Goal: Task Accomplishment & Management: Complete application form

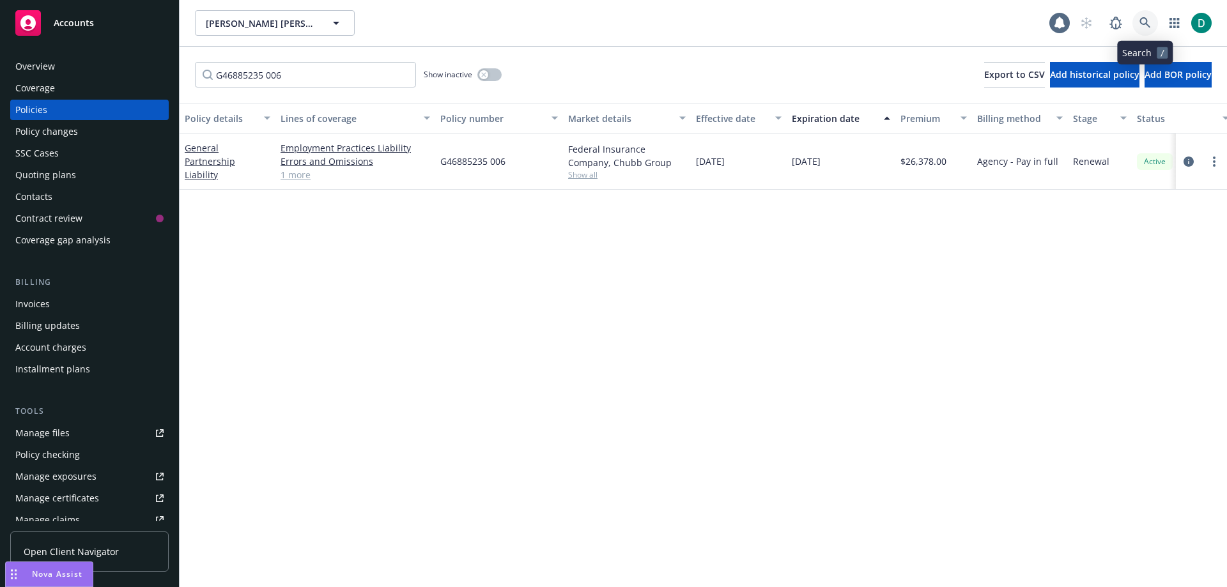
click at [1141, 16] on link at bounding box center [1145, 23] width 26 height 26
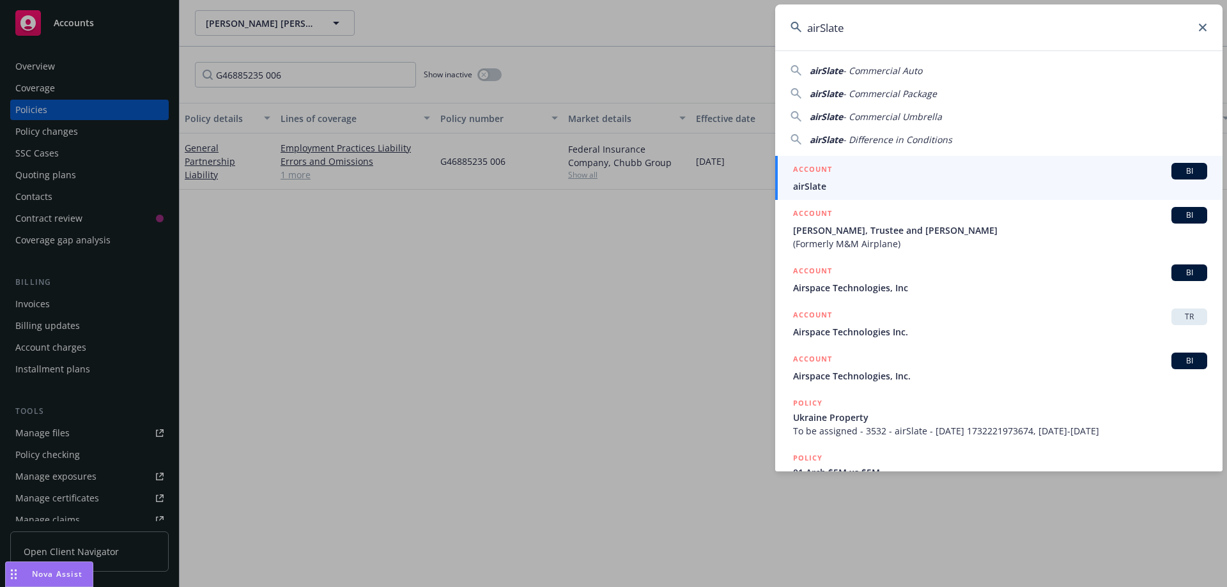
type input "airSlate"
click at [804, 177] on li "ACCOUNT BI airSlate" at bounding box center [998, 178] width 447 height 44
drag, startPoint x: 663, startPoint y: 291, endPoint x: 662, endPoint y: 282, distance: 9.0
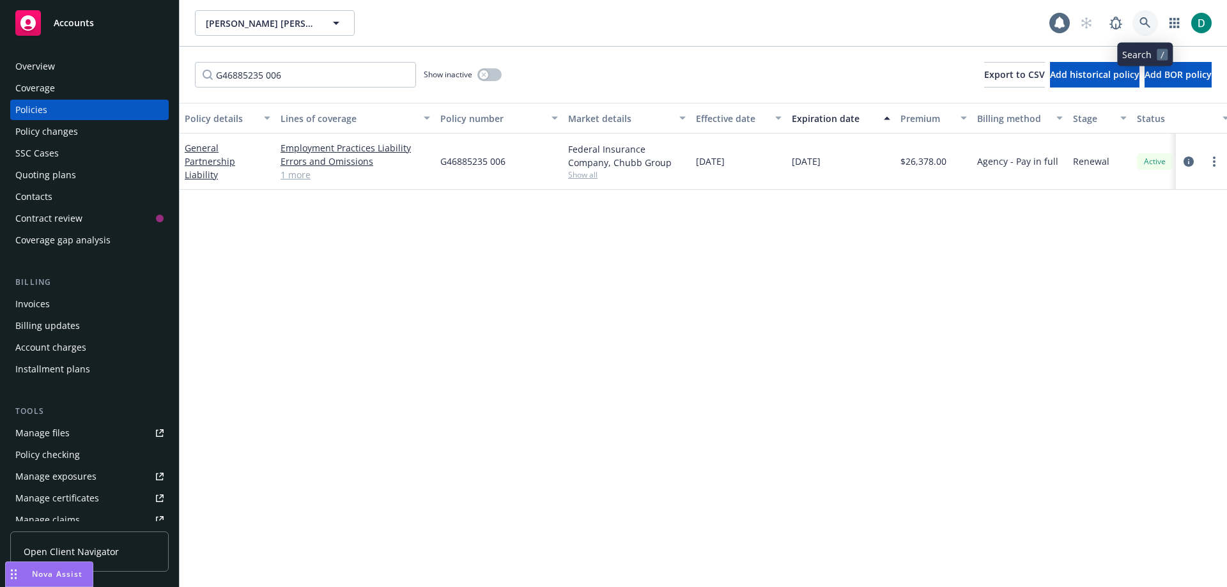
click at [1147, 22] on icon at bounding box center [1145, 22] width 11 height 11
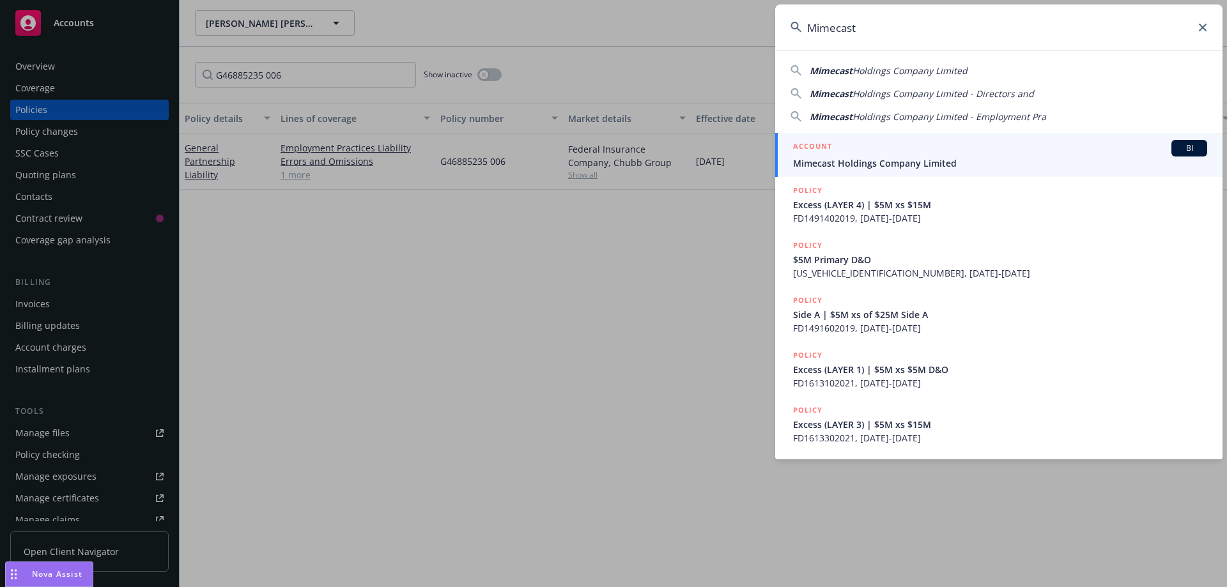
type input "Mimecast"
click at [911, 155] on div "ACCOUNT BI" at bounding box center [1000, 148] width 414 height 17
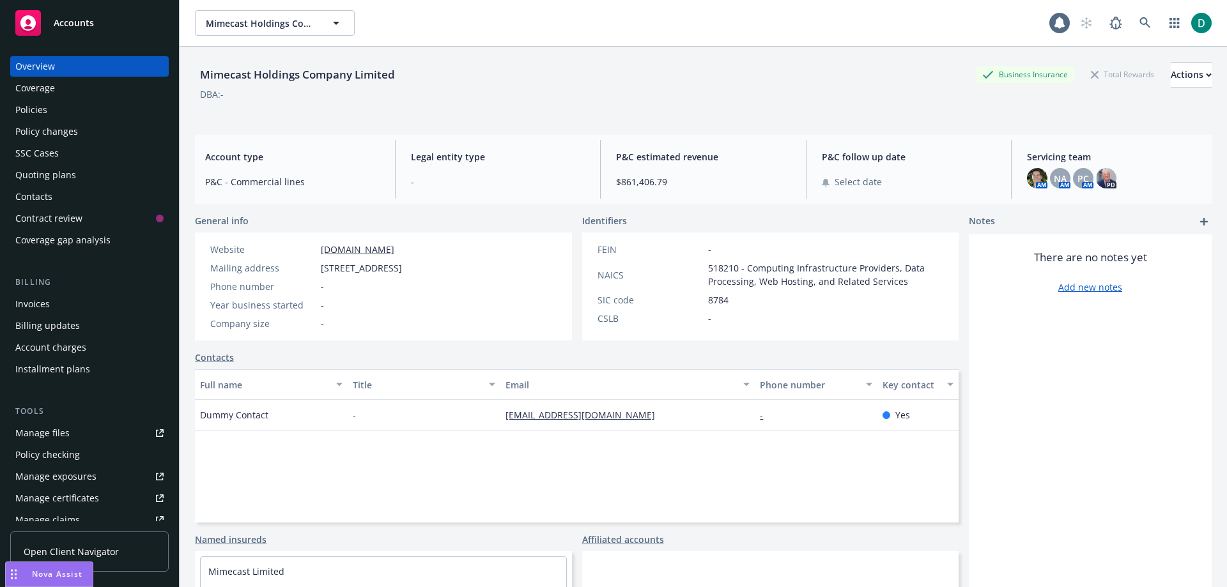
click at [45, 106] on div "Policies" at bounding box center [31, 110] width 32 height 20
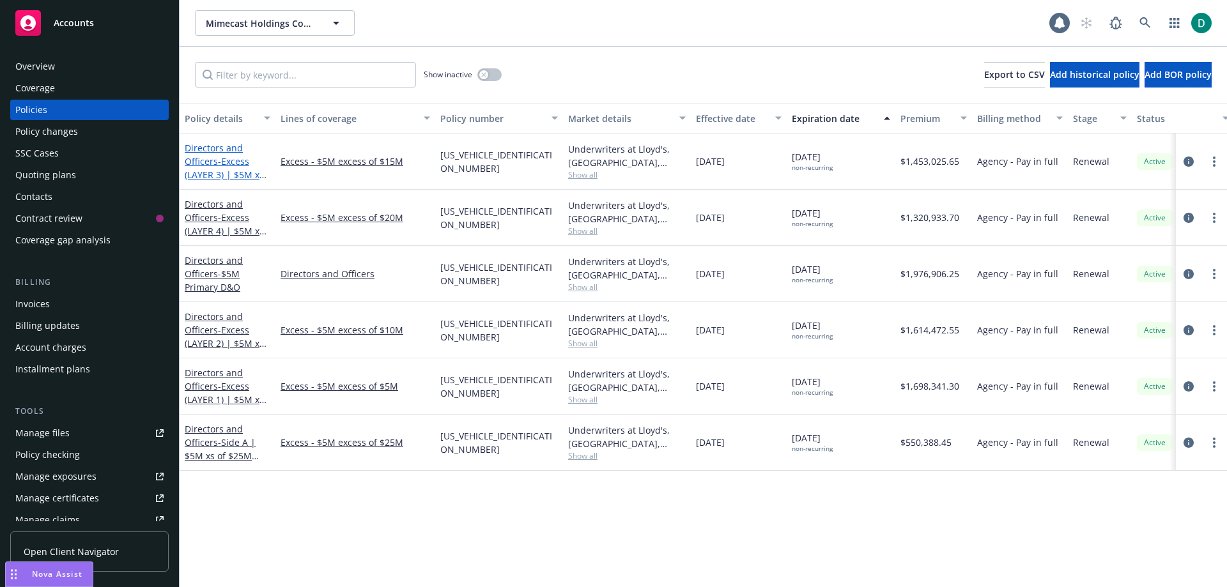
click at [229, 160] on span "- Excess (LAYER 3) | $5M xs $15M D&O" at bounding box center [226, 174] width 82 height 39
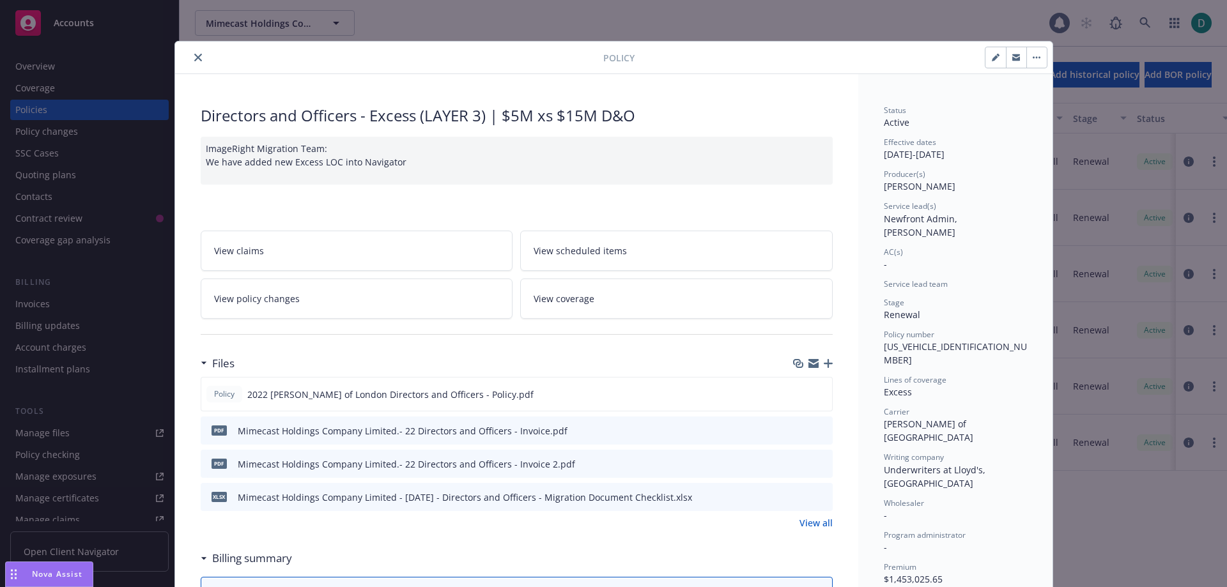
click at [336, 309] on link "View policy changes" at bounding box center [357, 299] width 313 height 40
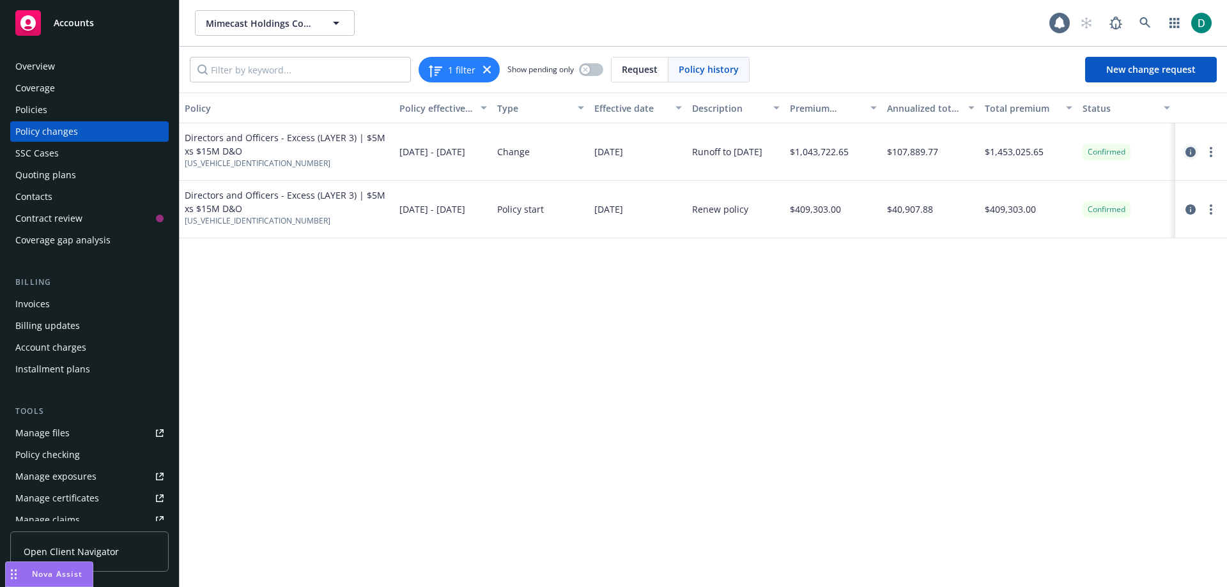
click at [1189, 153] on icon "circleInformation" at bounding box center [1191, 152] width 10 height 10
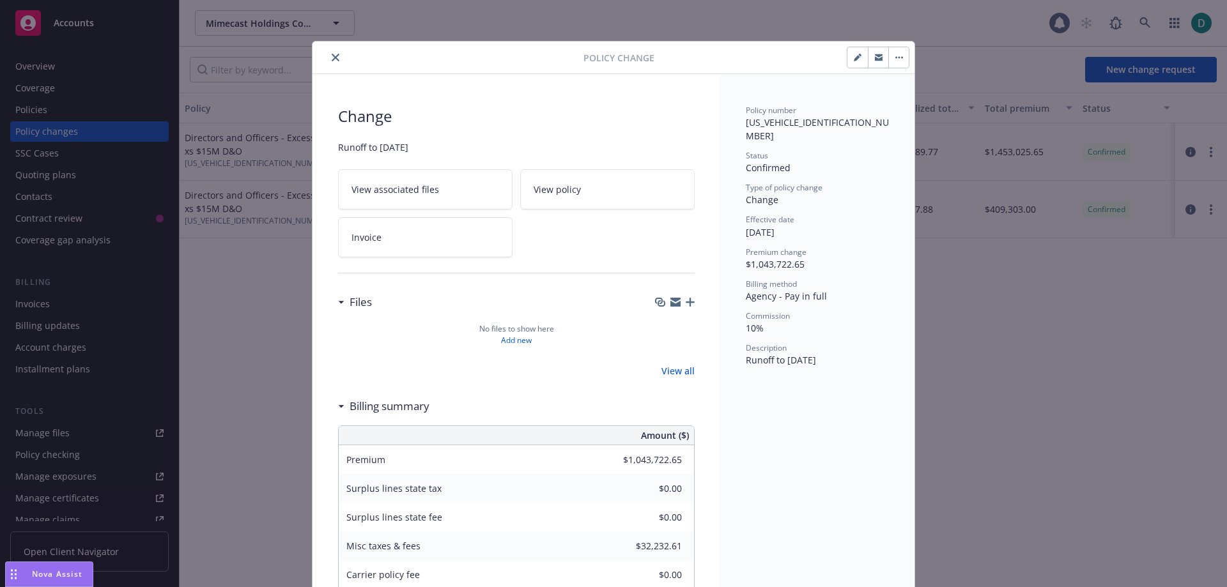
click at [332, 57] on icon "close" at bounding box center [336, 58] width 8 height 8
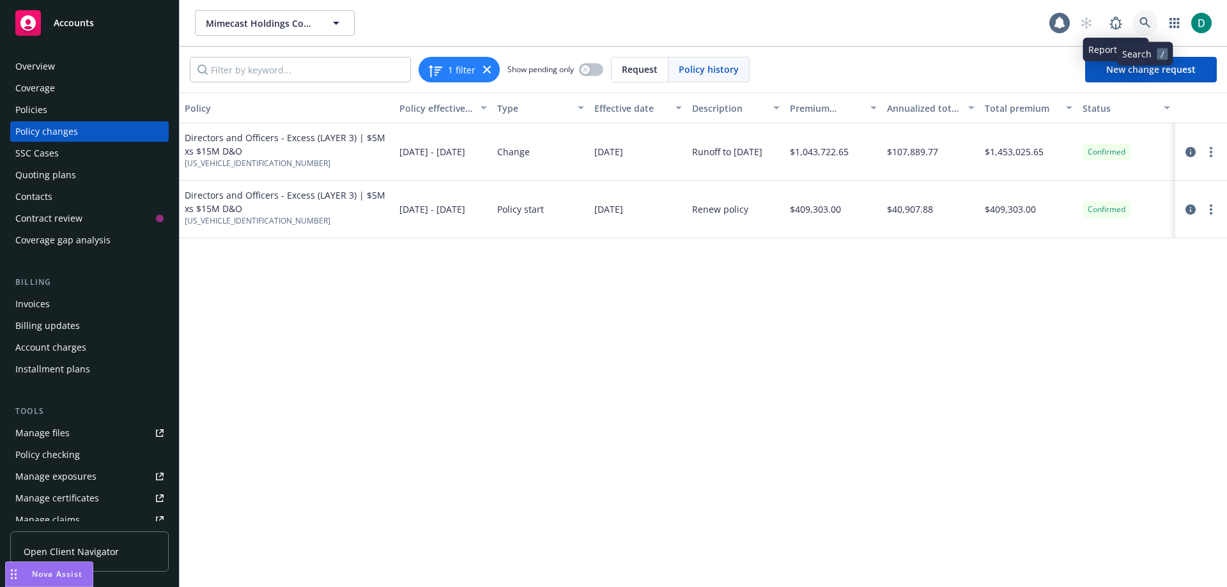
click at [1147, 19] on icon at bounding box center [1145, 22] width 11 height 11
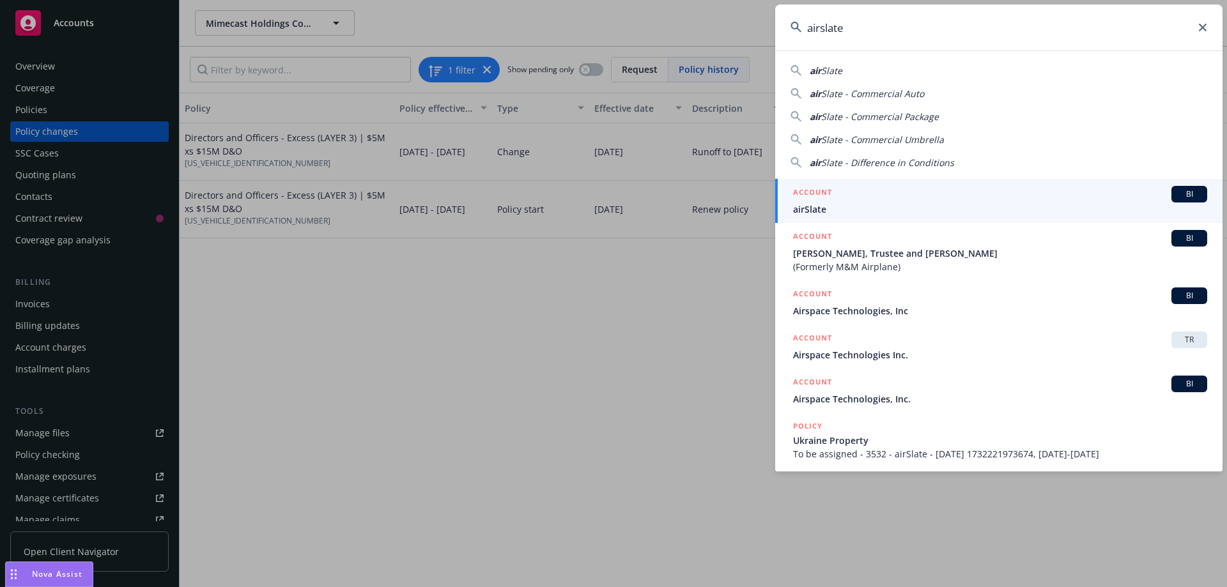
type input "airslate"
click at [842, 214] on span "airSlate" at bounding box center [1000, 209] width 414 height 13
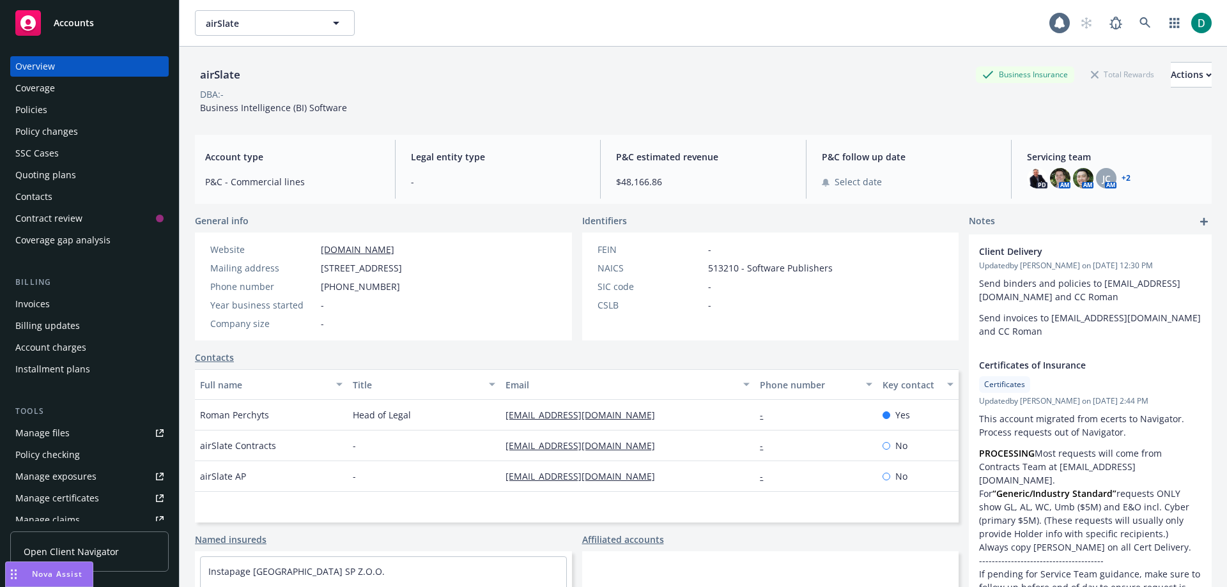
click at [48, 93] on div "Coverage" at bounding box center [35, 88] width 40 height 20
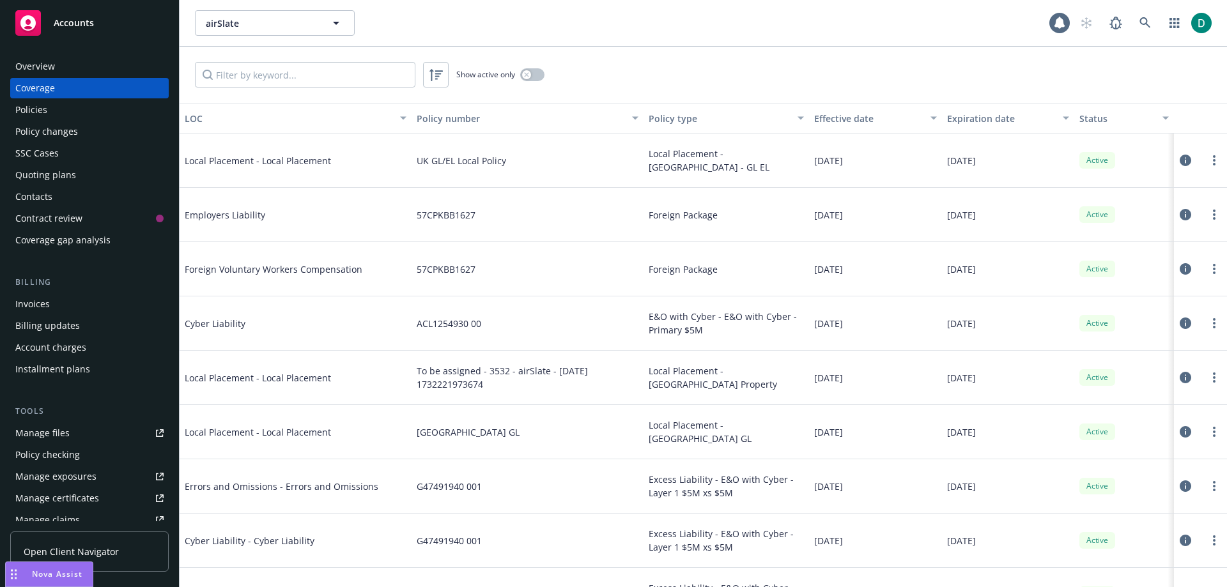
click at [38, 437] on div "Manage files" at bounding box center [42, 433] width 54 height 20
drag, startPoint x: 1124, startPoint y: 20, endPoint x: 1133, endPoint y: 20, distance: 8.9
click at [1132, 20] on div at bounding box center [1143, 23] width 138 height 26
click at [1140, 20] on icon at bounding box center [1146, 23] width 12 height 12
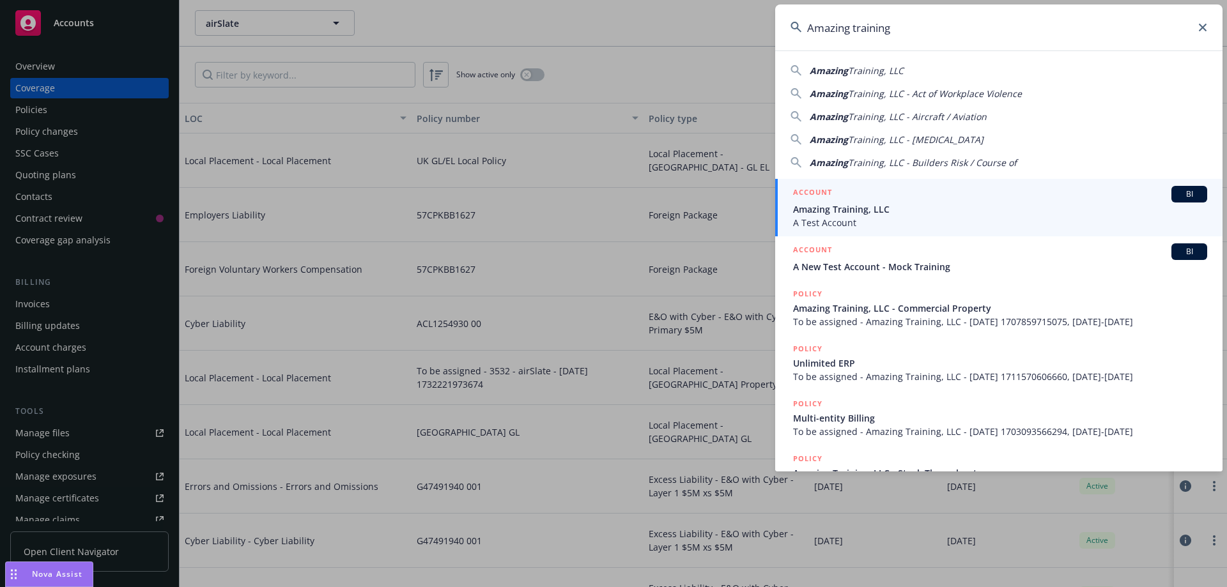
type input "Amazing training"
drag, startPoint x: 901, startPoint y: 198, endPoint x: 913, endPoint y: 196, distance: 12.4
click at [900, 198] on div "ACCOUNT BI" at bounding box center [1000, 194] width 414 height 17
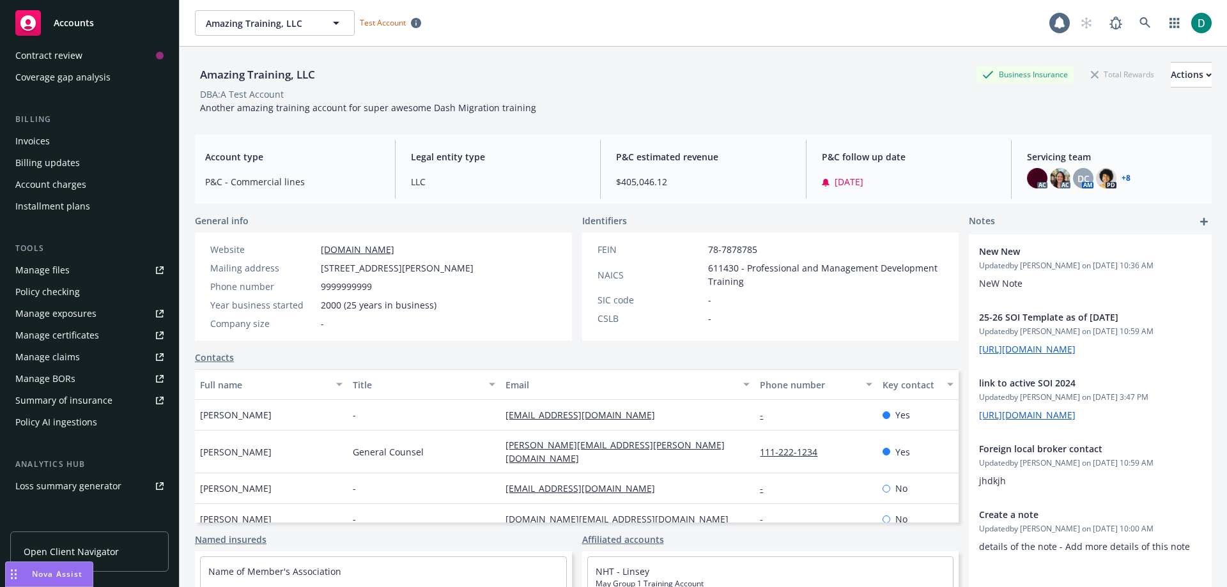
scroll to position [192, 0]
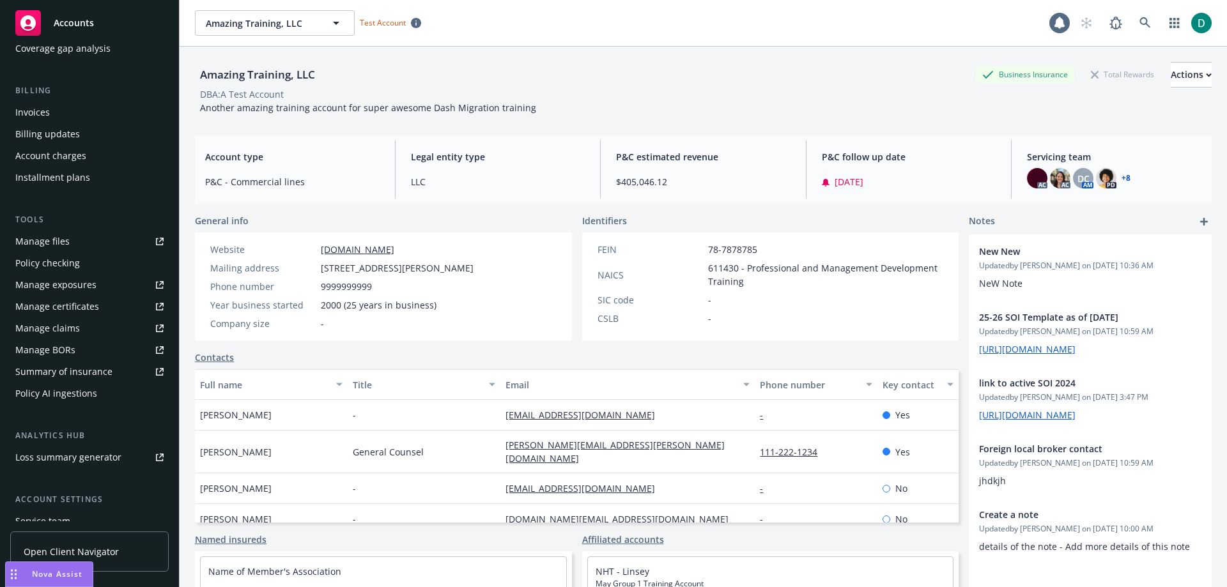
click at [44, 391] on div "Policy AI ingestions" at bounding box center [56, 393] width 82 height 20
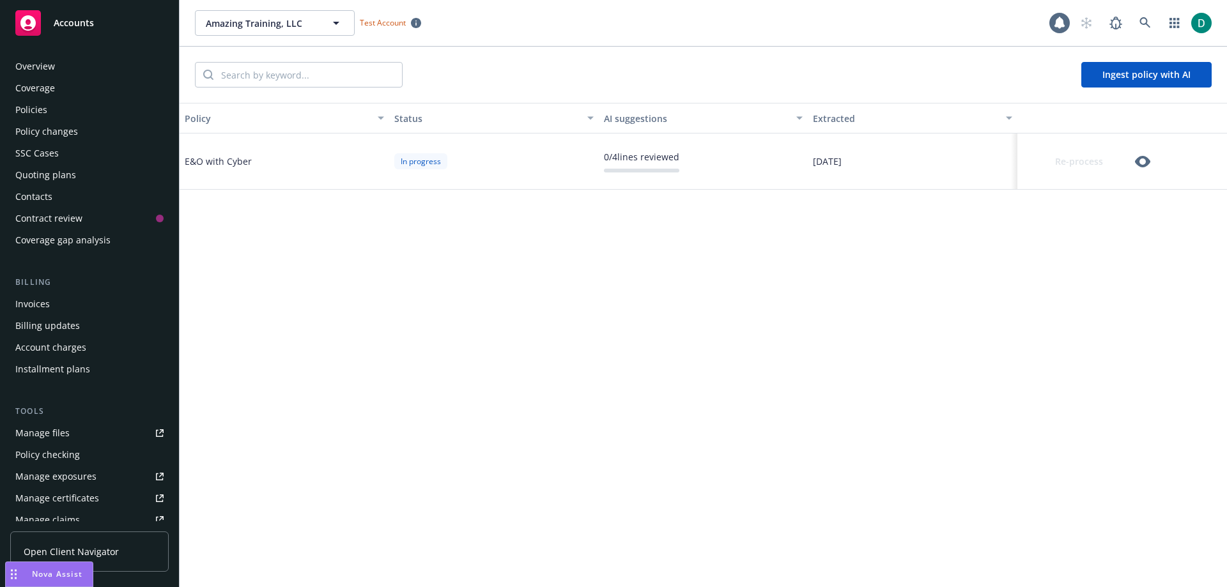
click at [42, 111] on div "Policies" at bounding box center [31, 110] width 32 height 20
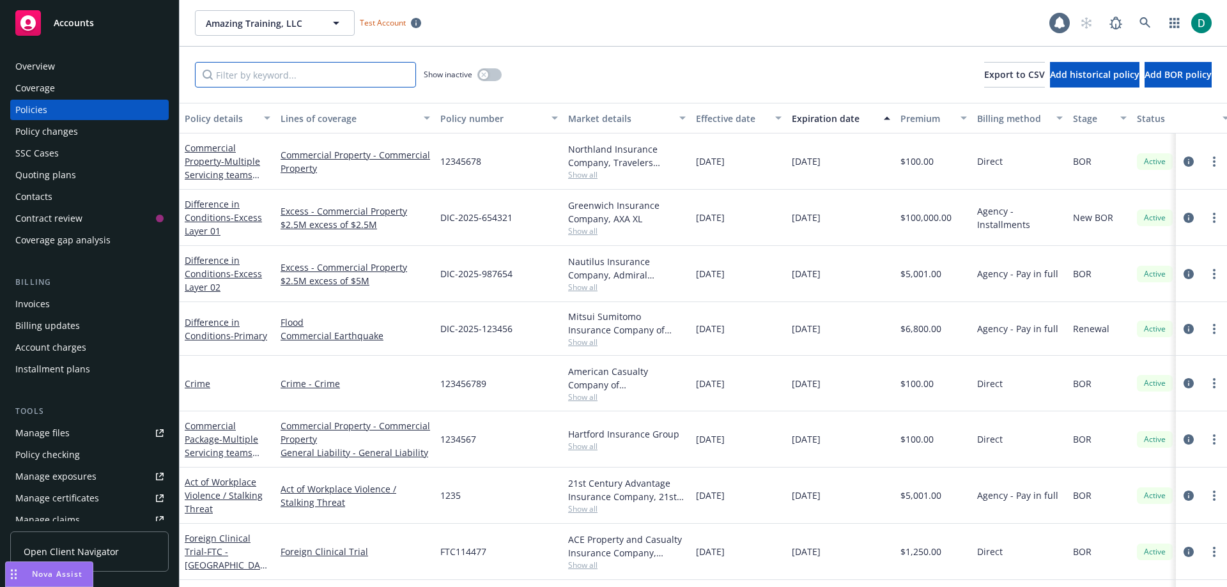
click at [256, 77] on input "Filter by keyword..." at bounding box center [305, 75] width 221 height 26
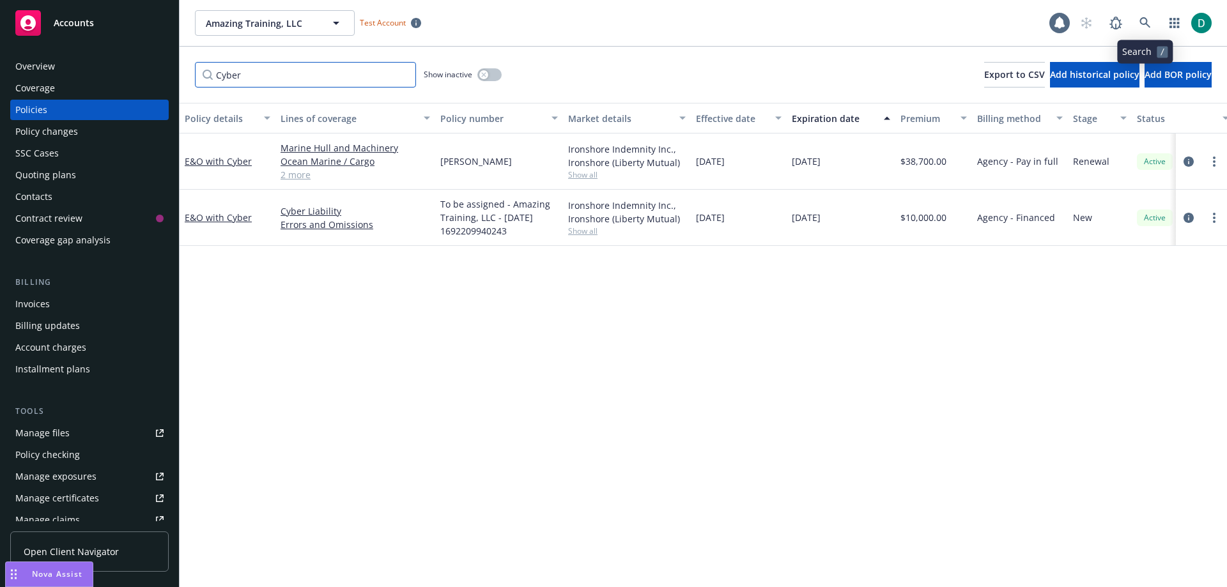
type input "Cyber"
click at [1146, 23] on icon at bounding box center [1145, 22] width 11 height 11
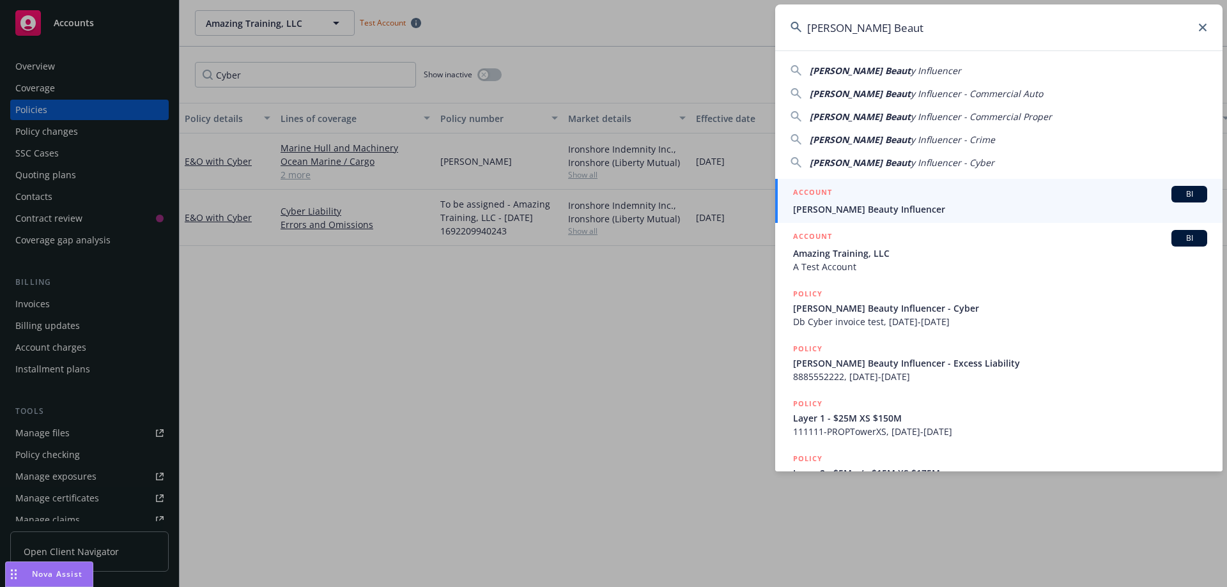
type input "Dawn Beasley Beaut"
click at [885, 209] on span "[PERSON_NAME] Beauty Influencer" at bounding box center [1000, 209] width 414 height 13
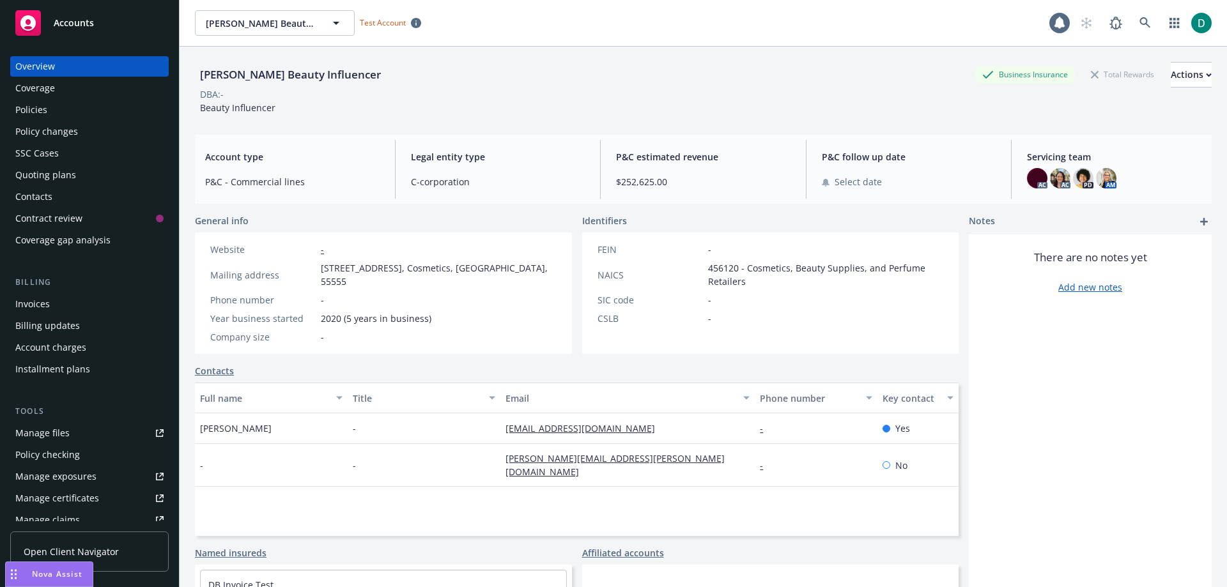
click at [40, 111] on div "Policies" at bounding box center [31, 110] width 32 height 20
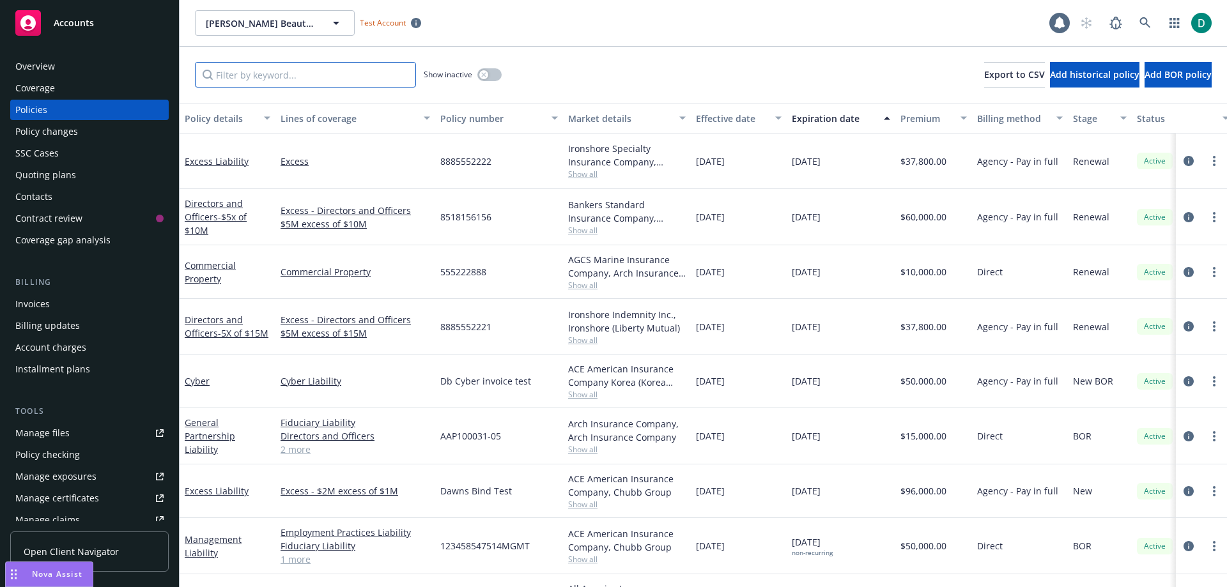
click at [280, 79] on input "Filter by keyword..." at bounding box center [305, 75] width 221 height 26
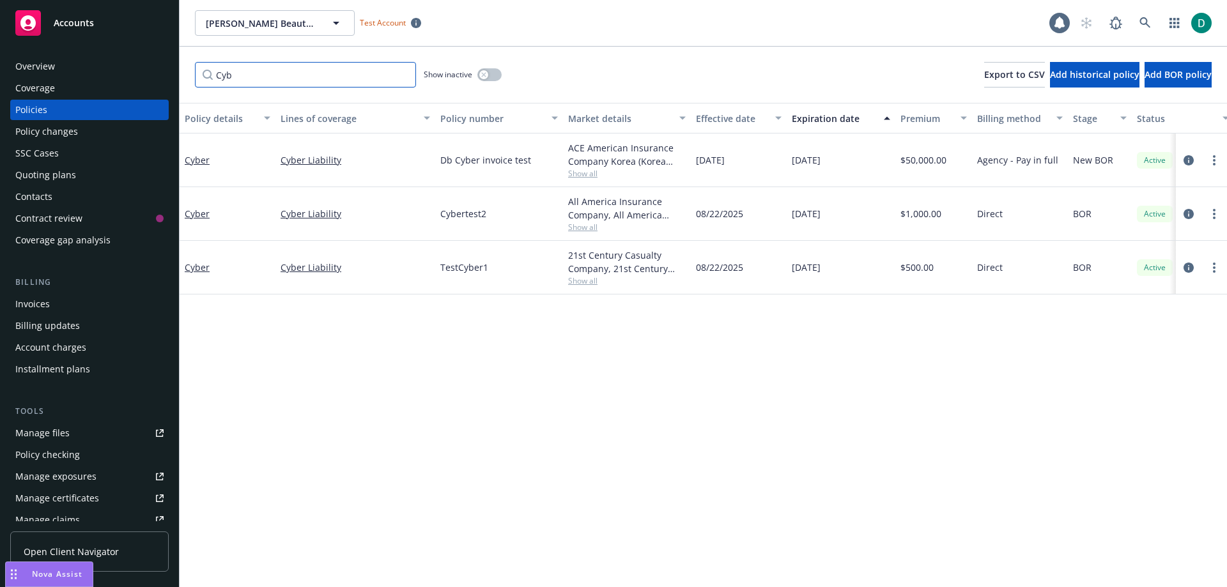
type input "Cyb"
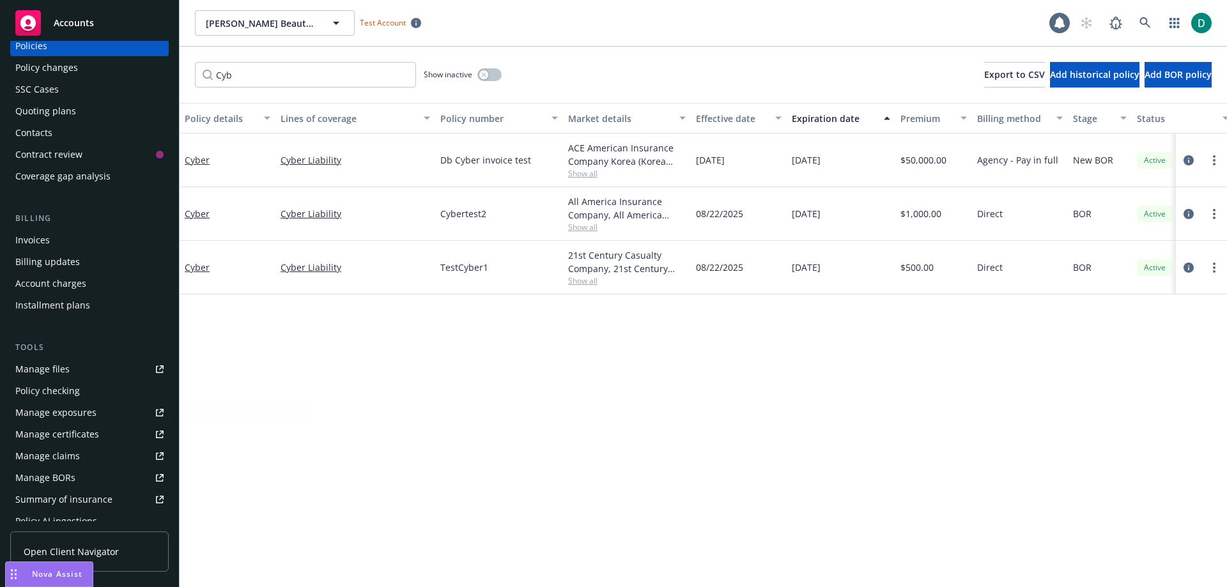
scroll to position [128, 0]
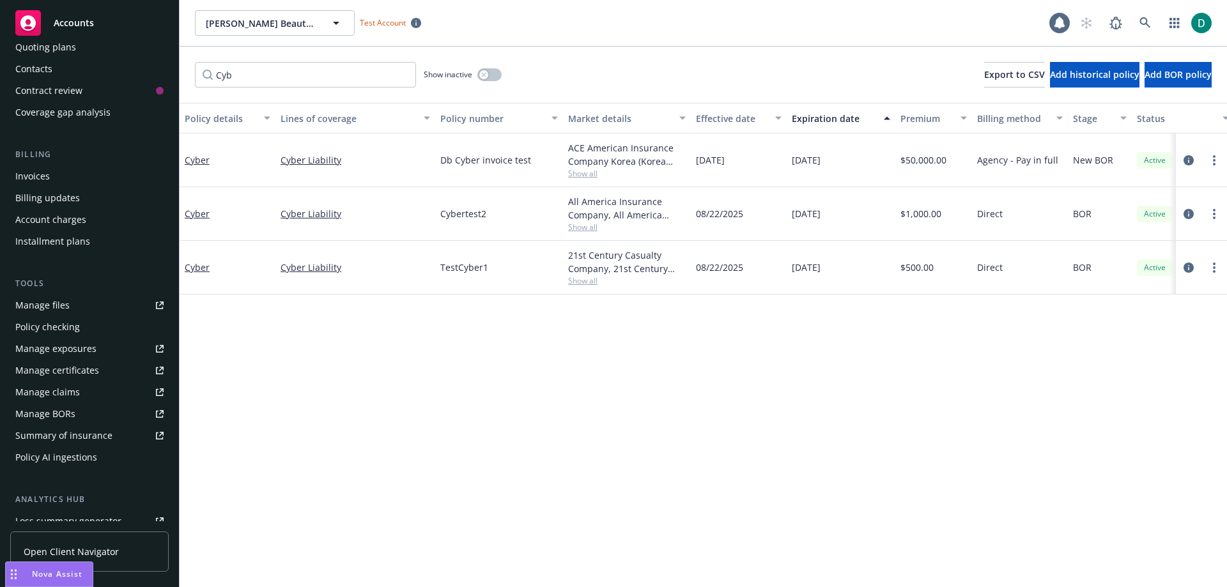
click at [64, 455] on div "Policy AI ingestions" at bounding box center [56, 457] width 82 height 20
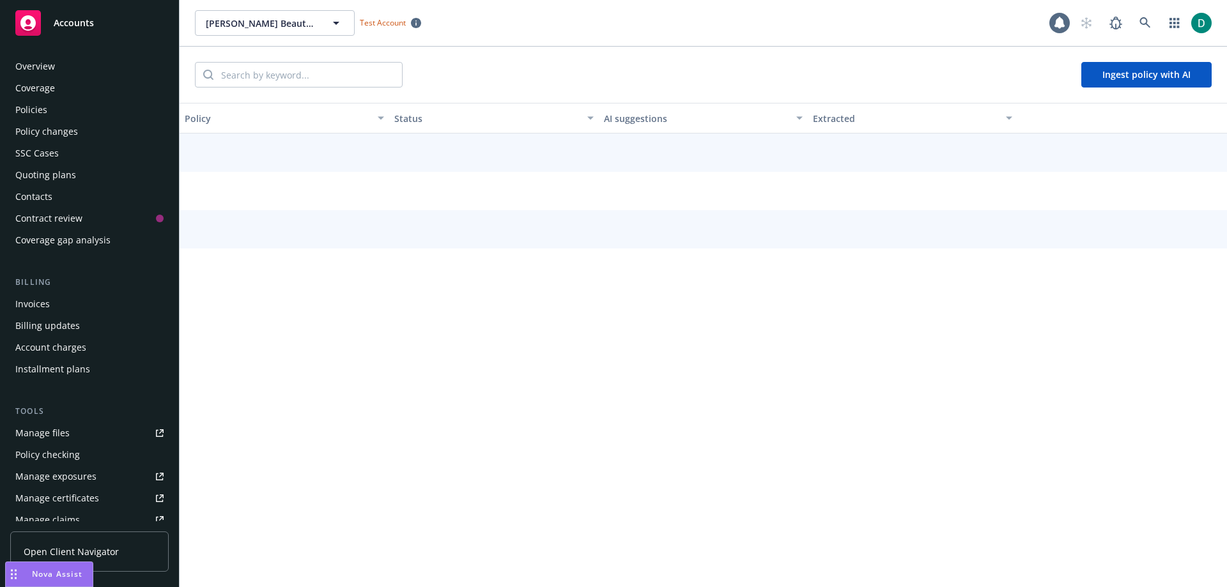
scroll to position [272, 0]
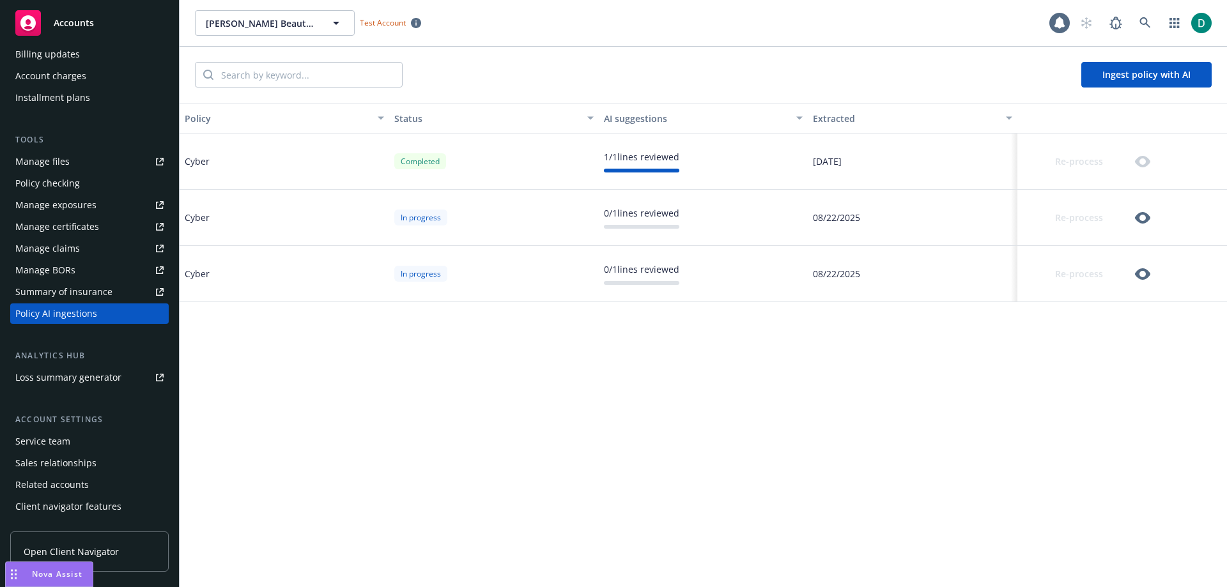
click at [1145, 217] on icon "button" at bounding box center [1142, 217] width 15 height 15
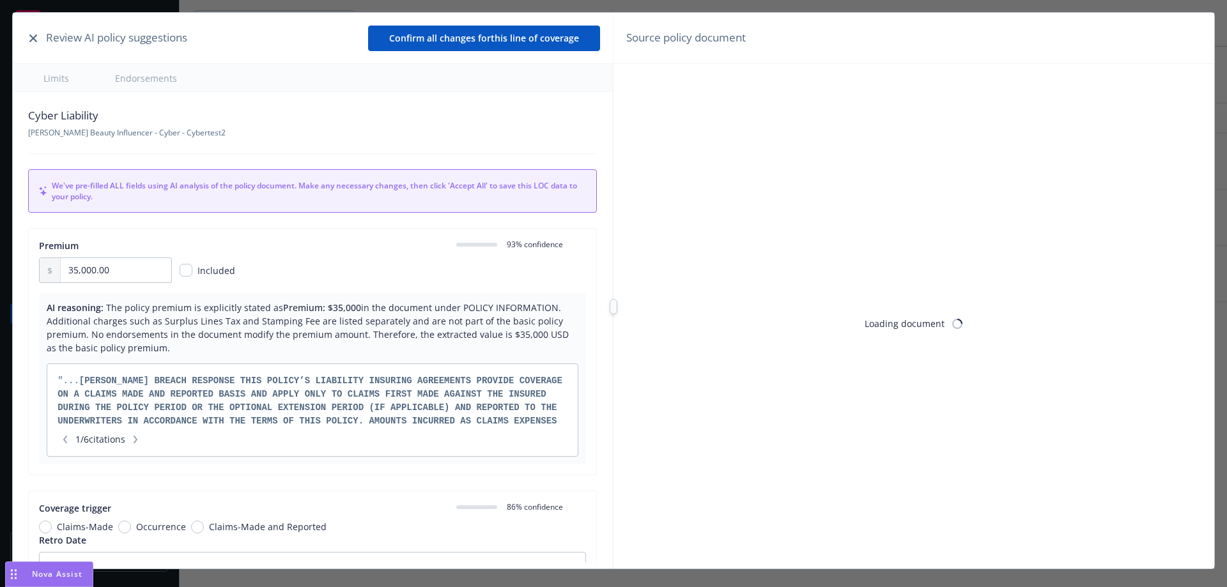
radio input "false"
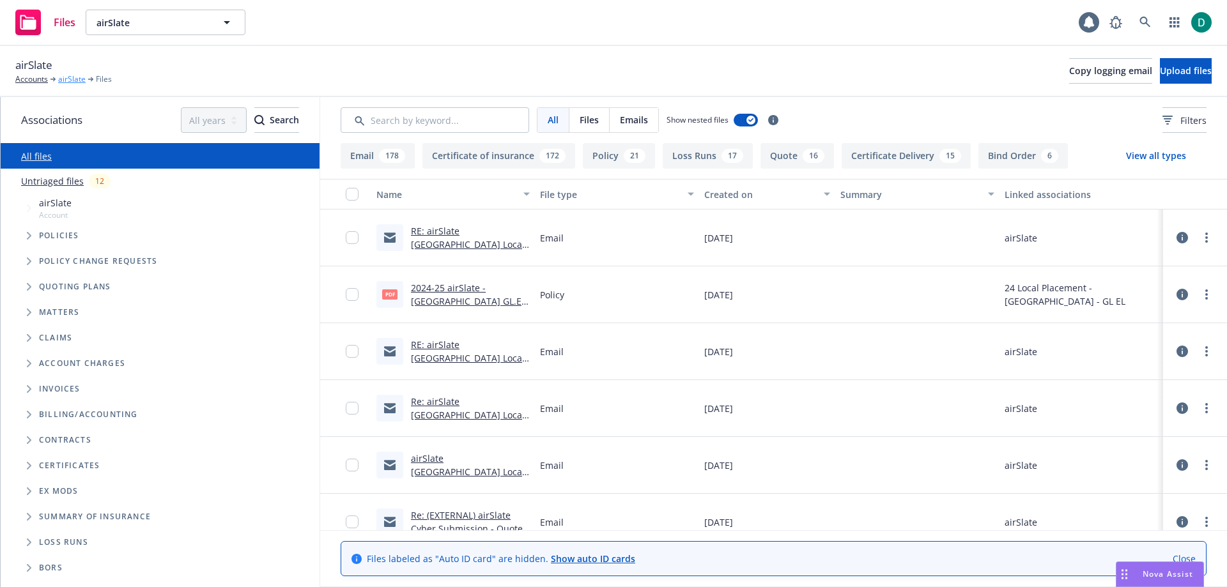
click at [79, 75] on link "airSlate" at bounding box center [71, 79] width 27 height 12
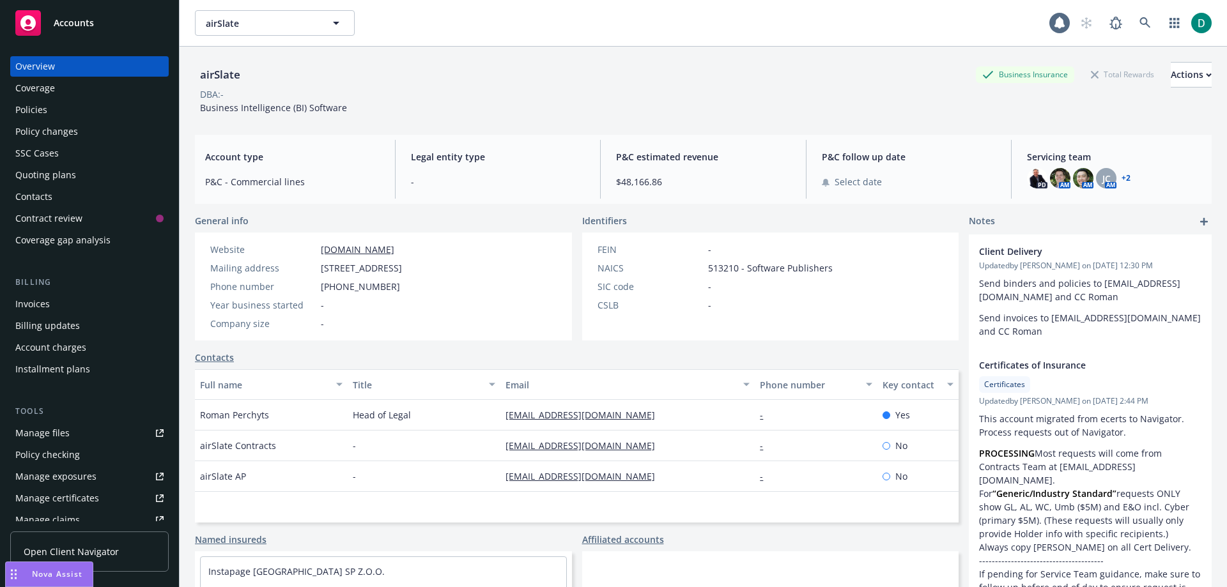
click at [57, 102] on div "Policies" at bounding box center [89, 110] width 148 height 20
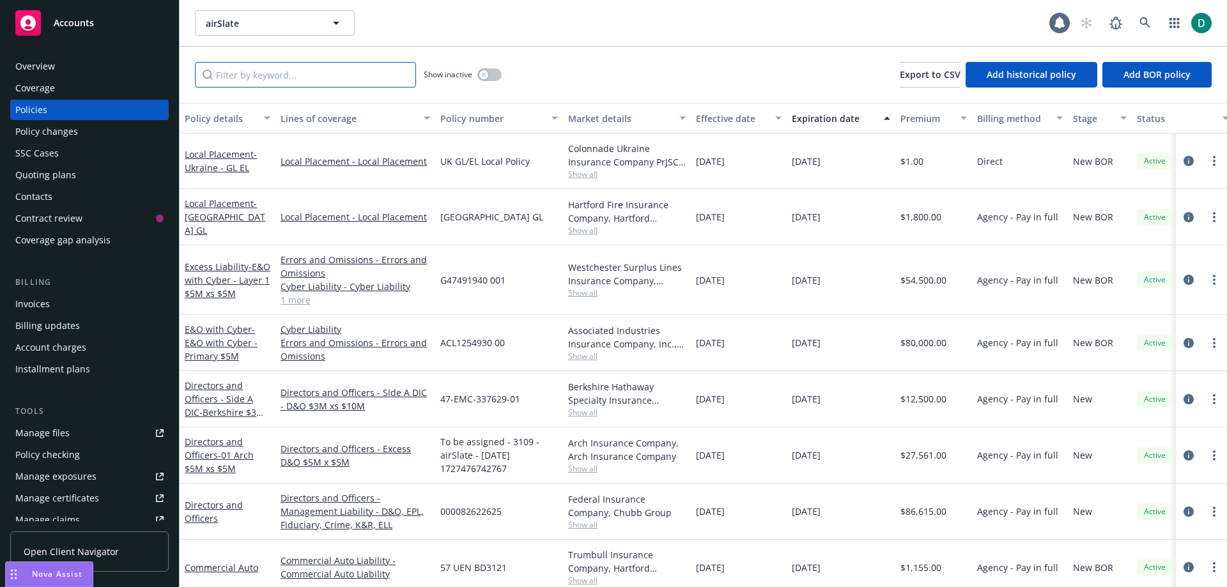
click at [360, 73] on input "Filter by keyword..." at bounding box center [305, 75] width 221 height 26
paste input "08 CPK BB1627"
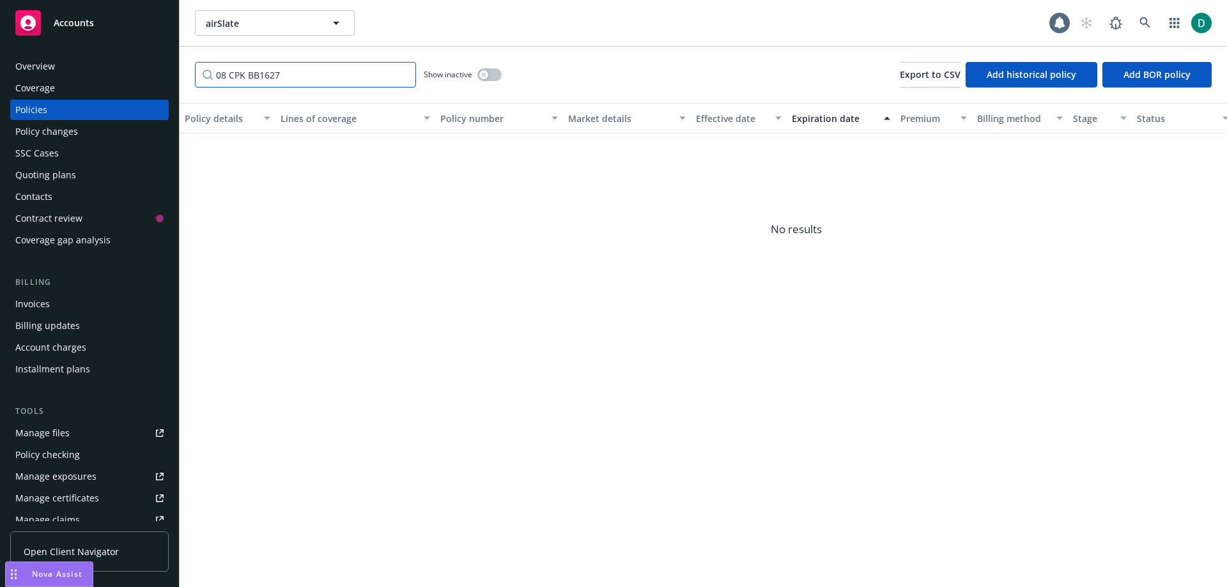
drag, startPoint x: 356, startPoint y: 72, endPoint x: 153, endPoint y: 62, distance: 202.9
click at [153, 62] on div "Accounts Overview Coverage Policies Policy changes SSC Cases Quoting plans Cont…" at bounding box center [613, 293] width 1227 height 587
click at [225, 79] on input "08 CPK BB1627" at bounding box center [305, 75] width 221 height 26
drag, startPoint x: 229, startPoint y: 75, endPoint x: 186, endPoint y: 73, distance: 43.5
click at [188, 73] on div "08 CPK BB1627 Show inactive Export to CSV Add historical policy Add BOR policy" at bounding box center [703, 75] width 1047 height 56
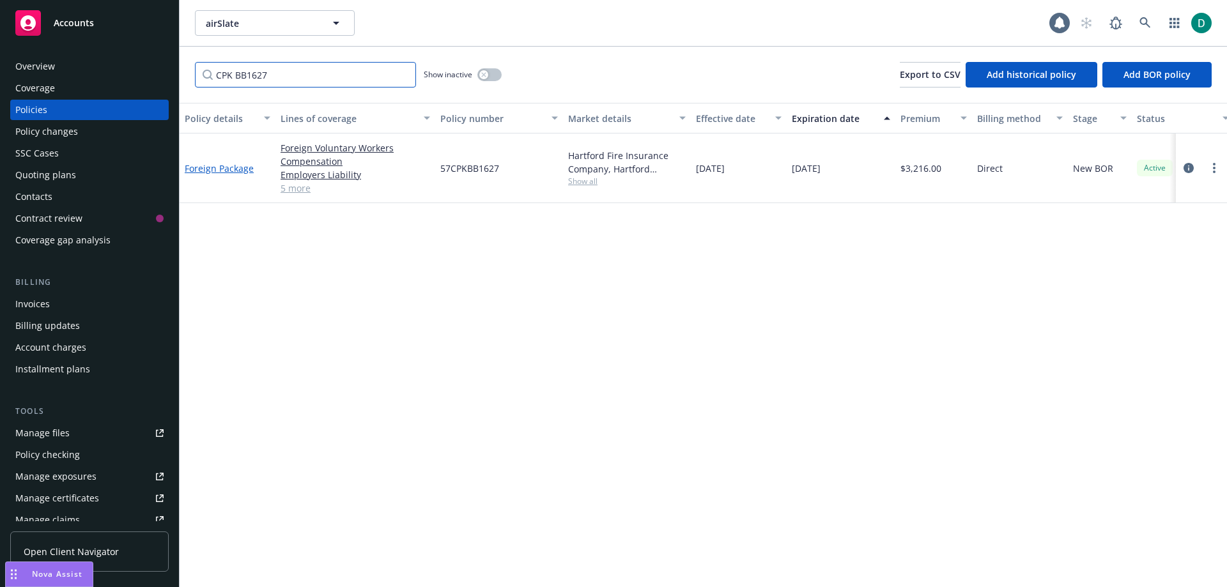
type input "CPK BB1627"
click at [238, 166] on link "Foreign Package" at bounding box center [219, 168] width 69 height 12
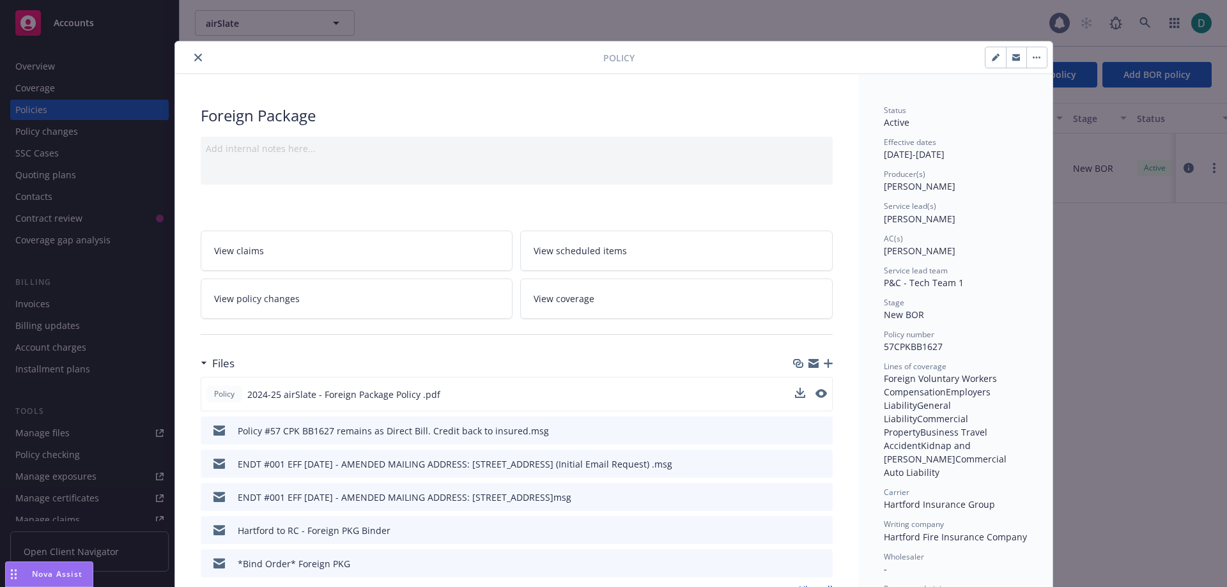
scroll to position [64, 0]
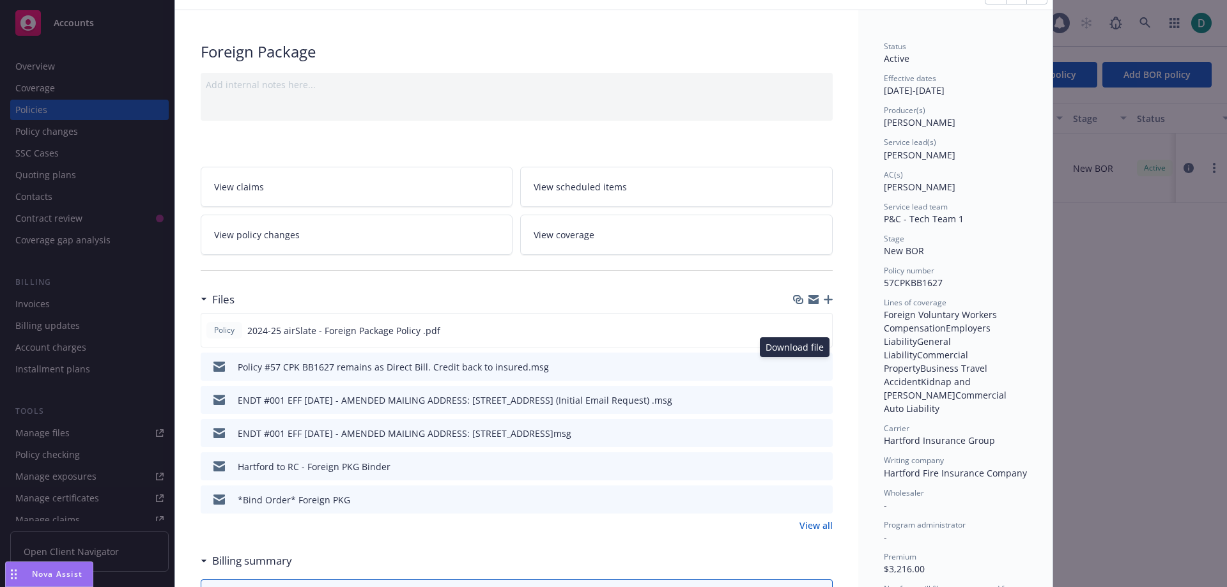
click at [794, 364] on icon "download file" at bounding box center [799, 366] width 10 height 10
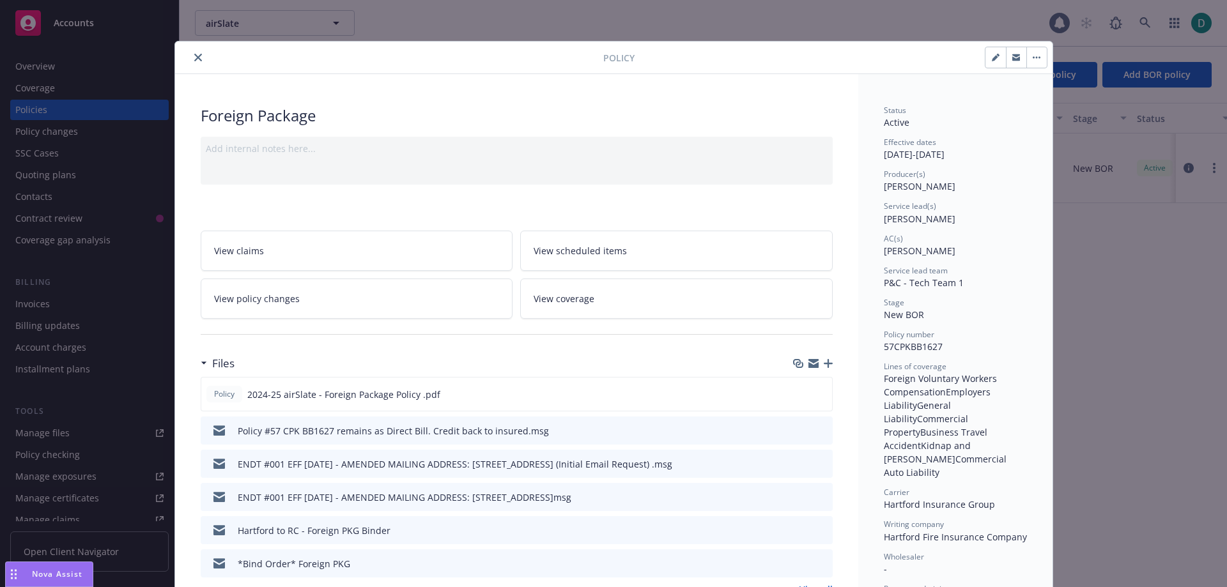
click at [197, 54] on button "close" at bounding box center [197, 57] width 15 height 15
click at [194, 57] on icon "close" at bounding box center [198, 58] width 8 height 8
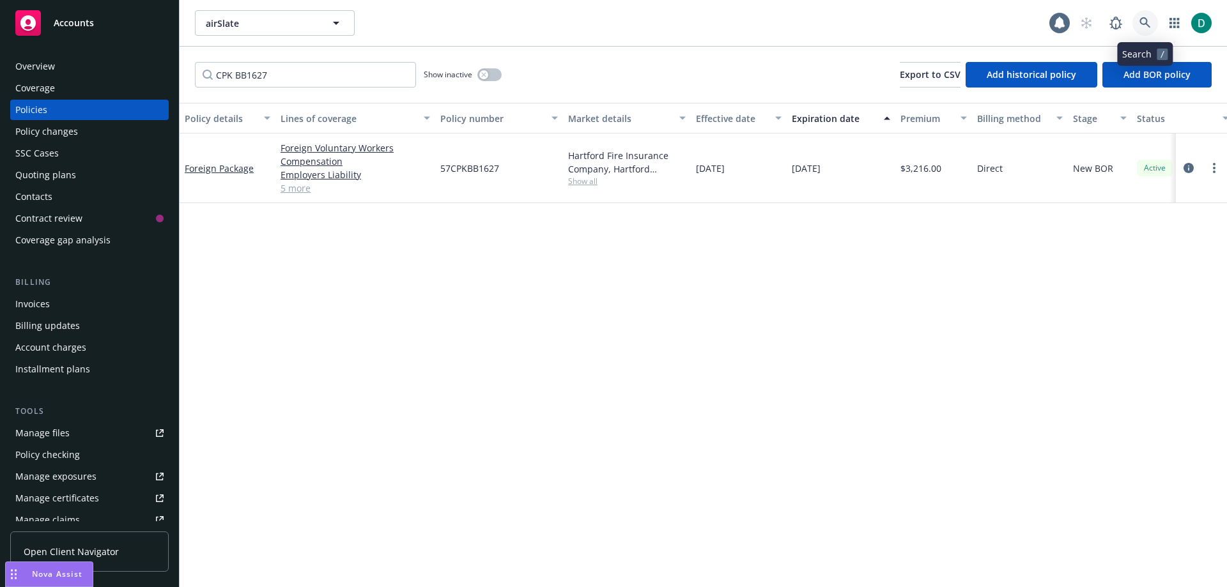
click at [1148, 21] on icon at bounding box center [1146, 23] width 12 height 12
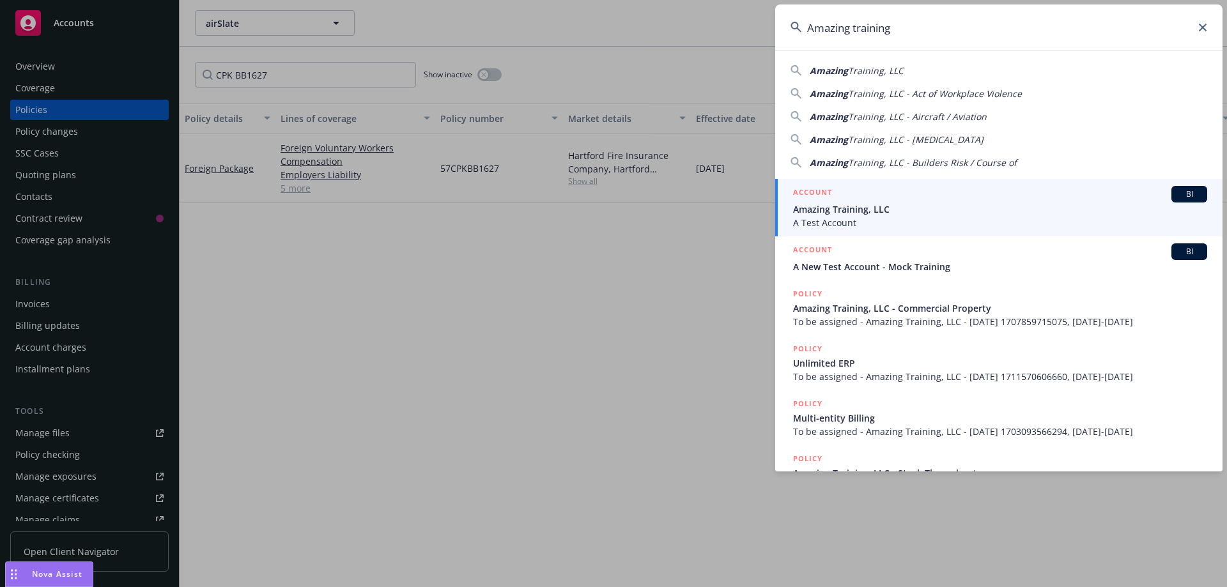
type input "Amazing training"
click at [885, 219] on span "A Test Account" at bounding box center [1000, 222] width 414 height 13
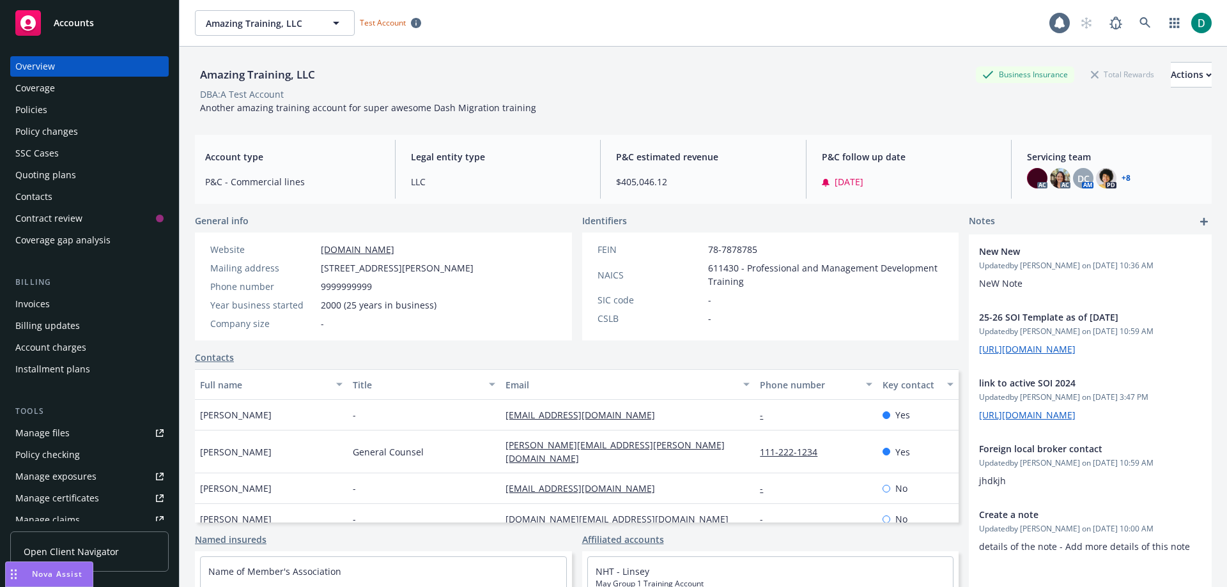
click at [44, 105] on div "Policies" at bounding box center [31, 110] width 32 height 20
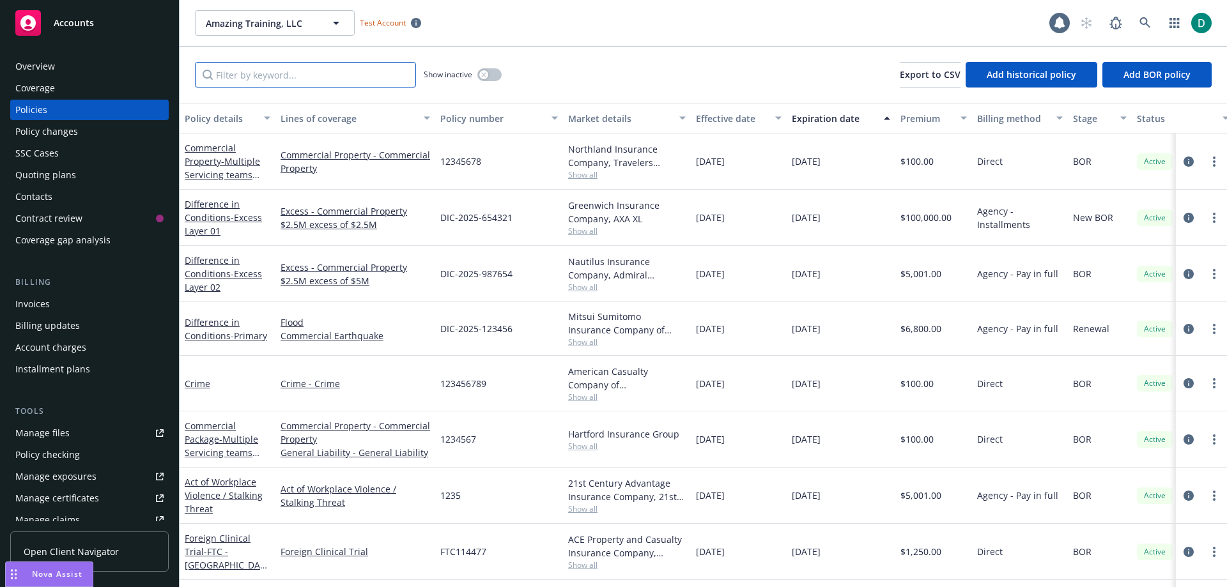
click at [268, 85] on input "Filter by keyword..." at bounding box center [305, 75] width 221 height 26
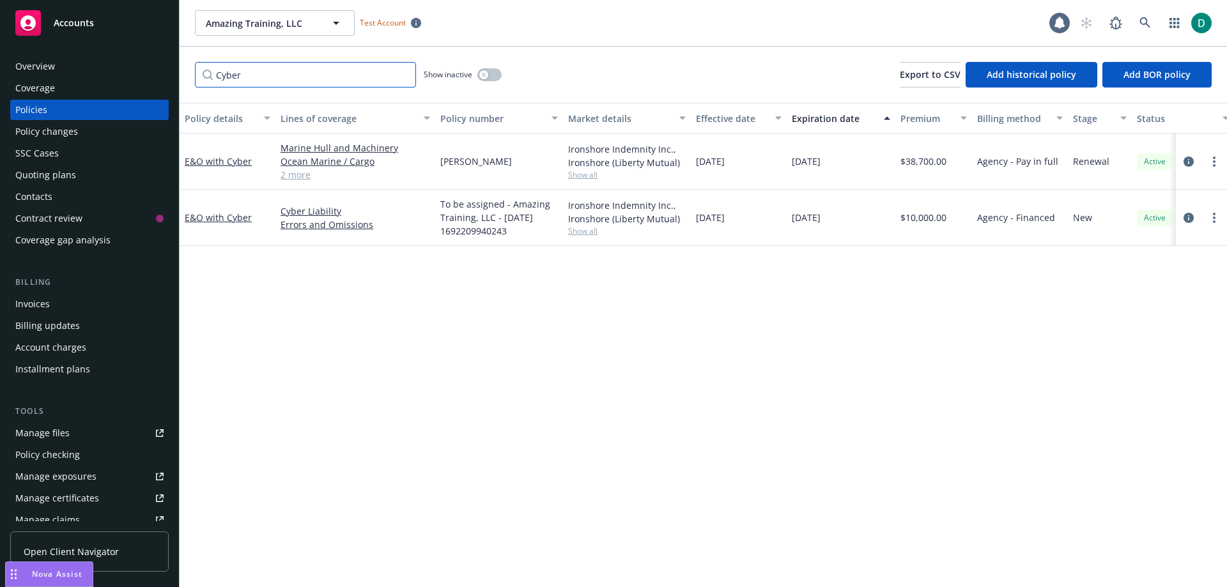
type input "Cyber"
click at [493, 72] on button "button" at bounding box center [489, 74] width 24 height 13
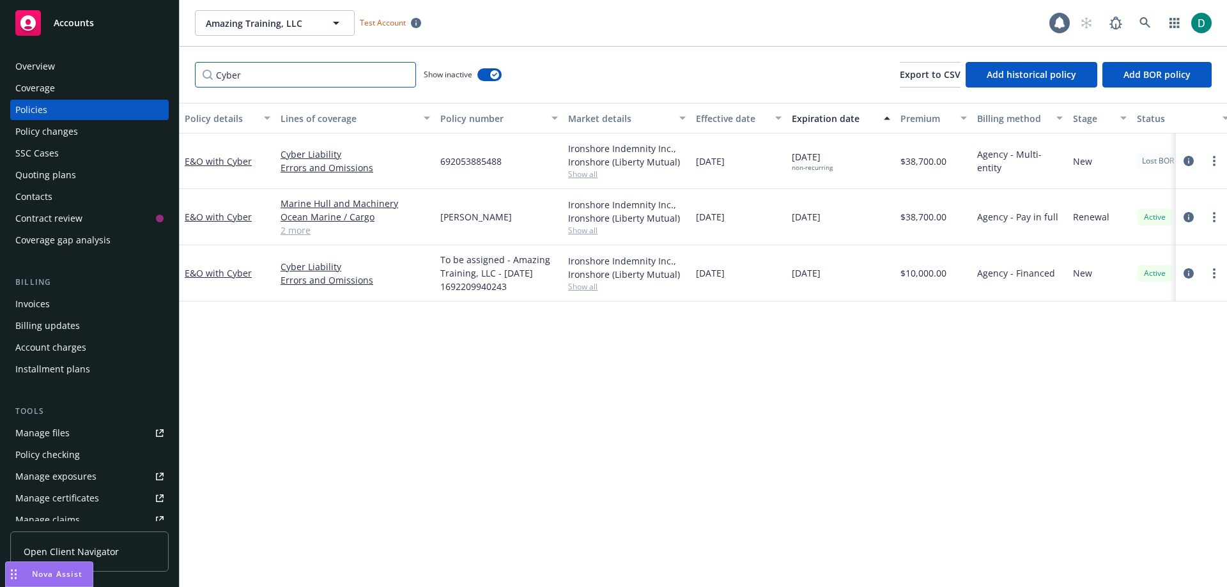
click at [291, 77] on input "Cyber" at bounding box center [305, 75] width 221 height 26
click at [1148, 23] on icon at bounding box center [1146, 23] width 12 height 12
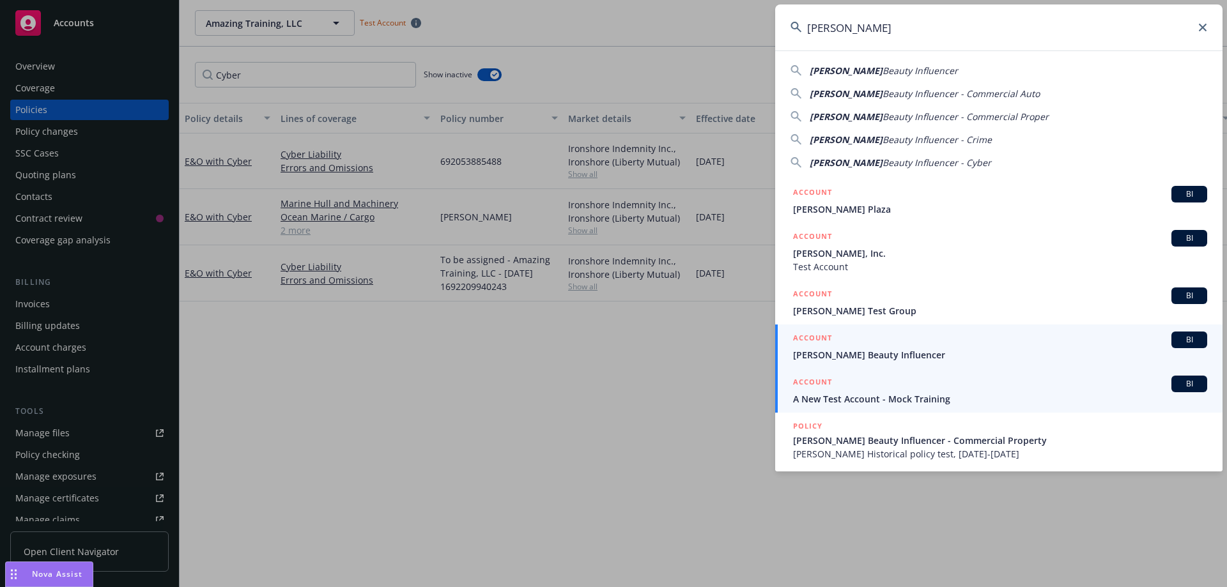
type input "[PERSON_NAME]"
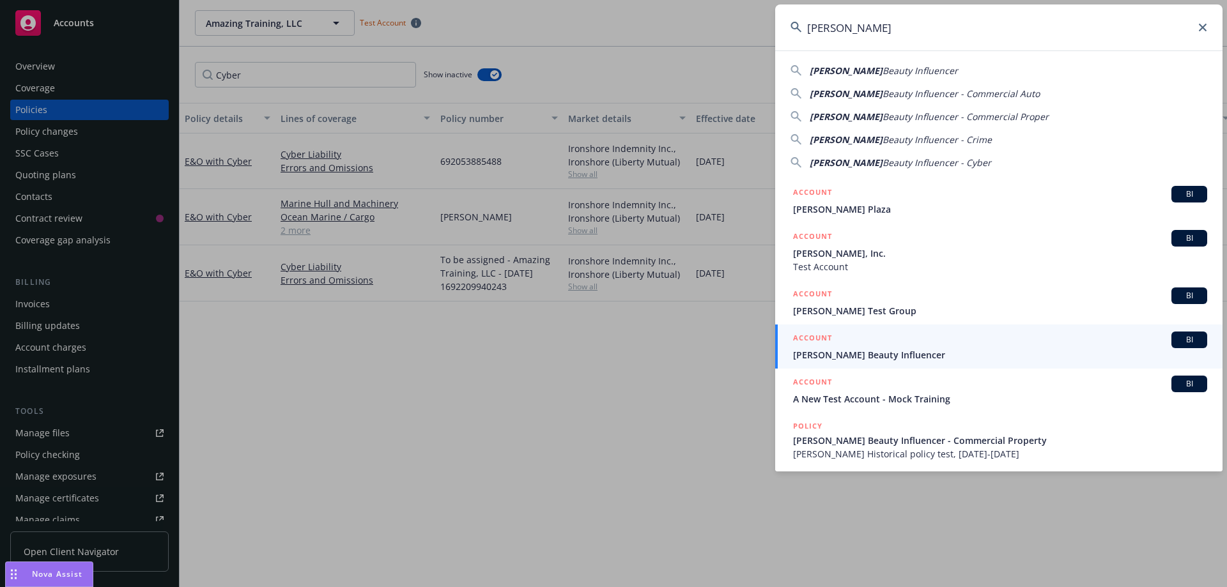
click at [909, 359] on span "[PERSON_NAME] Beauty Influencer" at bounding box center [1000, 354] width 414 height 13
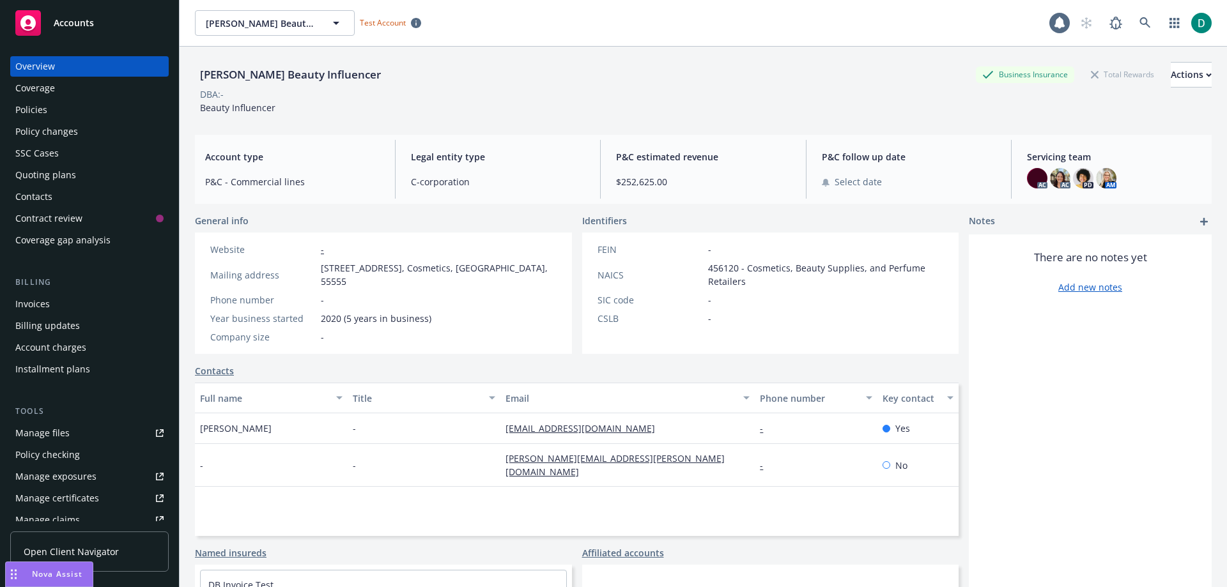
click at [23, 100] on div "Policies" at bounding box center [31, 110] width 32 height 20
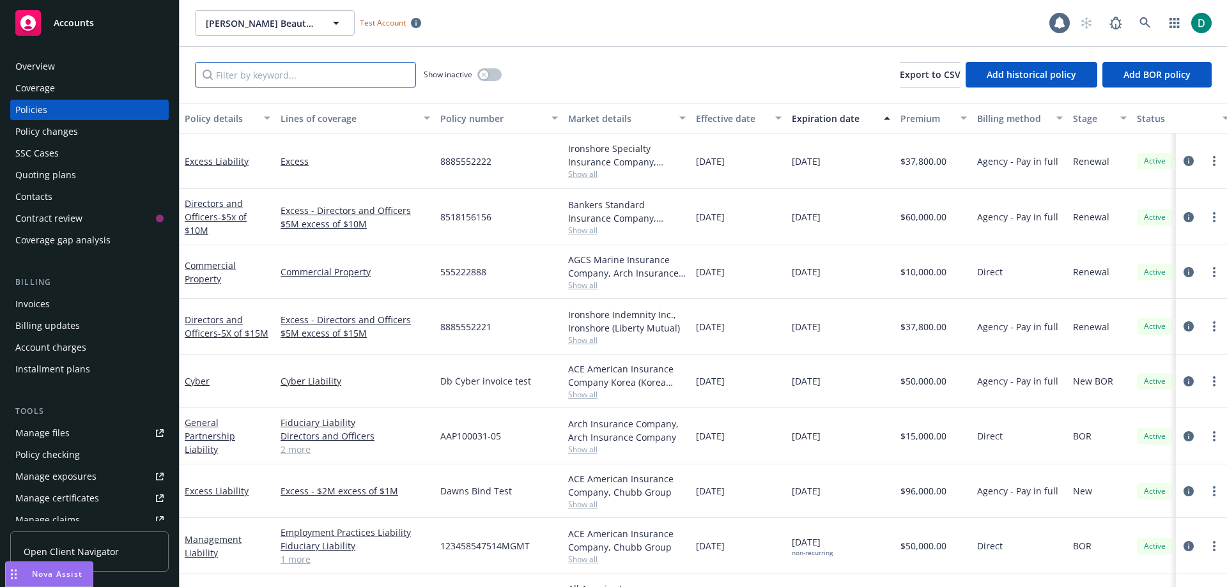
click at [293, 73] on input "Filter by keyword..." at bounding box center [305, 75] width 221 height 26
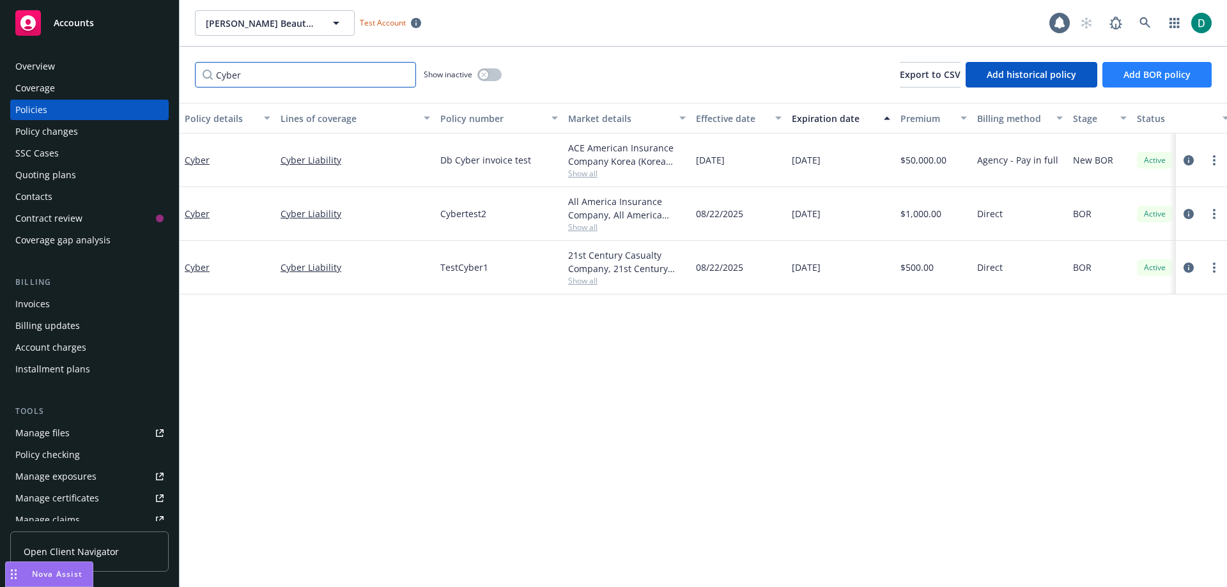
type input "Cyber"
click at [1156, 70] on span "Add BOR policy" at bounding box center [1157, 74] width 67 height 12
select select "other"
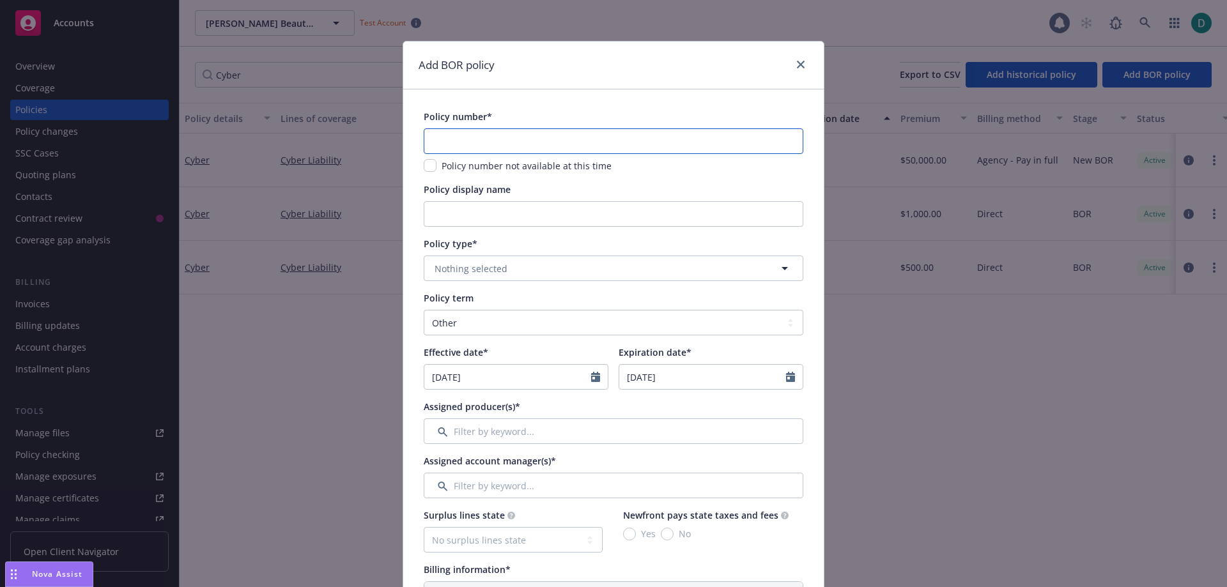
click at [520, 136] on input "text" at bounding box center [614, 141] width 380 height 26
type input "Nadav Cyber1"
click at [475, 261] on button "Nothing selected" at bounding box center [614, 269] width 380 height 26
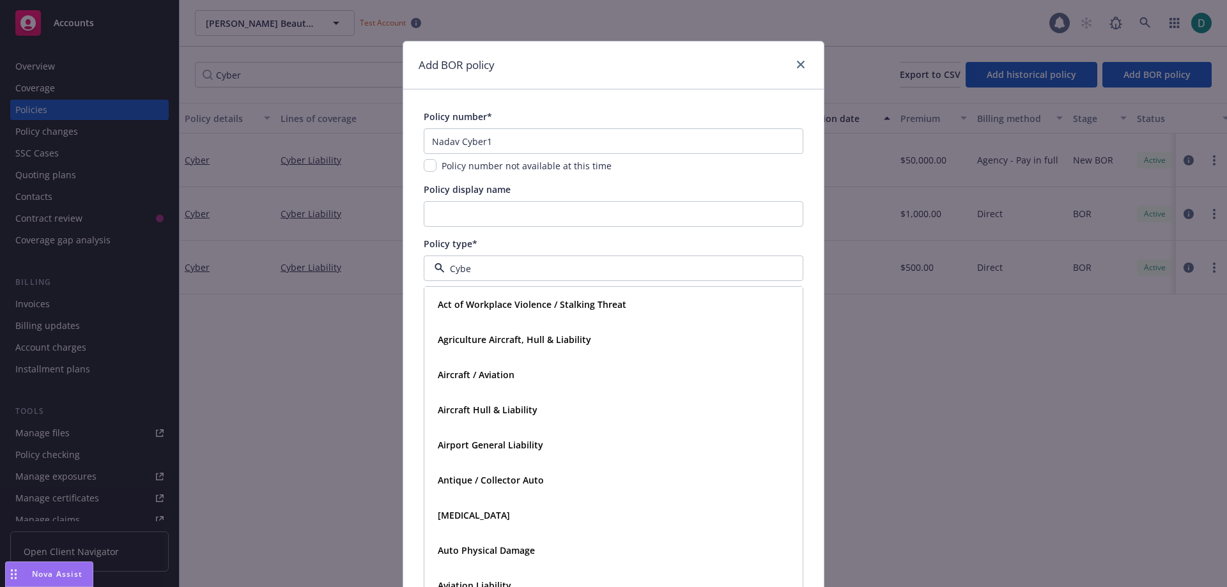
type input "Cyber"
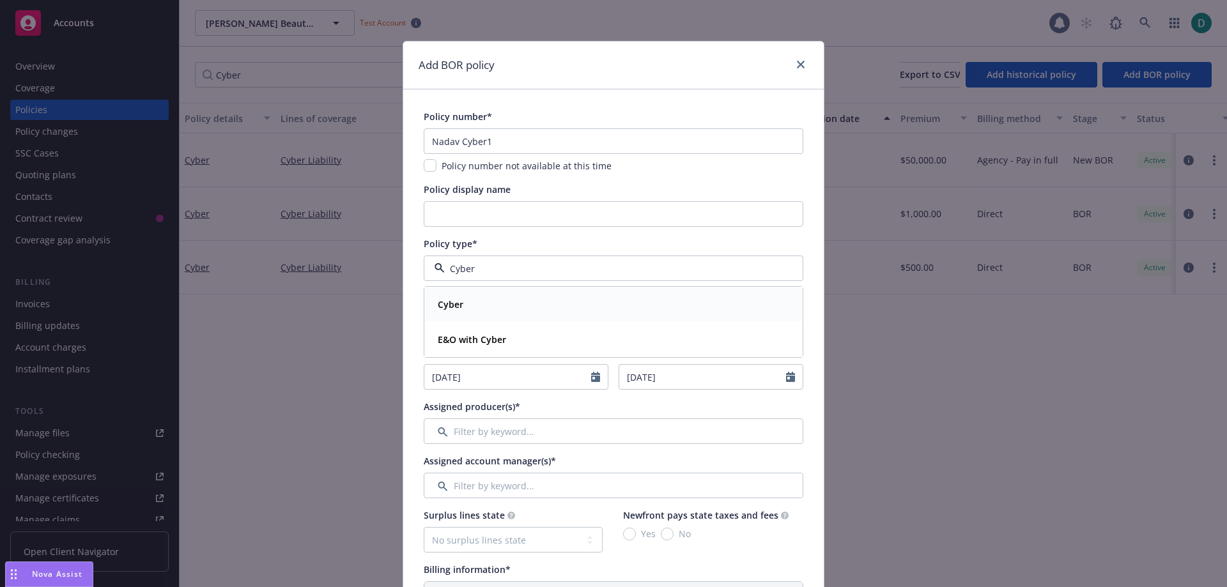
click at [456, 305] on strong "Cyber" at bounding box center [451, 304] width 26 height 12
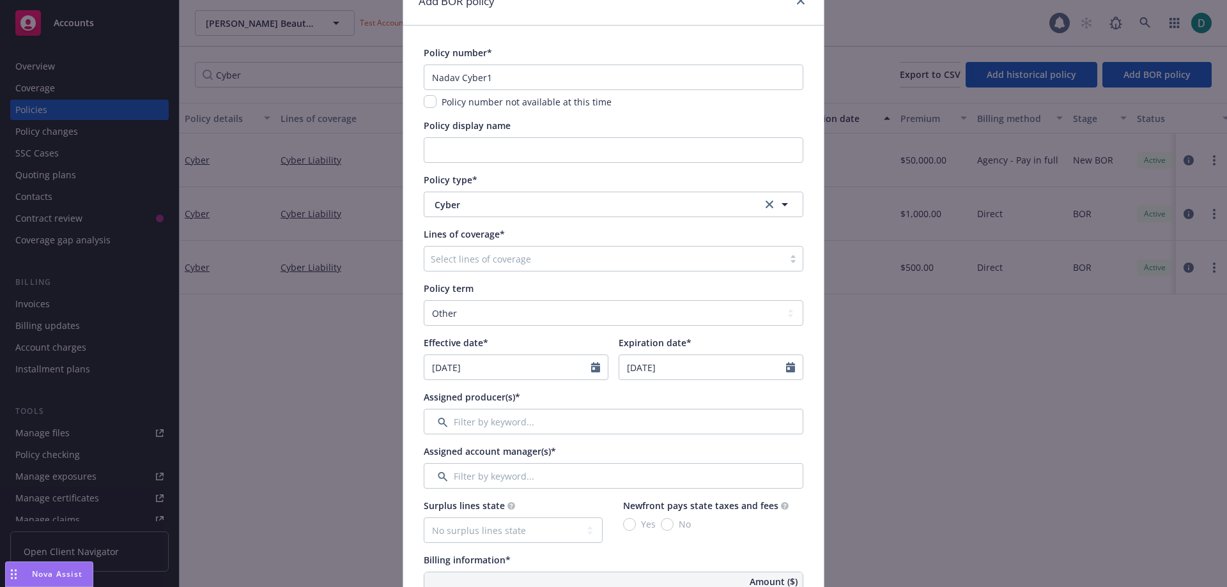
scroll to position [128, 0]
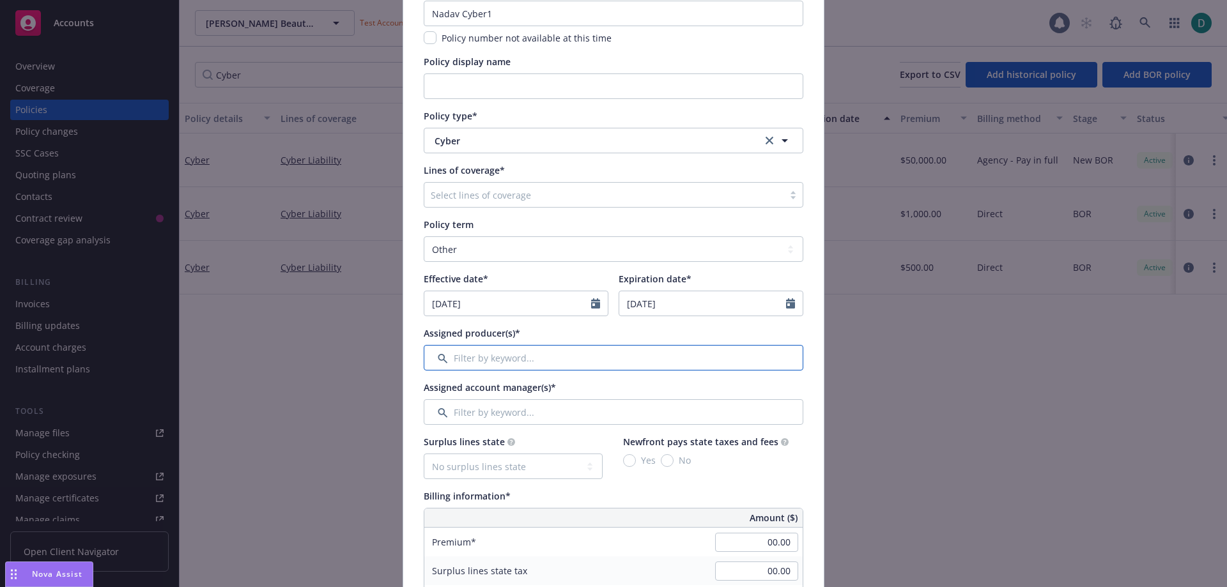
click at [488, 363] on input "Filter by keyword..." at bounding box center [614, 358] width 380 height 26
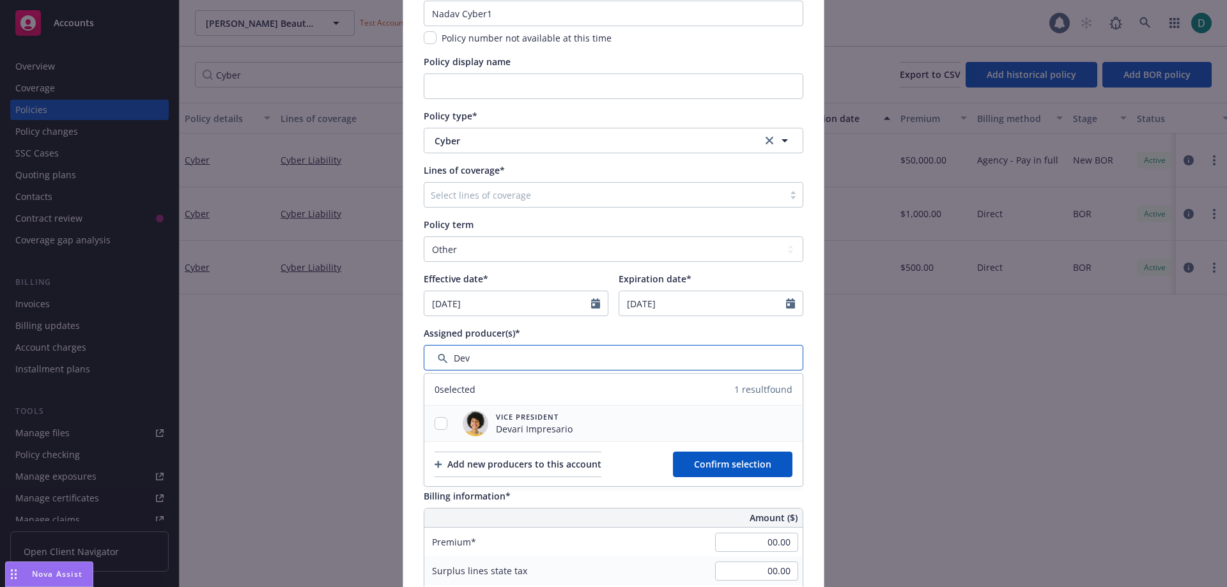
type input "Dev"
click at [436, 426] on input "checkbox" at bounding box center [441, 423] width 13 height 13
checkbox input "true"
click at [714, 468] on span "Confirm selection" at bounding box center [732, 464] width 77 height 12
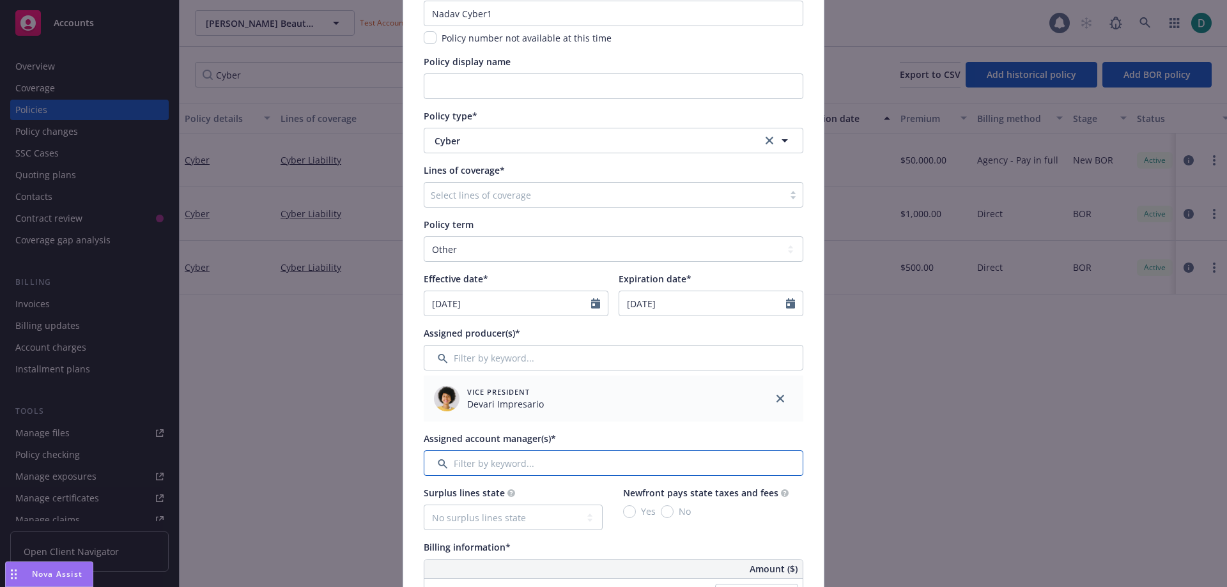
click at [522, 467] on input "Filter by keyword..." at bounding box center [614, 464] width 380 height 26
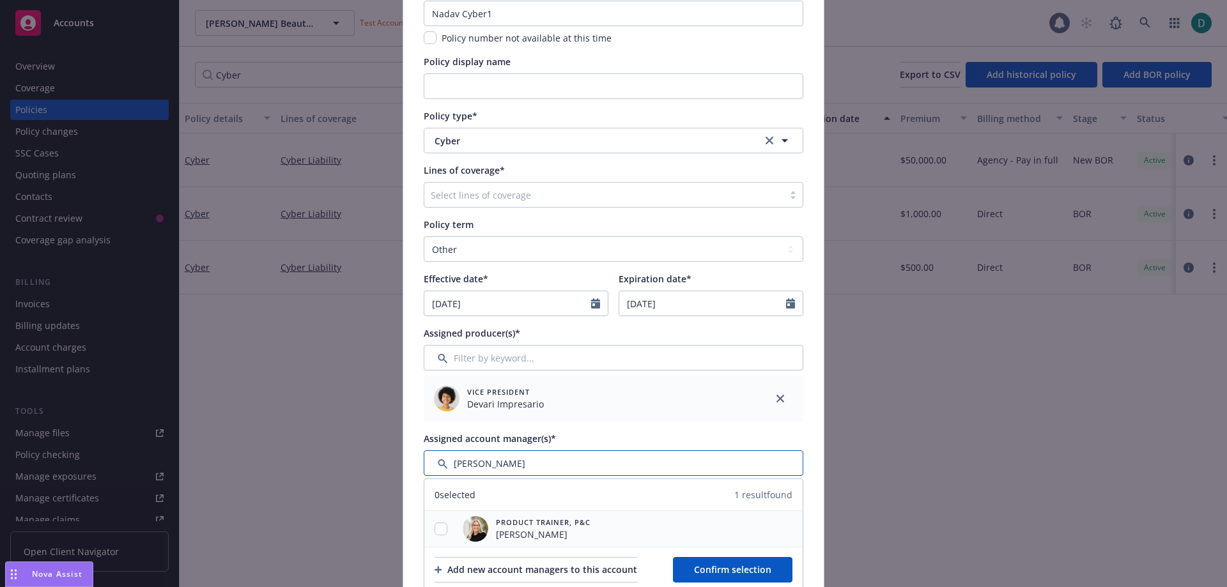
type input "[PERSON_NAME]"
click at [436, 534] on input "checkbox" at bounding box center [441, 529] width 13 height 13
checkbox input "true"
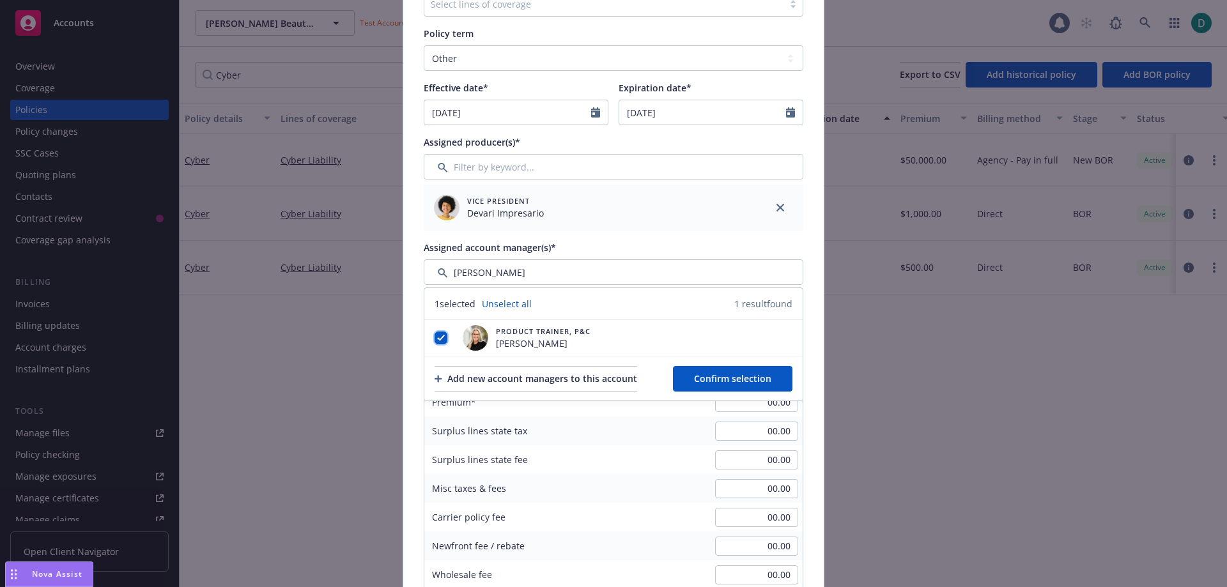
scroll to position [320, 0]
click at [706, 368] on button "Confirm selection" at bounding box center [733, 379] width 120 height 26
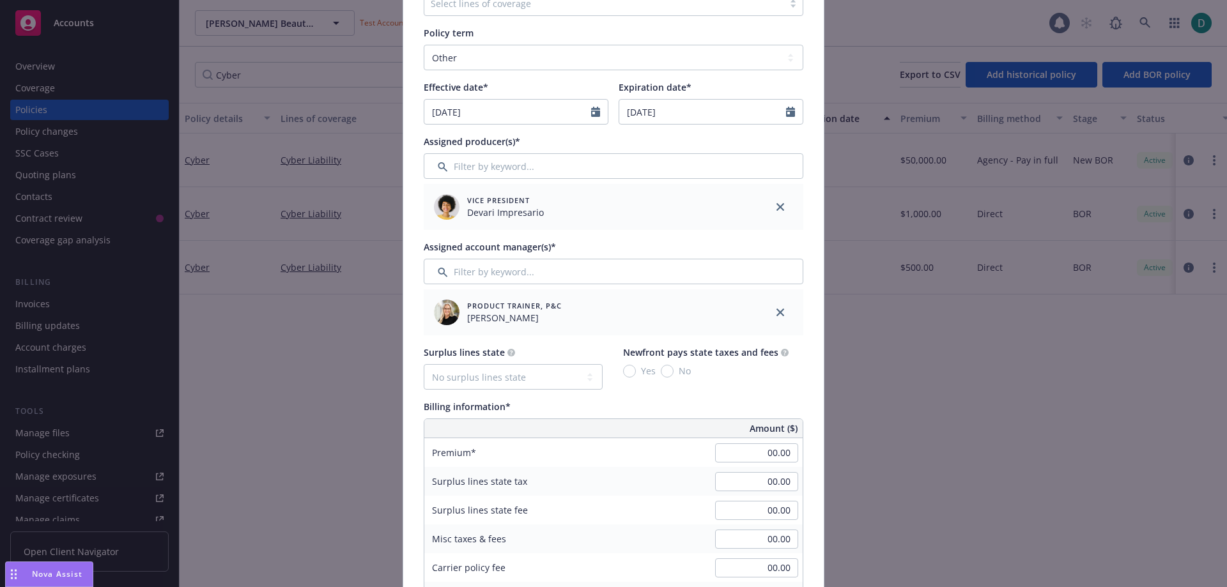
scroll to position [383, 0]
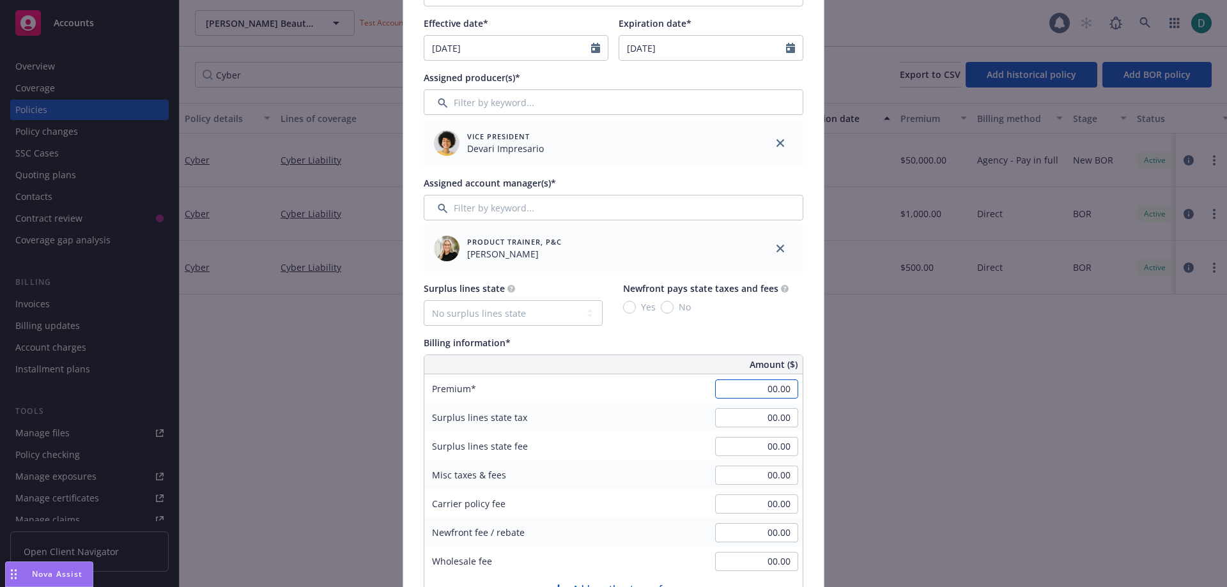
click at [736, 389] on input "00.00" at bounding box center [756, 389] width 83 height 19
type input "8,000.00"
click at [738, 327] on div "Surplus lines state No surplus lines state [US_STATE] [US_STATE] [US_STATE] [US…" at bounding box center [614, 451] width 380 height 339
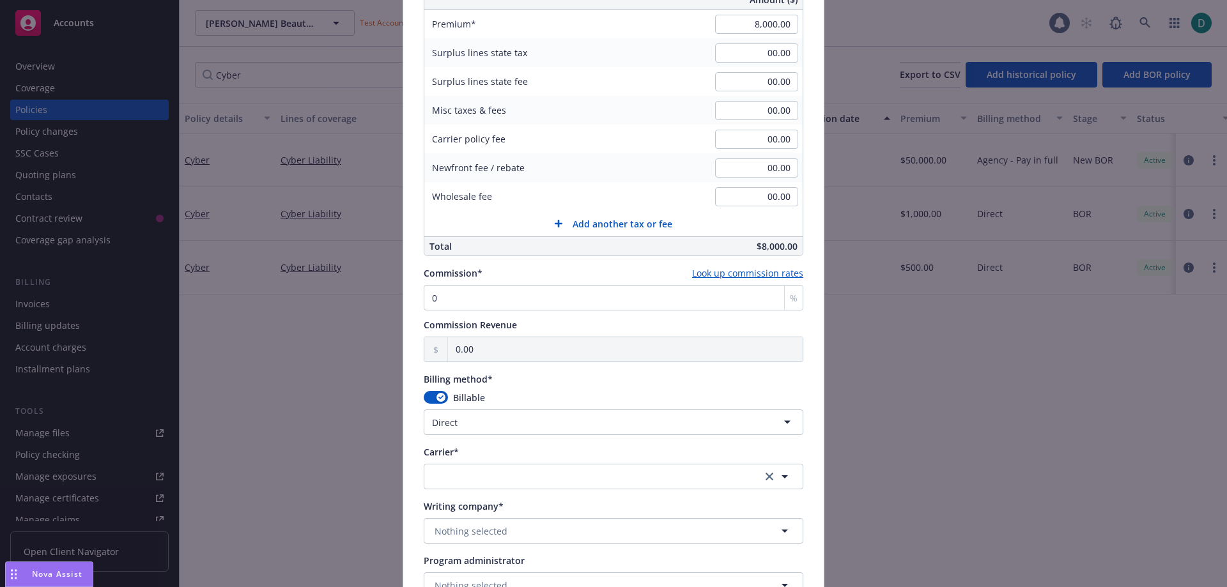
scroll to position [767, 0]
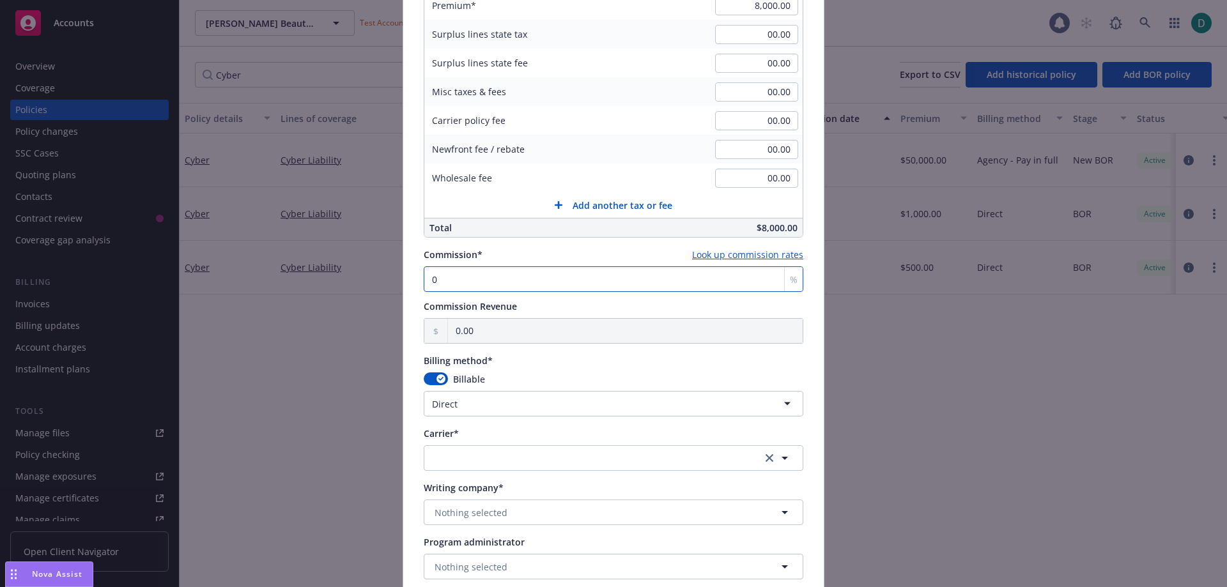
click at [536, 276] on input "0" at bounding box center [614, 280] width 380 height 26
type input "1"
type input "80.00"
type input "10"
type input "800.00"
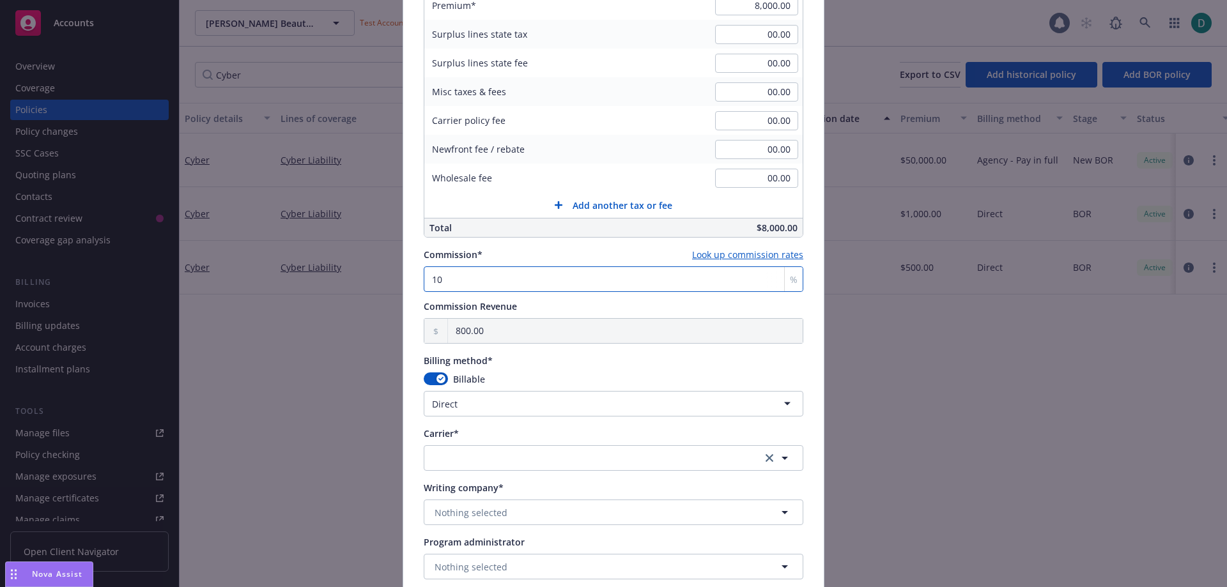
type input "10"
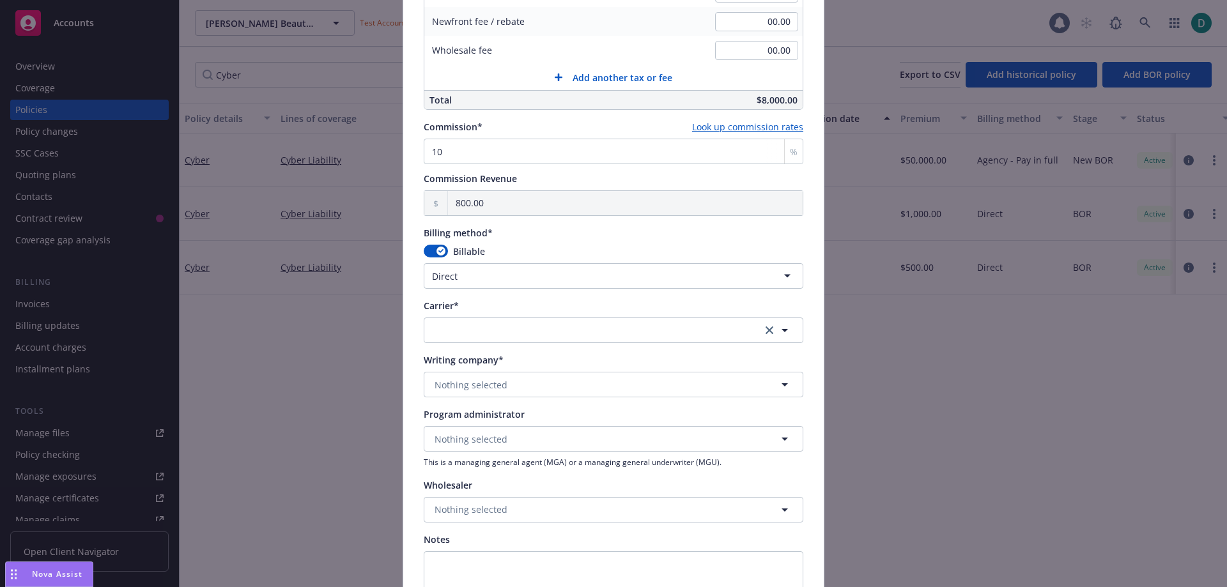
scroll to position [959, 0]
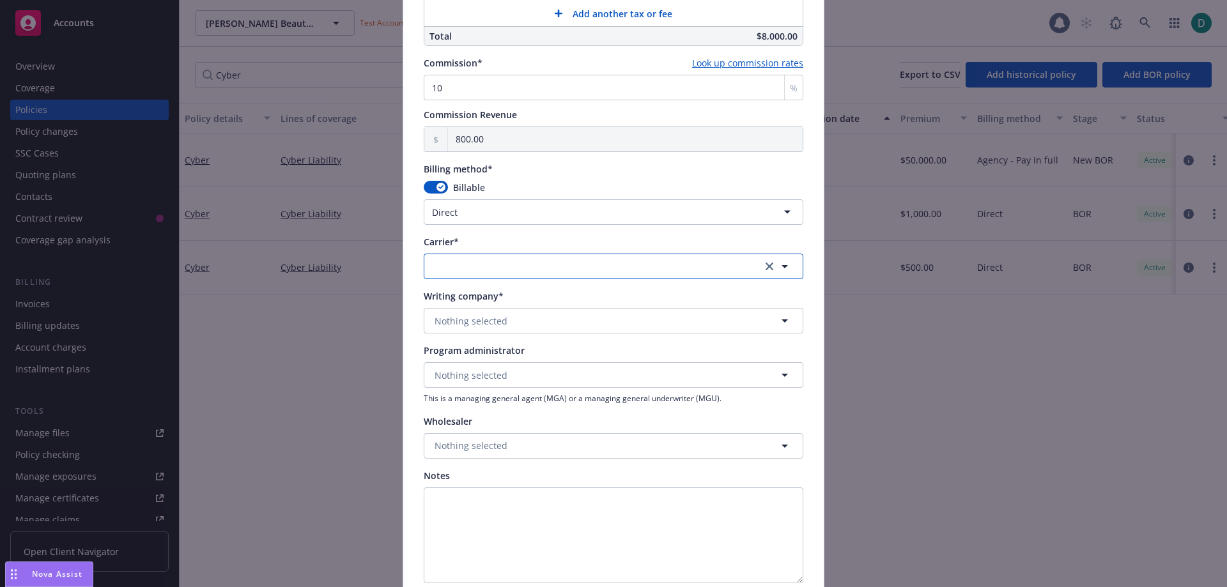
click at [484, 265] on button "button" at bounding box center [614, 267] width 380 height 26
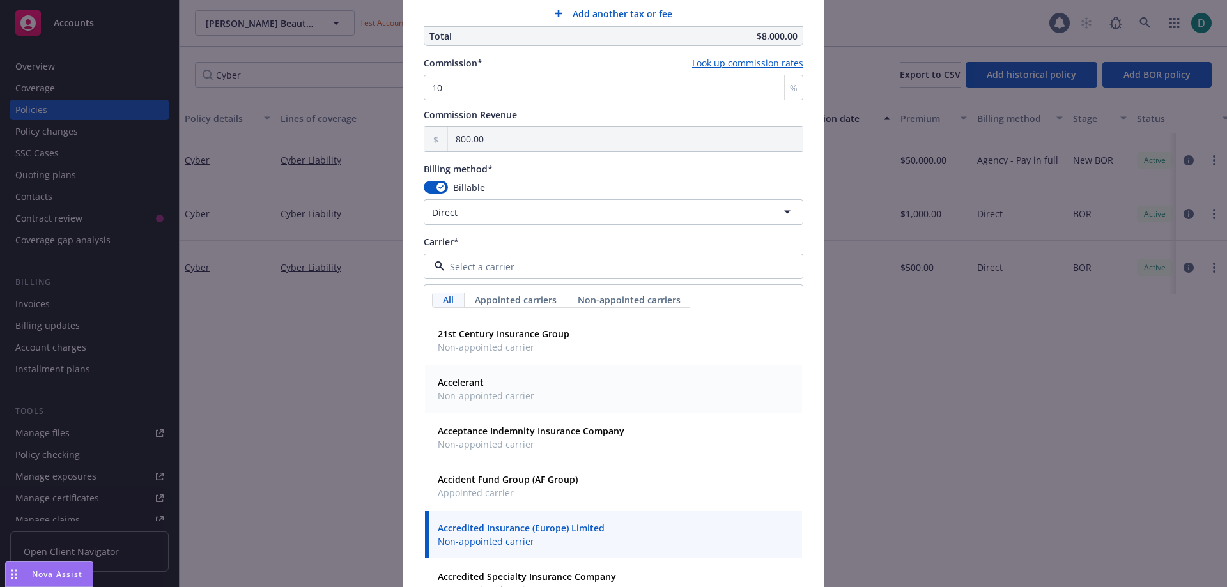
scroll to position [511, 0]
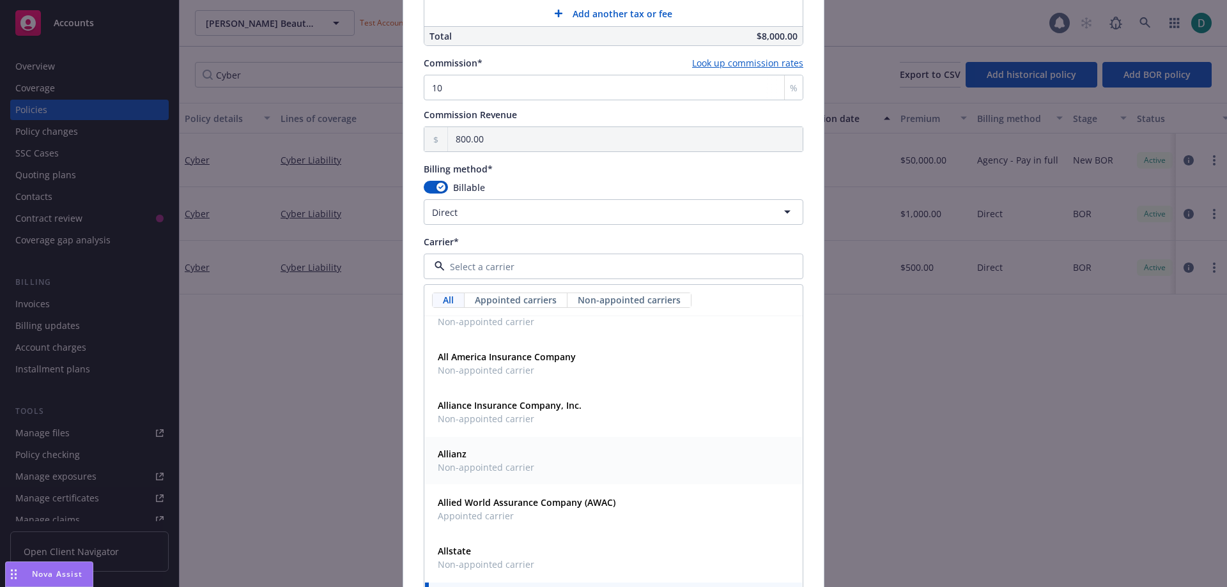
click at [461, 459] on strong "Allianz" at bounding box center [452, 454] width 29 height 12
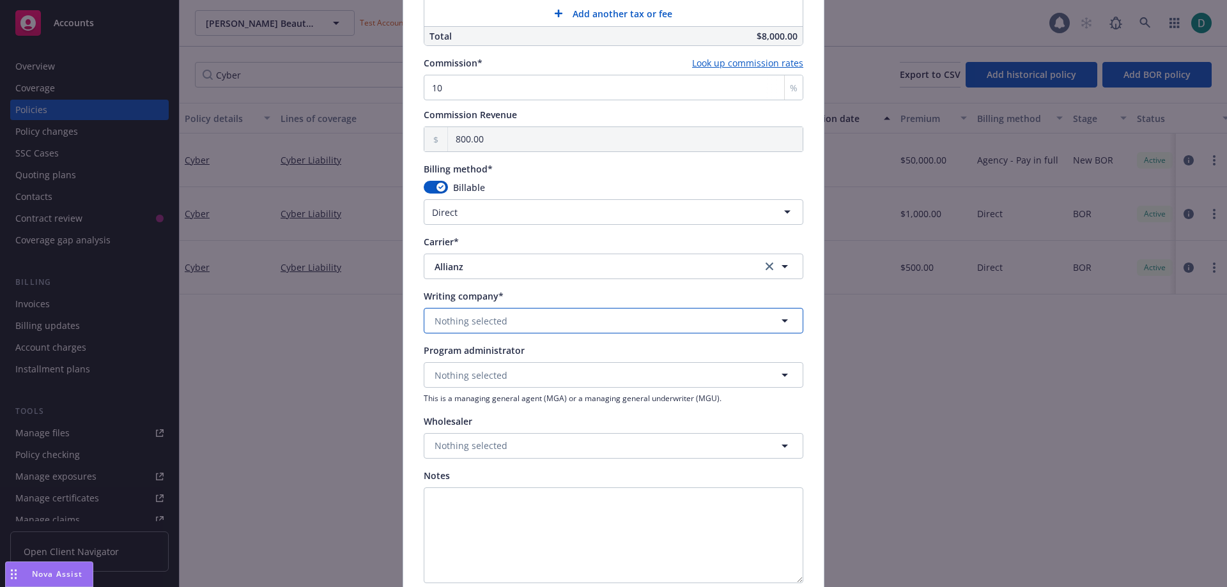
click at [454, 316] on span "Nothing selected" at bounding box center [471, 320] width 73 height 13
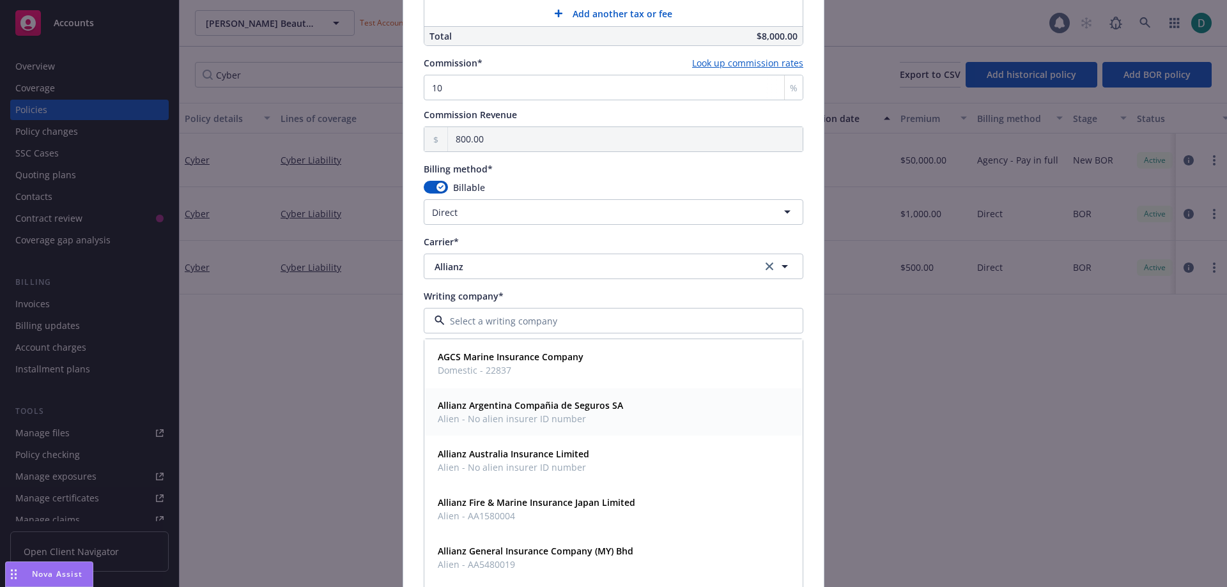
scroll to position [458, 0]
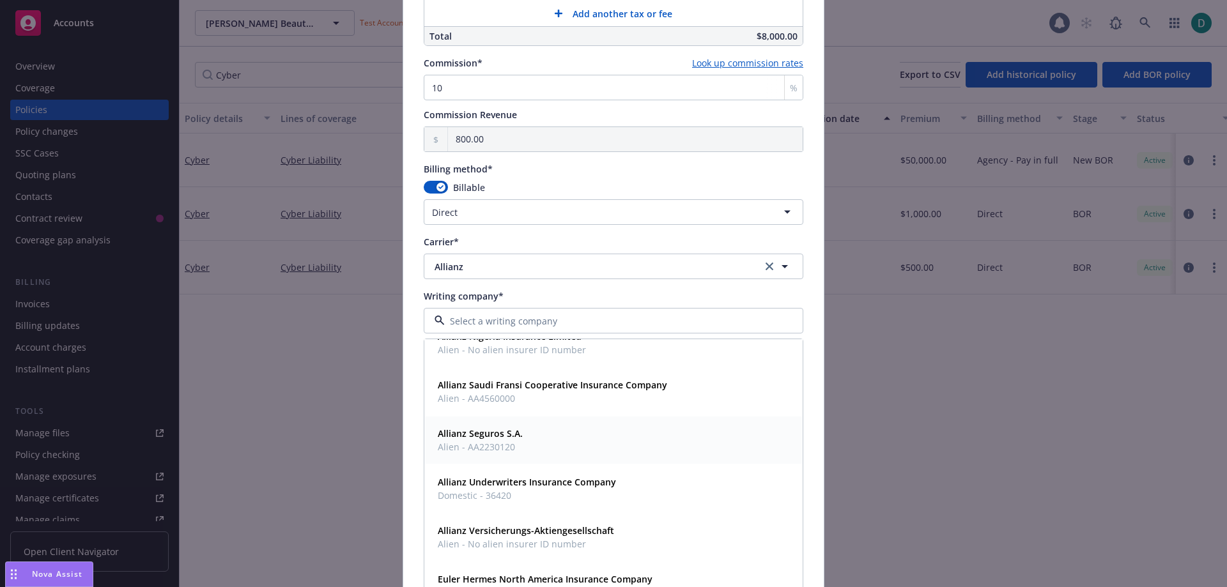
drag, startPoint x: 479, startPoint y: 435, endPoint x: 486, endPoint y: 435, distance: 7.0
click at [479, 436] on strong "Allianz Seguros S.A." at bounding box center [480, 434] width 85 height 12
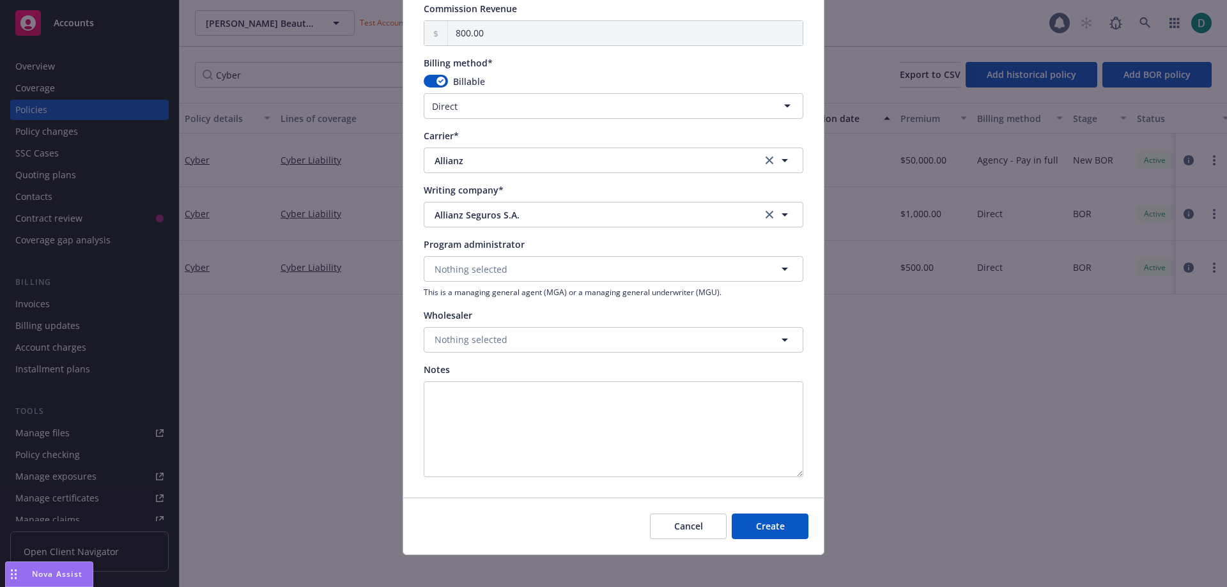
scroll to position [1074, 0]
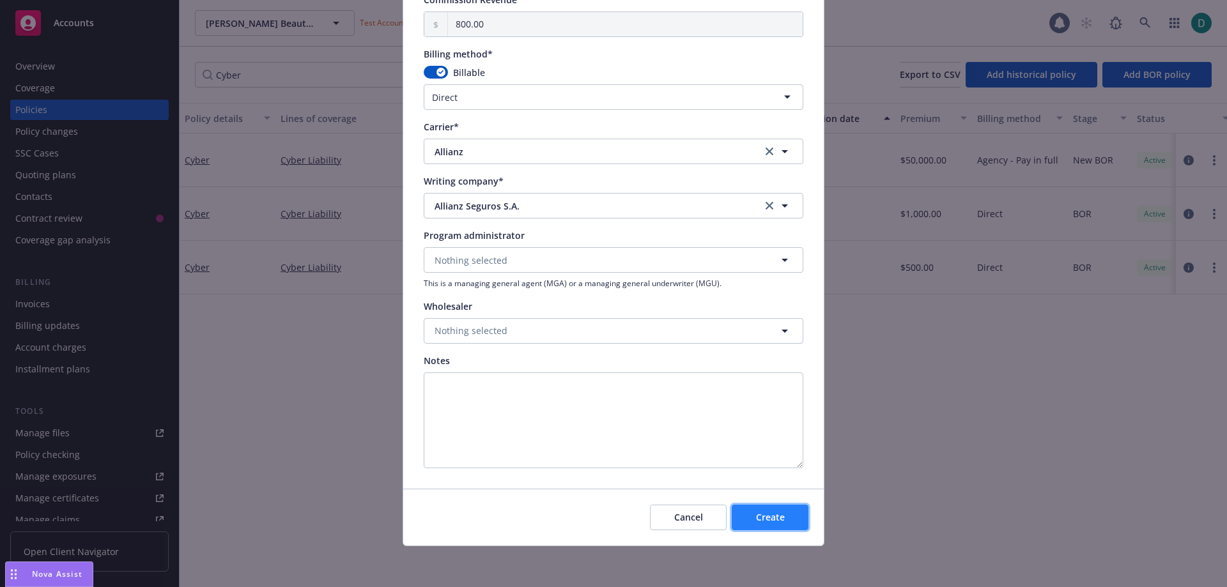
click at [755, 525] on button "Create" at bounding box center [770, 518] width 77 height 26
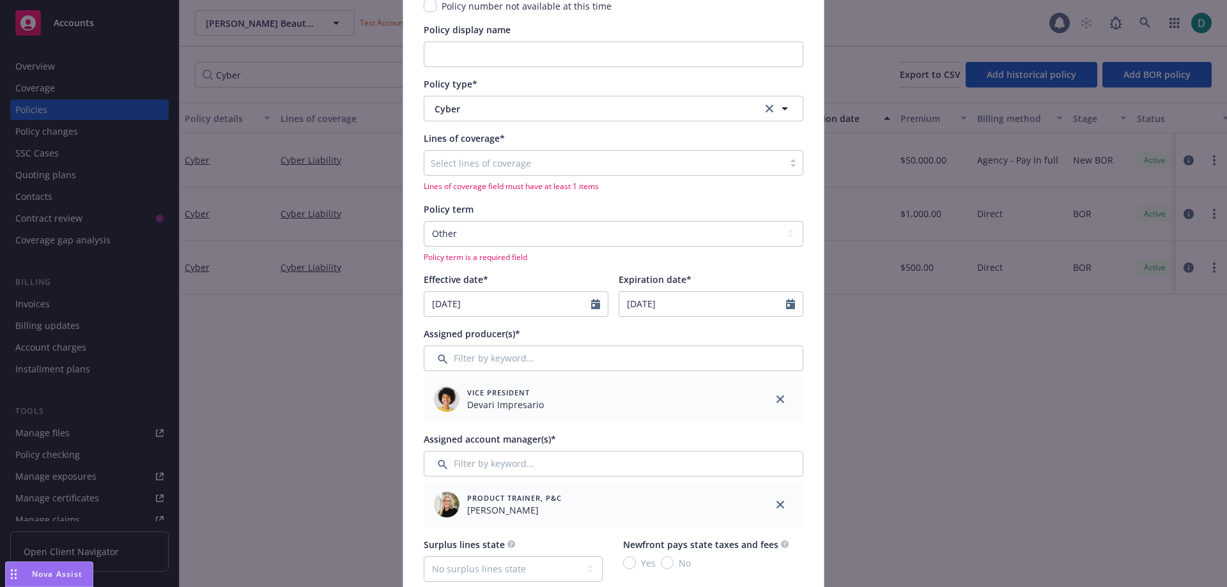
scroll to position [147, 0]
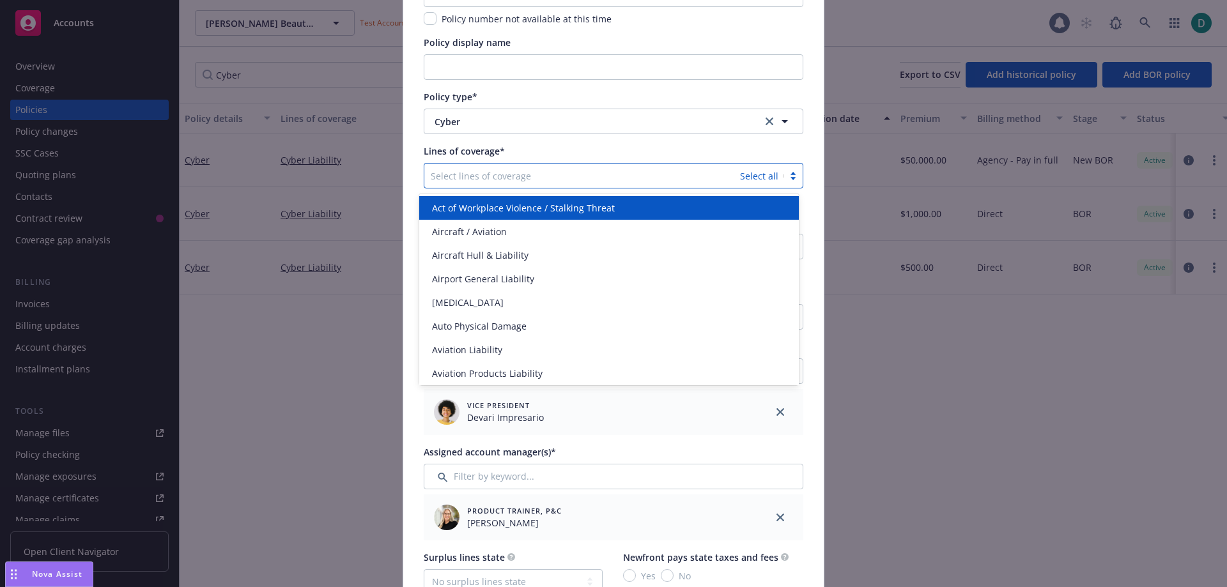
click at [480, 181] on div at bounding box center [582, 175] width 303 height 15
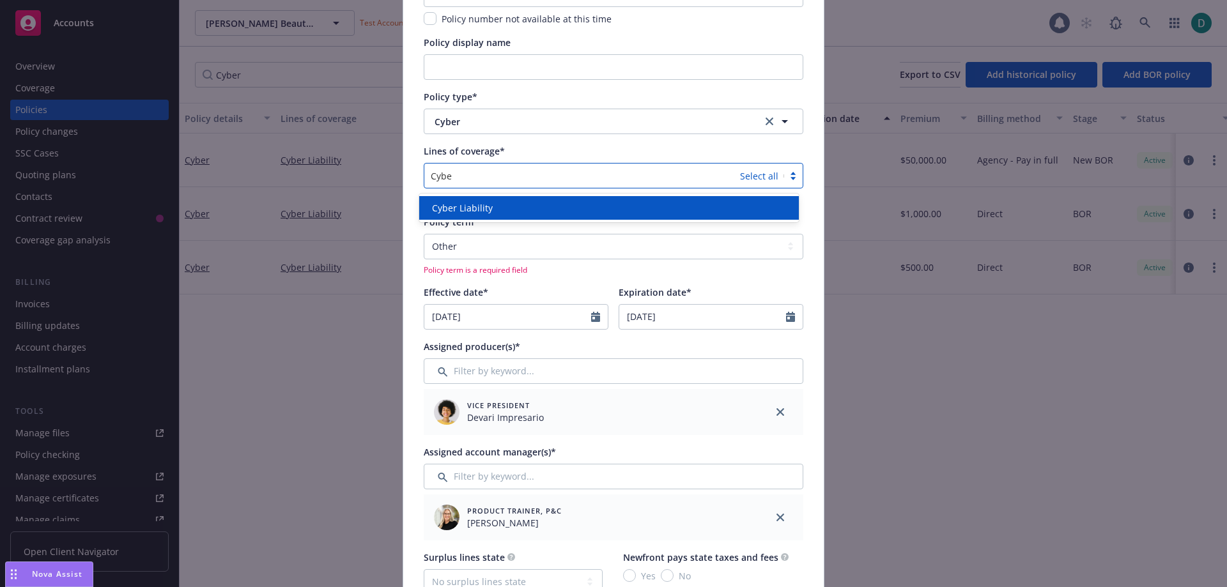
type input "Cyber"
click at [463, 209] on span "Cyber Liability" at bounding box center [462, 207] width 61 height 13
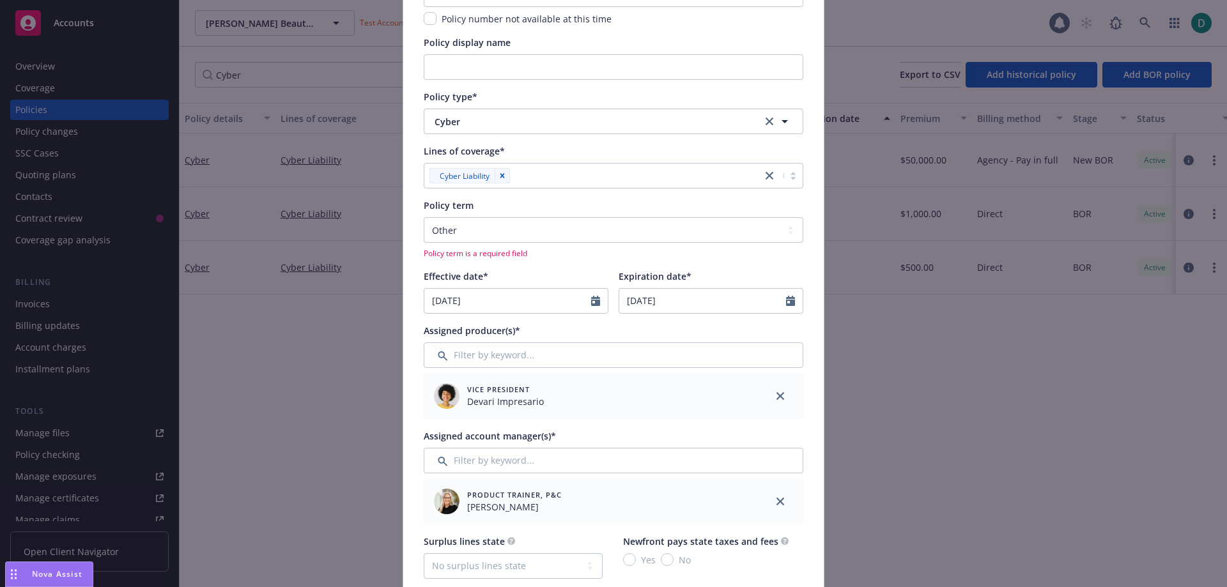
click at [559, 147] on div "Lines of coverage*" at bounding box center [614, 150] width 380 height 13
click at [463, 229] on select "Select policy term 12 Month 6 Month 4 Month 3 Month 2 Month 1 Month 36 Month (3…" at bounding box center [614, 230] width 380 height 26
select select "12"
click at [424, 217] on select "Select policy term 12 Month 6 Month 4 Month 3 Month 2 Month 1 Month 36 Month (3…" at bounding box center [614, 230] width 380 height 26
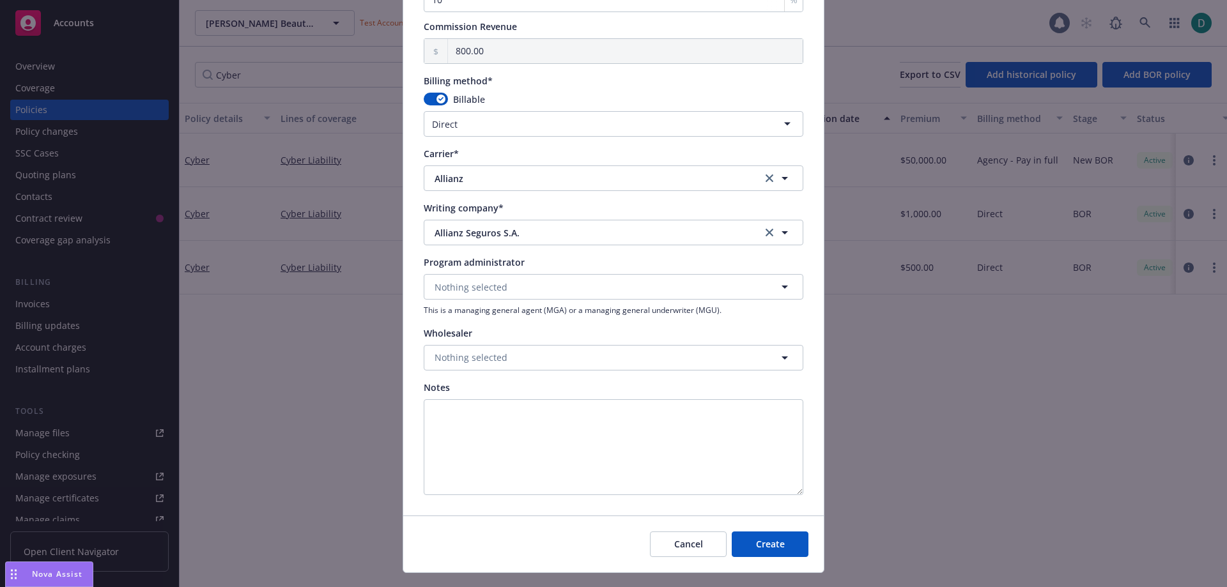
scroll to position [1074, 0]
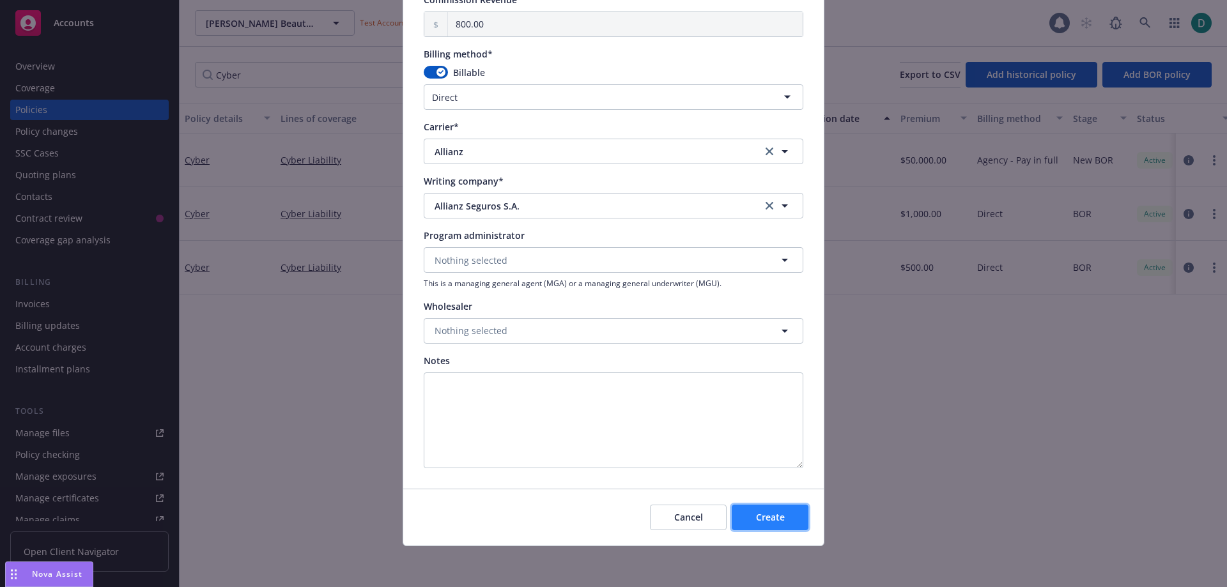
click at [773, 521] on span "Create" at bounding box center [770, 517] width 29 height 12
select select "other"
type input "00.00"
type input "0"
type input "0.00"
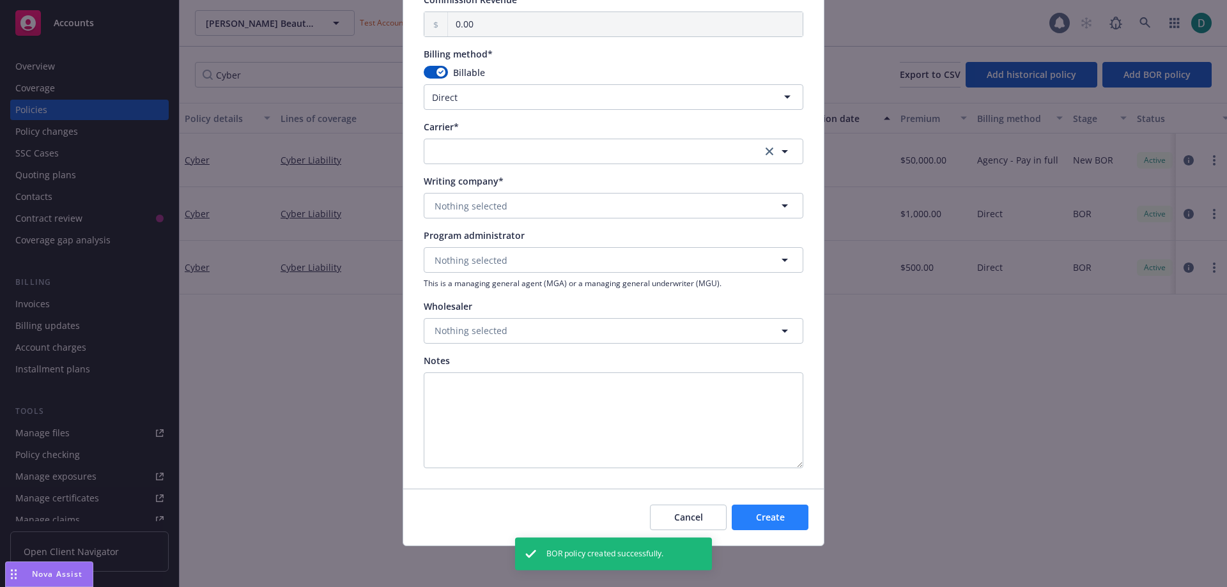
scroll to position [971, 0]
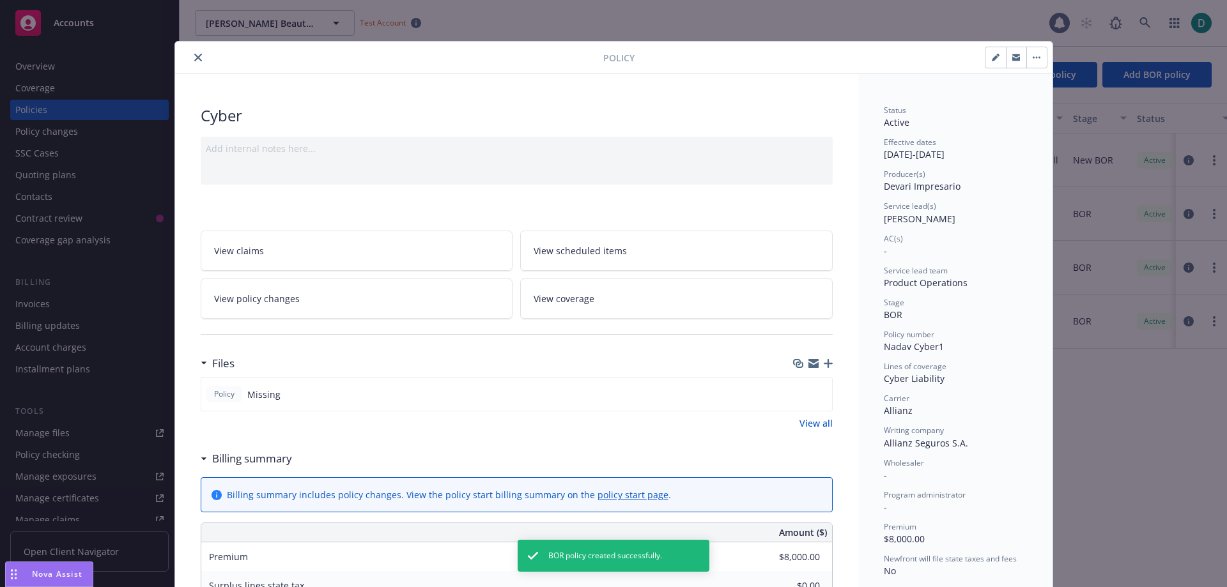
click at [824, 364] on icon "button" at bounding box center [828, 363] width 9 height 9
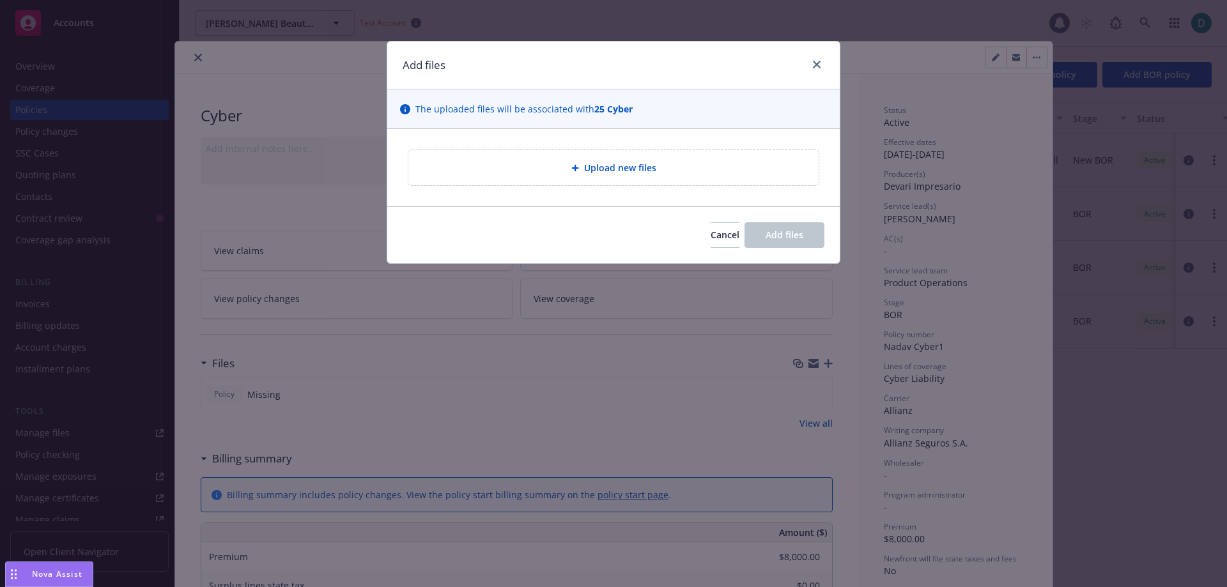
click at [606, 169] on span "Upload new files" at bounding box center [620, 167] width 72 height 13
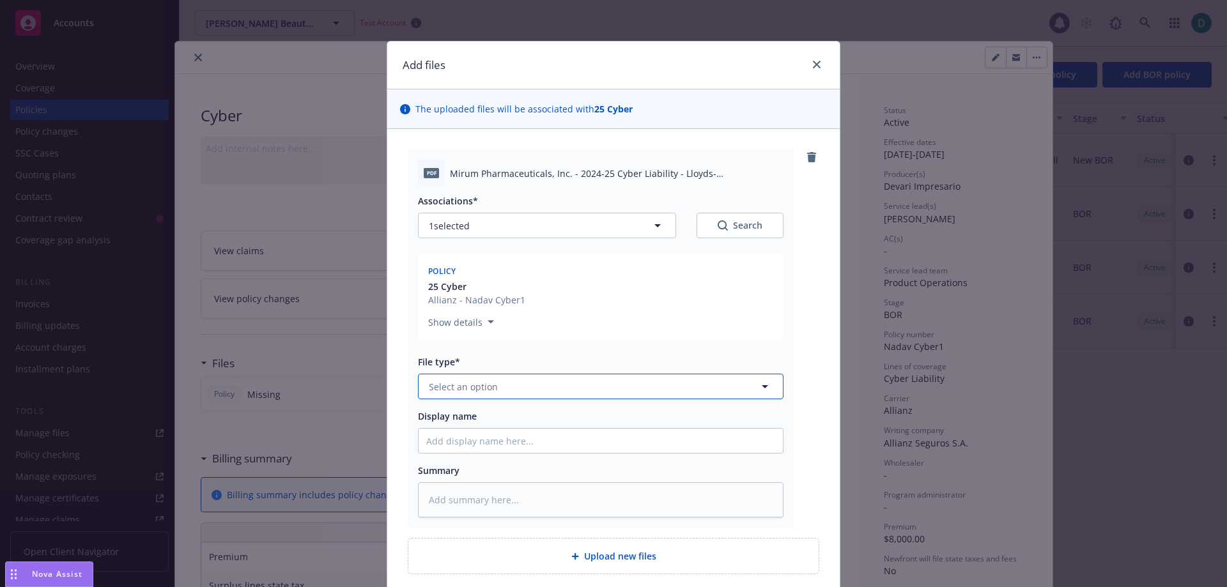
click at [476, 390] on span "Select an option" at bounding box center [463, 386] width 69 height 13
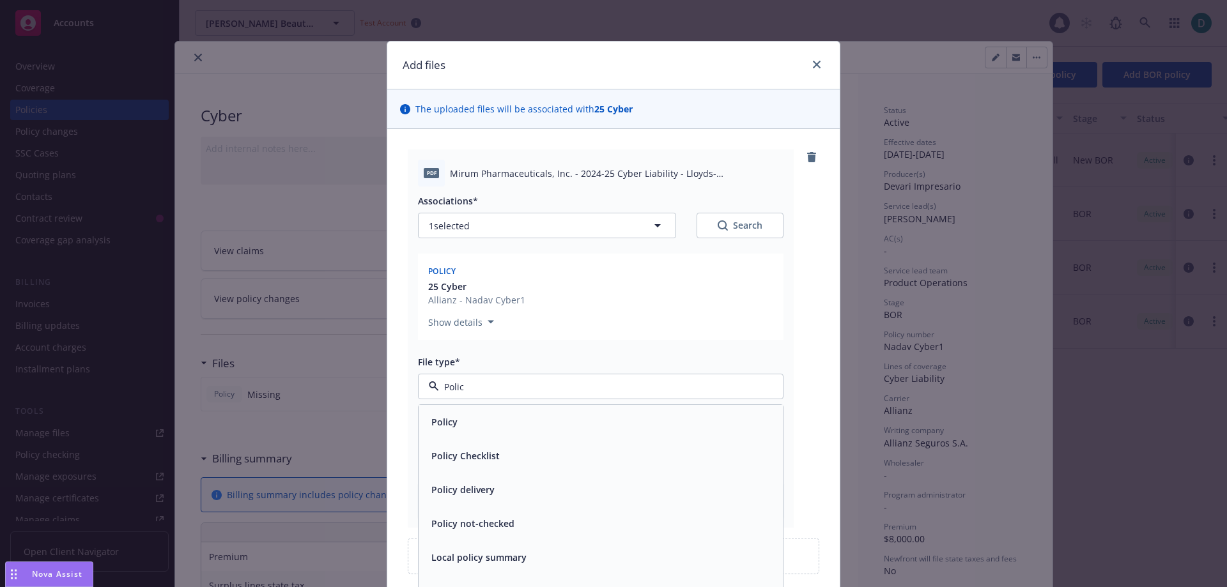
type input "Policy"
click at [431, 417] on span "Policy" at bounding box center [444, 421] width 26 height 13
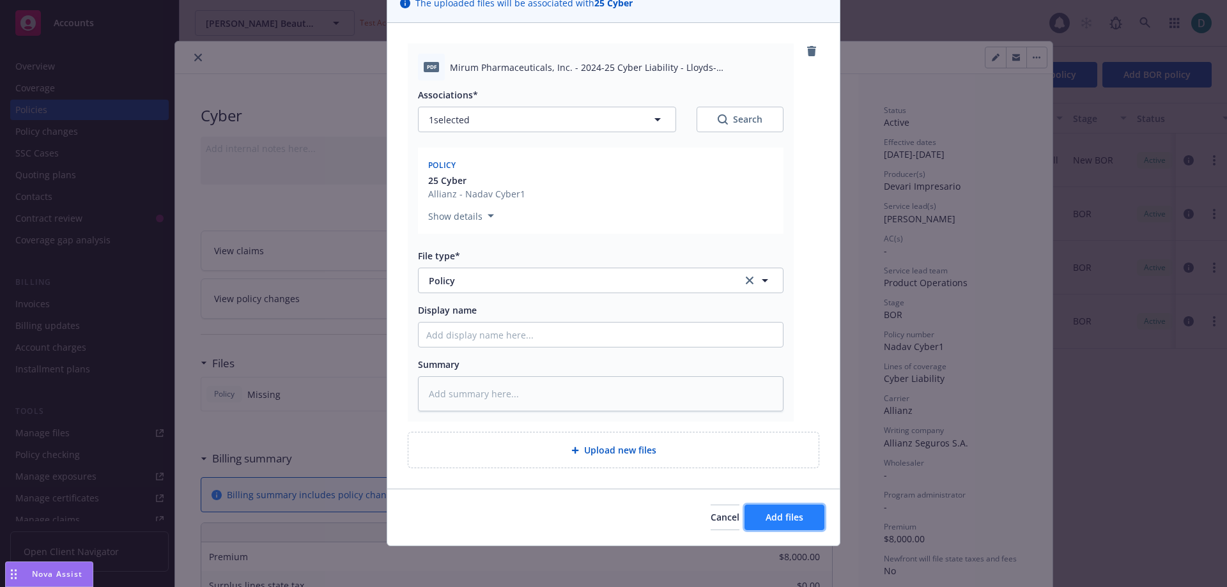
click at [777, 512] on button "Add files" at bounding box center [785, 518] width 80 height 26
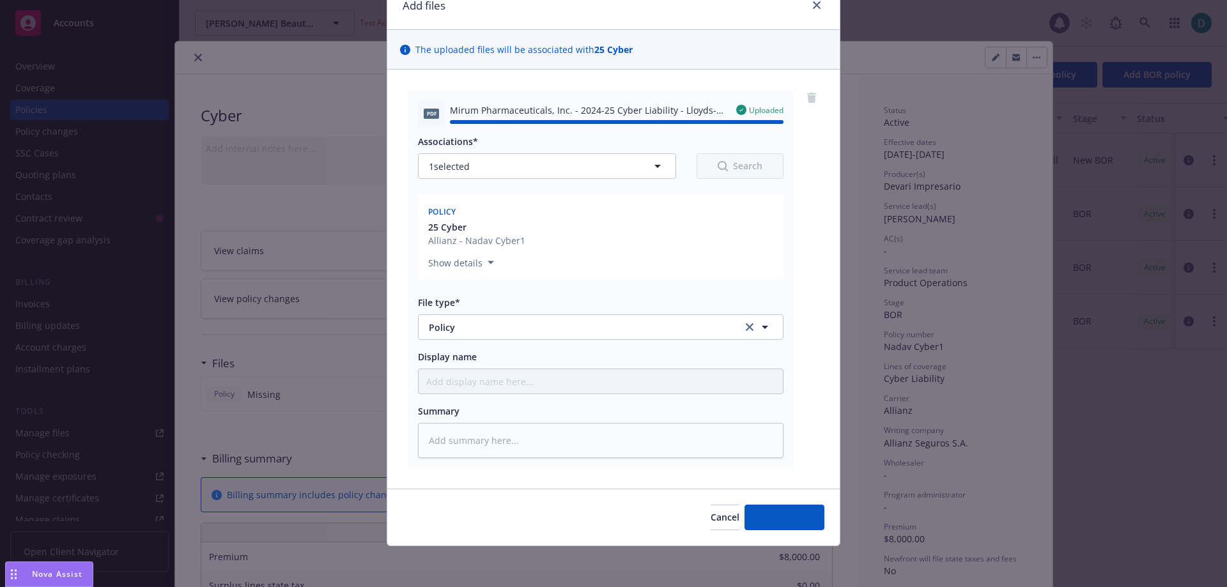
type textarea "x"
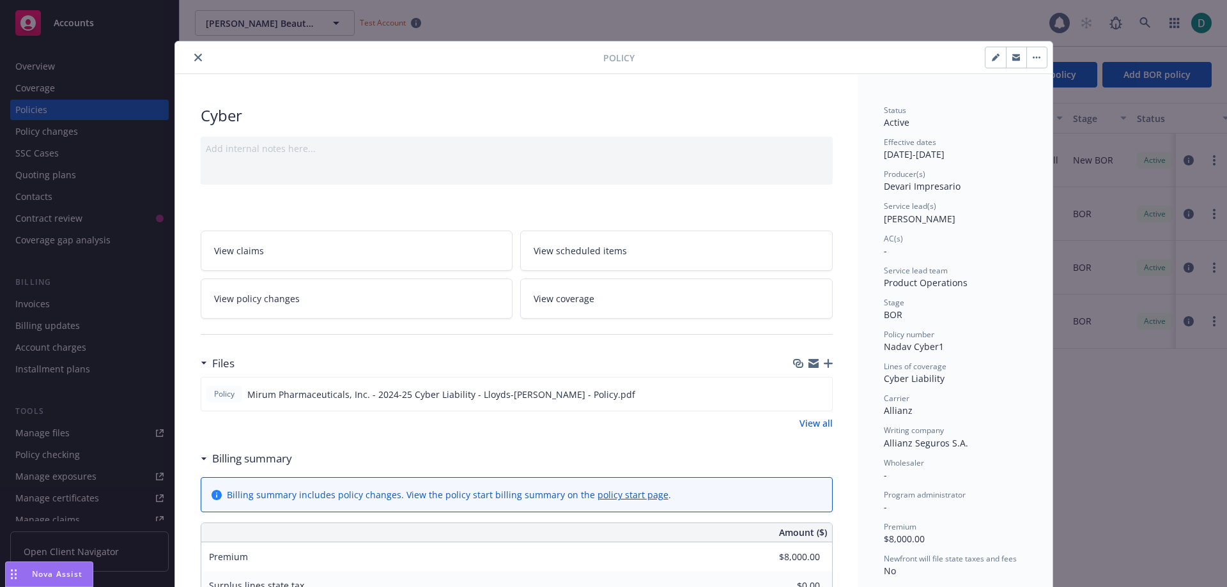
click at [192, 53] on button "close" at bounding box center [197, 57] width 15 height 15
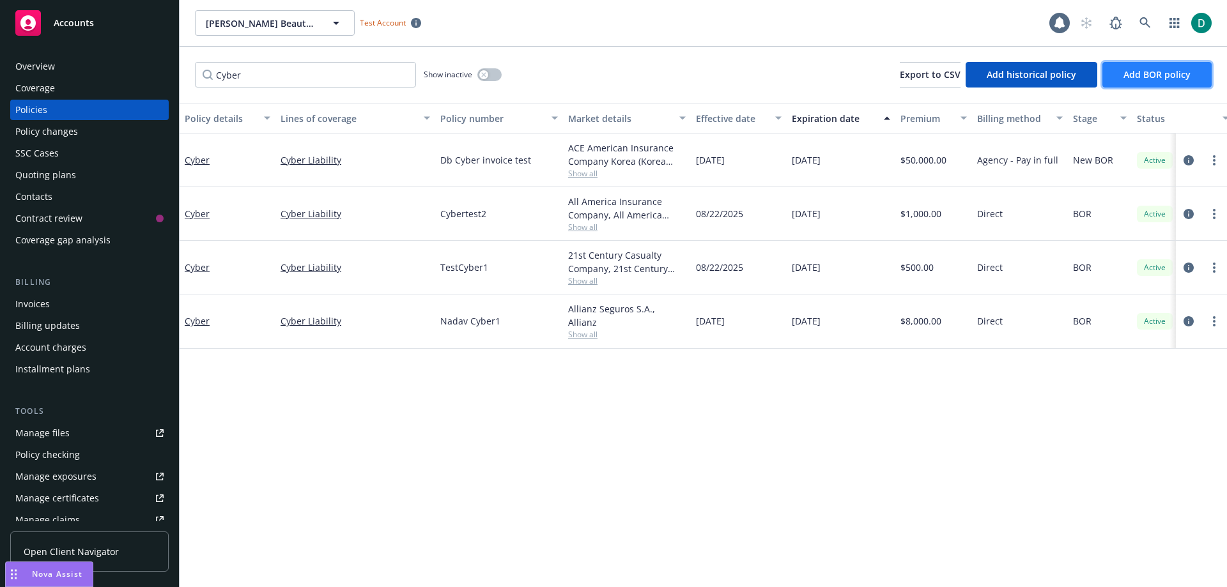
click at [1157, 78] on span "Add BOR policy" at bounding box center [1157, 74] width 67 height 12
select select "other"
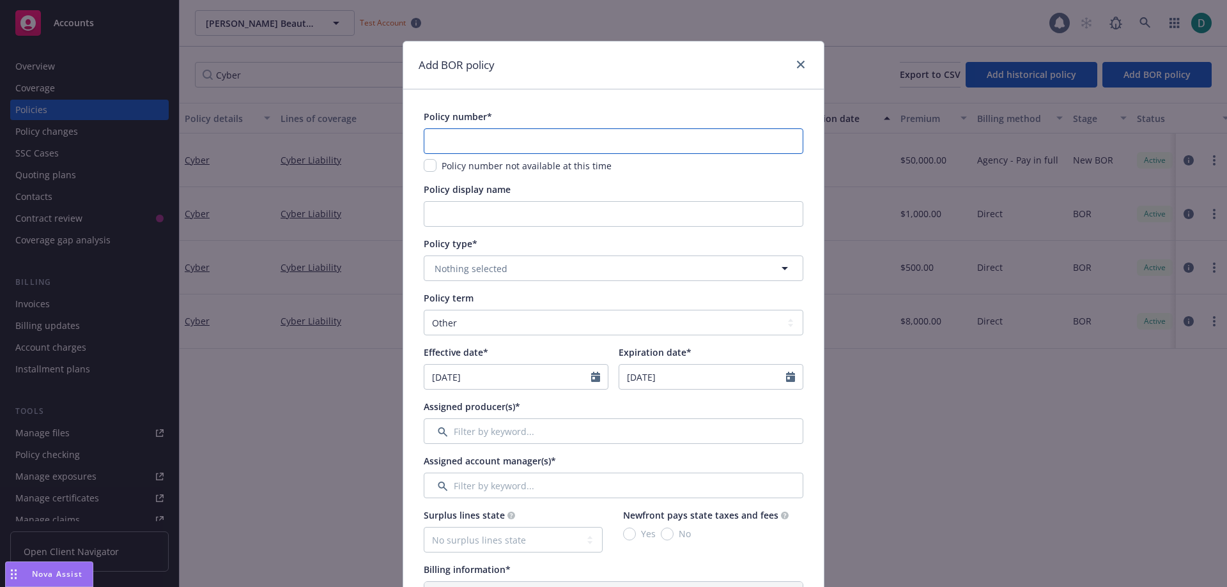
click at [614, 138] on input "text" at bounding box center [614, 141] width 380 height 26
type input "NadavCyber2"
click at [475, 263] on span "Nothing selected" at bounding box center [471, 268] width 73 height 13
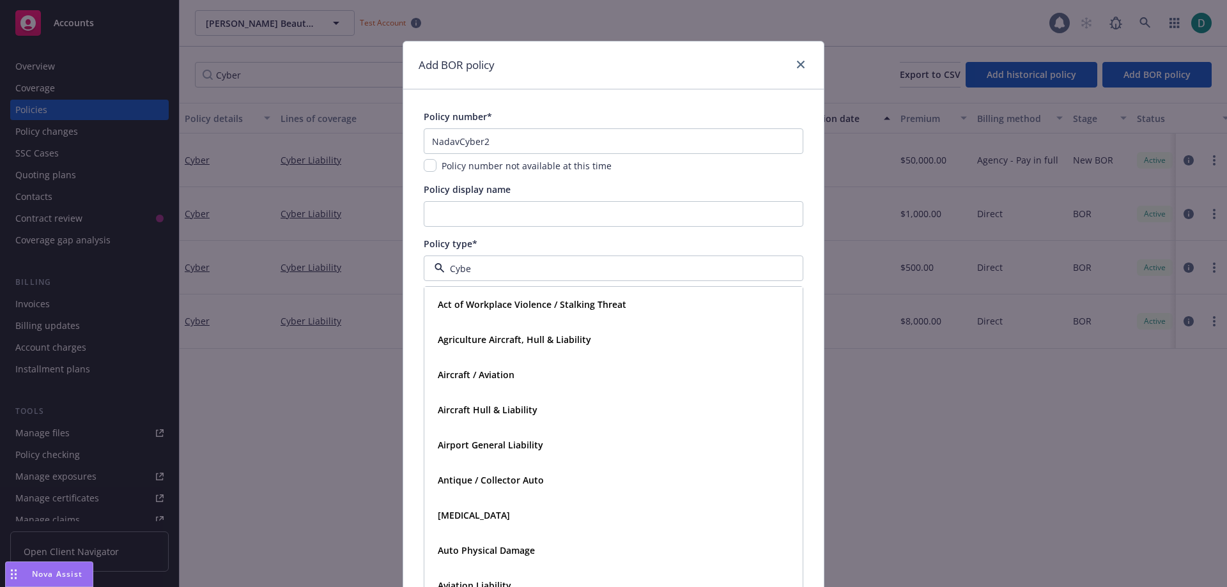
type input "Cyber"
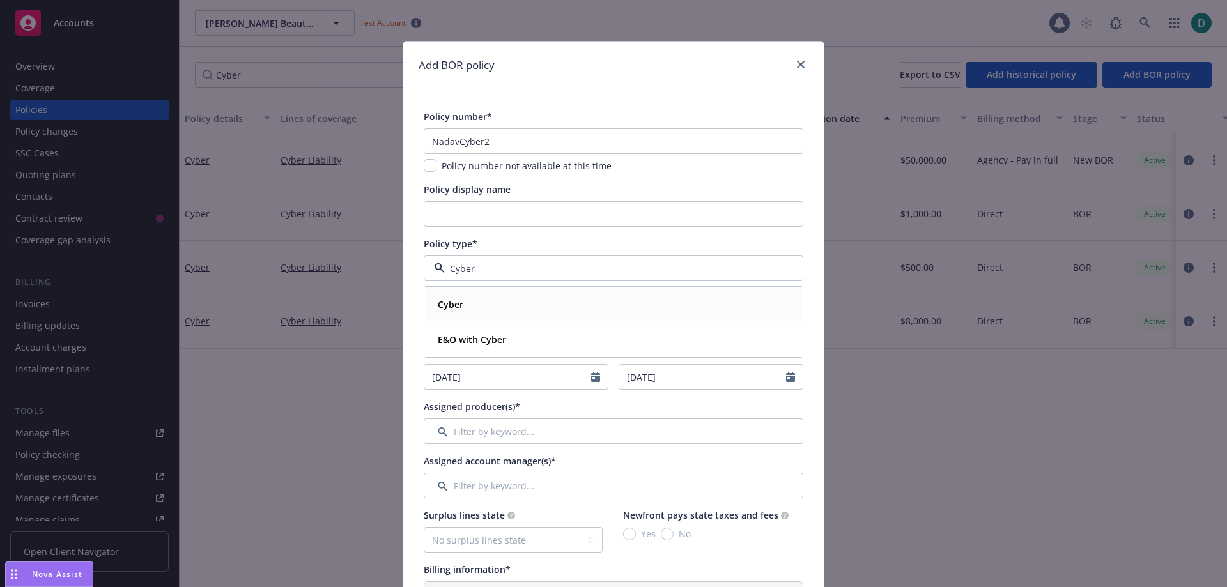
click at [445, 300] on strong "Cyber" at bounding box center [451, 304] width 26 height 12
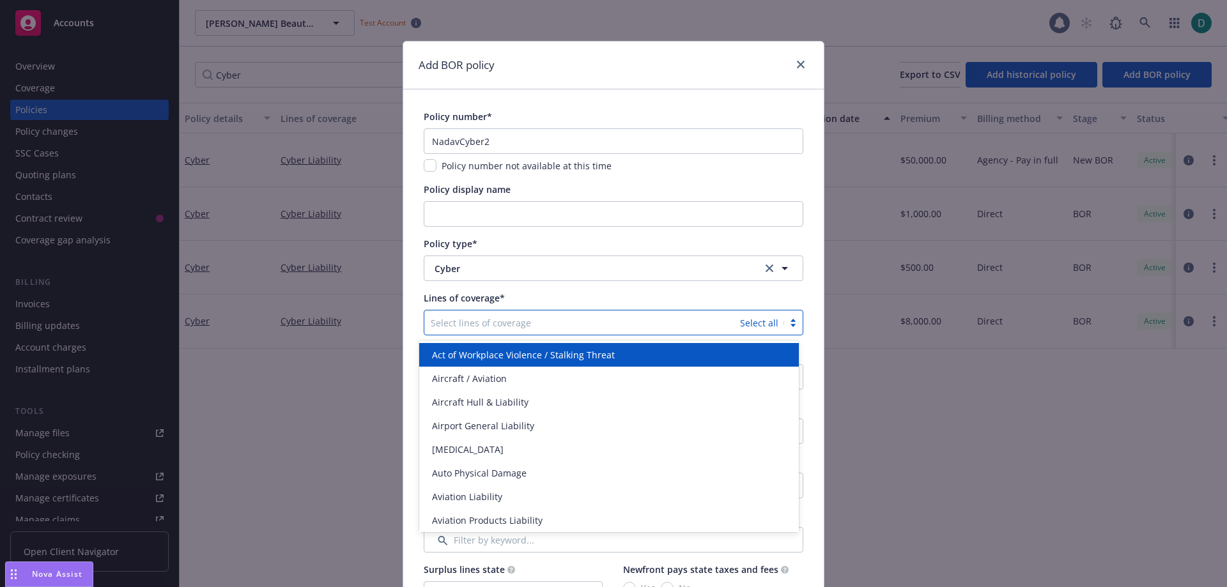
click at [450, 322] on div at bounding box center [582, 322] width 303 height 15
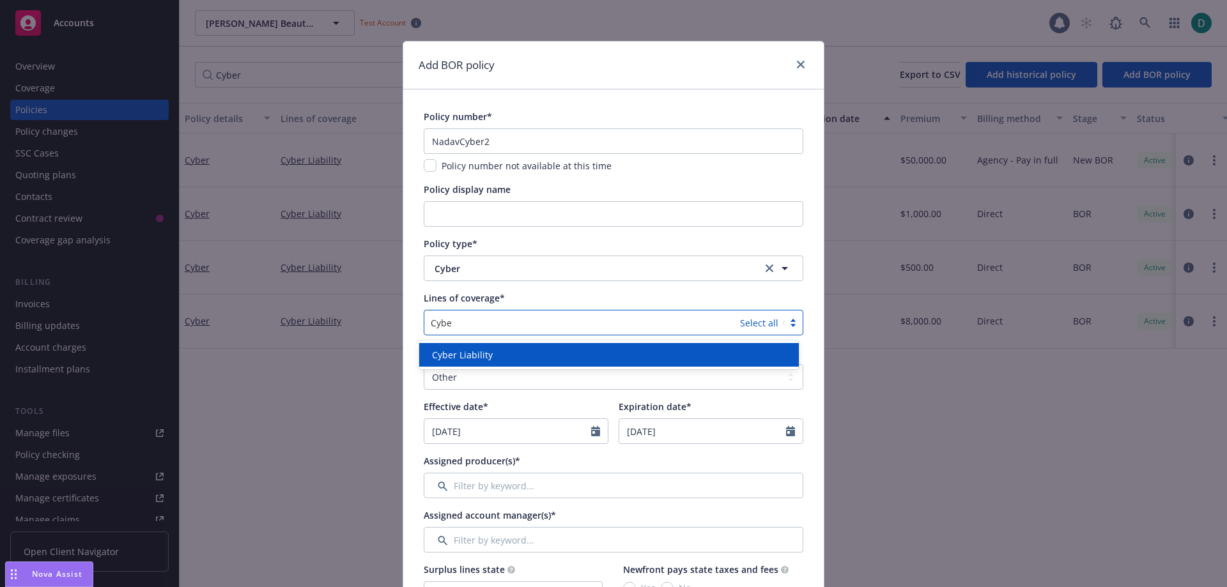
type input "Cyber"
click at [449, 352] on span "Cyber Liability" at bounding box center [462, 354] width 61 height 13
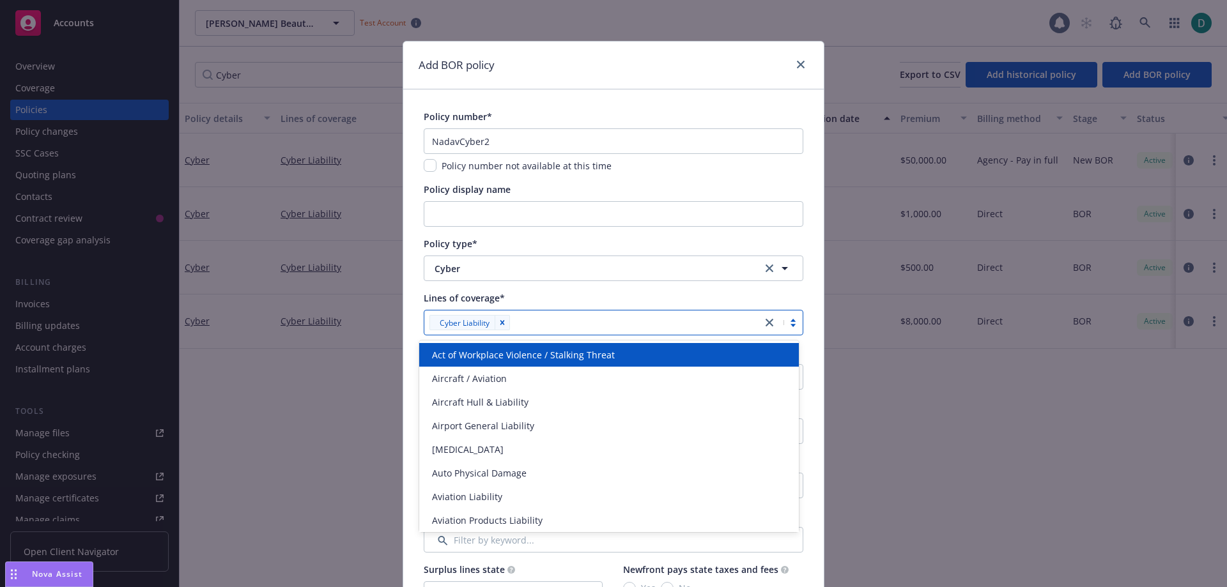
click at [444, 298] on span "Lines of coverage*" at bounding box center [464, 298] width 81 height 12
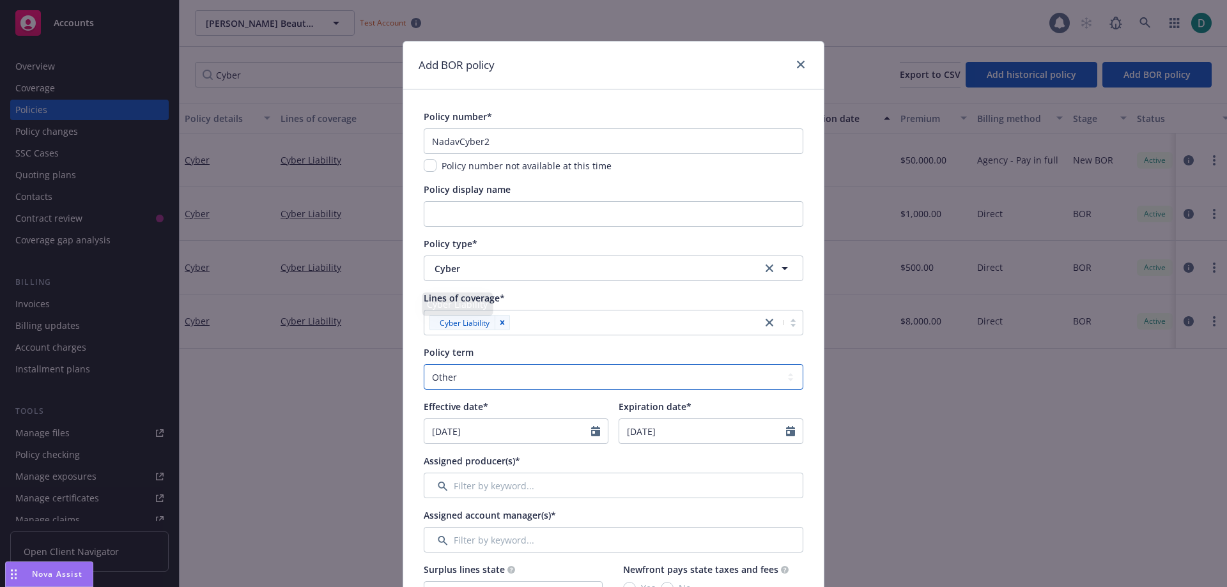
click at [441, 374] on select "Select policy term 12 Month 6 Month 4 Month 3 Month 2 Month 1 Month 36 Month (3…" at bounding box center [614, 377] width 380 height 26
select select "6"
click at [424, 364] on select "Select policy term 12 Month 6 Month 4 Month 3 Month 2 Month 1 Month 36 Month (3…" at bounding box center [614, 377] width 380 height 26
type input "[DATE]"
click at [457, 379] on select "Select policy term 12 Month 6 Month 4 Month 3 Month 2 Month 1 Month 36 Month (3…" at bounding box center [614, 377] width 380 height 26
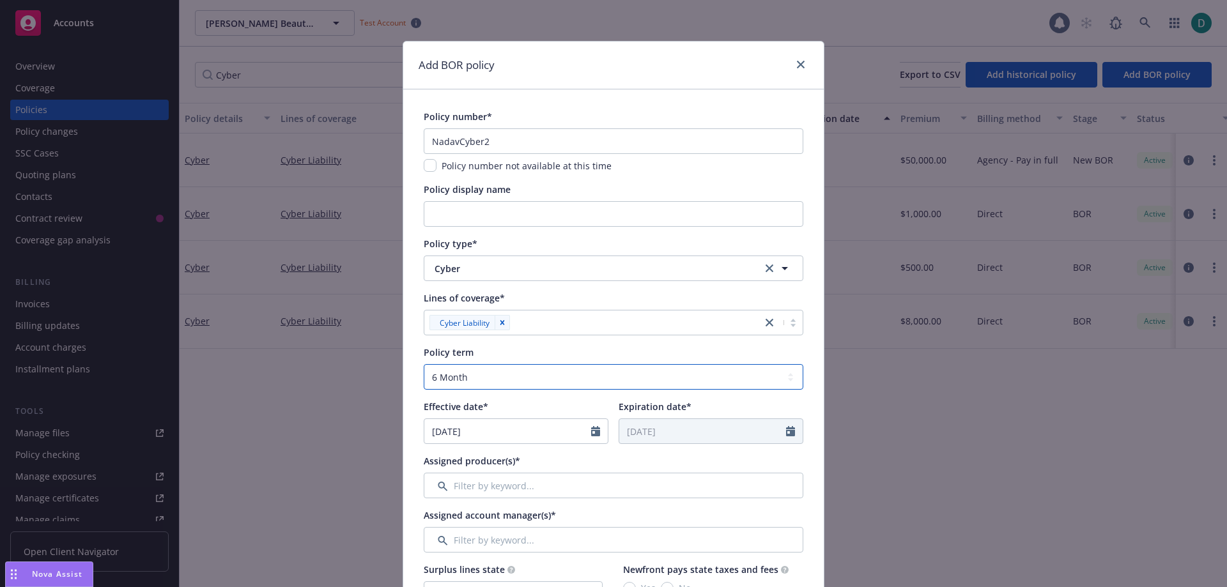
select select "12"
click at [424, 364] on select "Select policy term 12 Month 6 Month 4 Month 3 Month 2 Month 1 Month 36 Month (3…" at bounding box center [614, 377] width 380 height 26
type input "[DATE]"
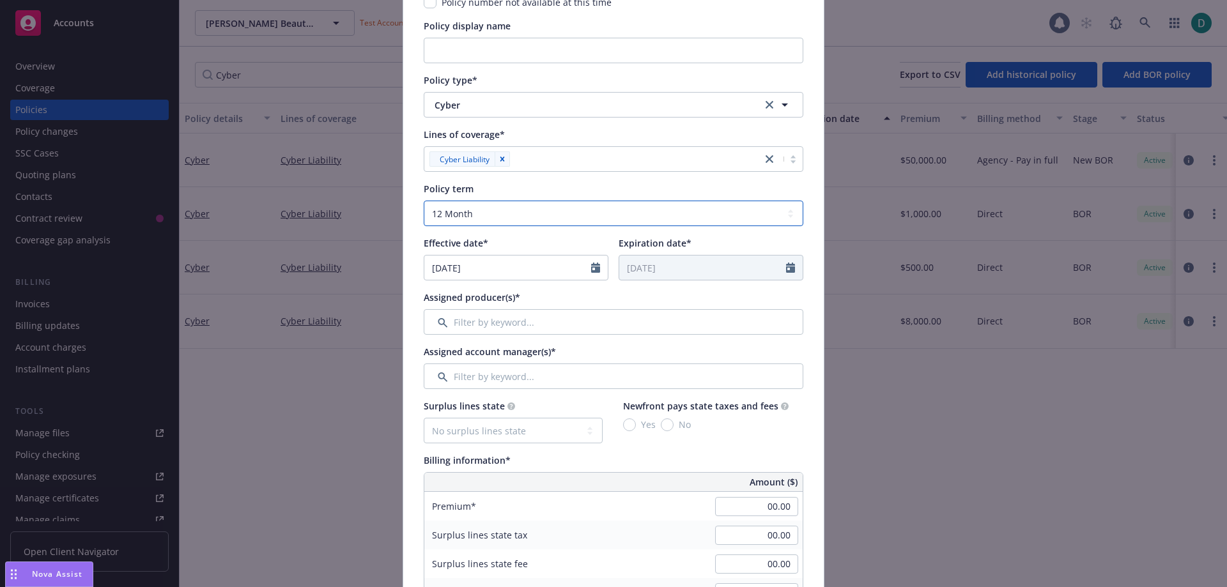
scroll to position [192, 0]
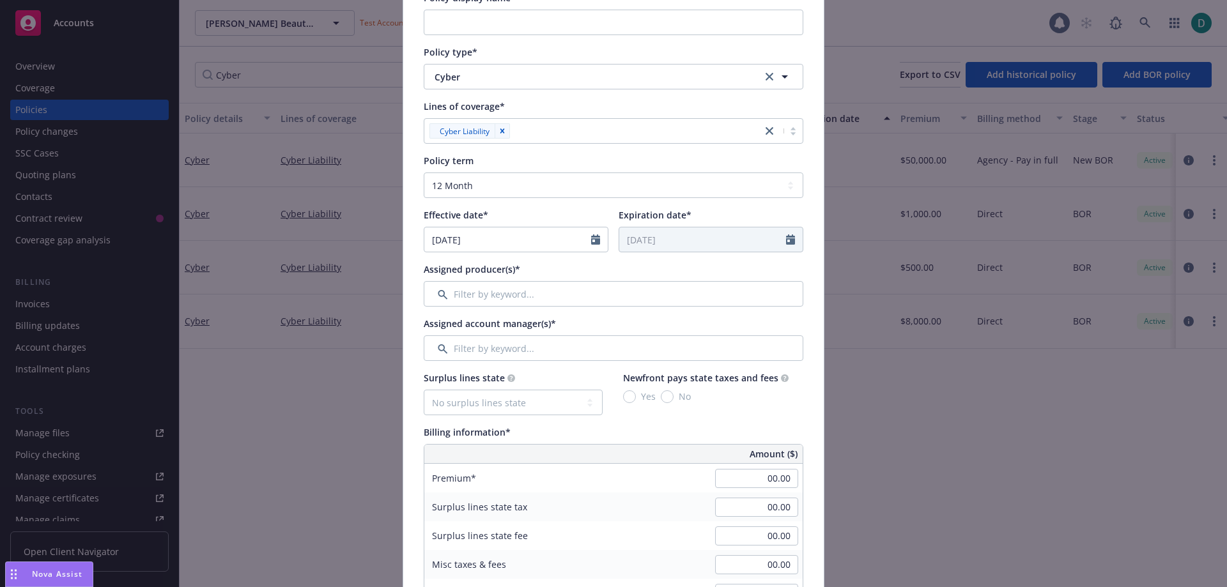
click at [479, 274] on span "Assigned producer(s)*" at bounding box center [472, 269] width 97 height 12
click at [476, 298] on input "Filter by keyword..." at bounding box center [614, 294] width 380 height 26
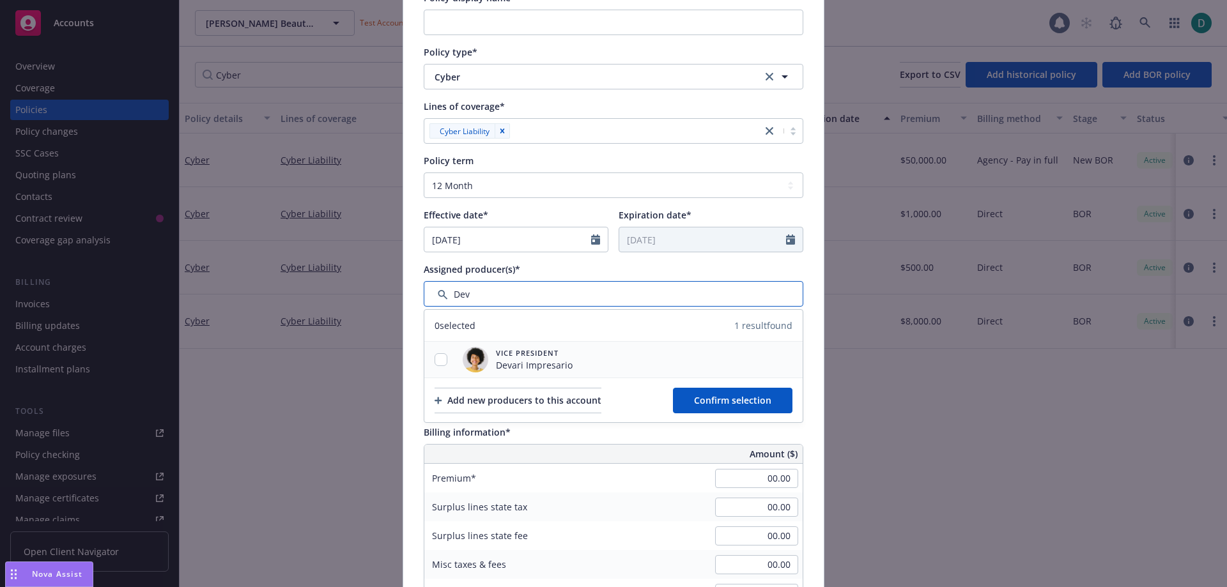
type input "Dev"
click at [441, 367] on div at bounding box center [440, 360] width 33 height 36
click at [441, 357] on input "checkbox" at bounding box center [441, 359] width 13 height 13
checkbox input "true"
click at [716, 396] on span "Confirm selection" at bounding box center [732, 400] width 77 height 12
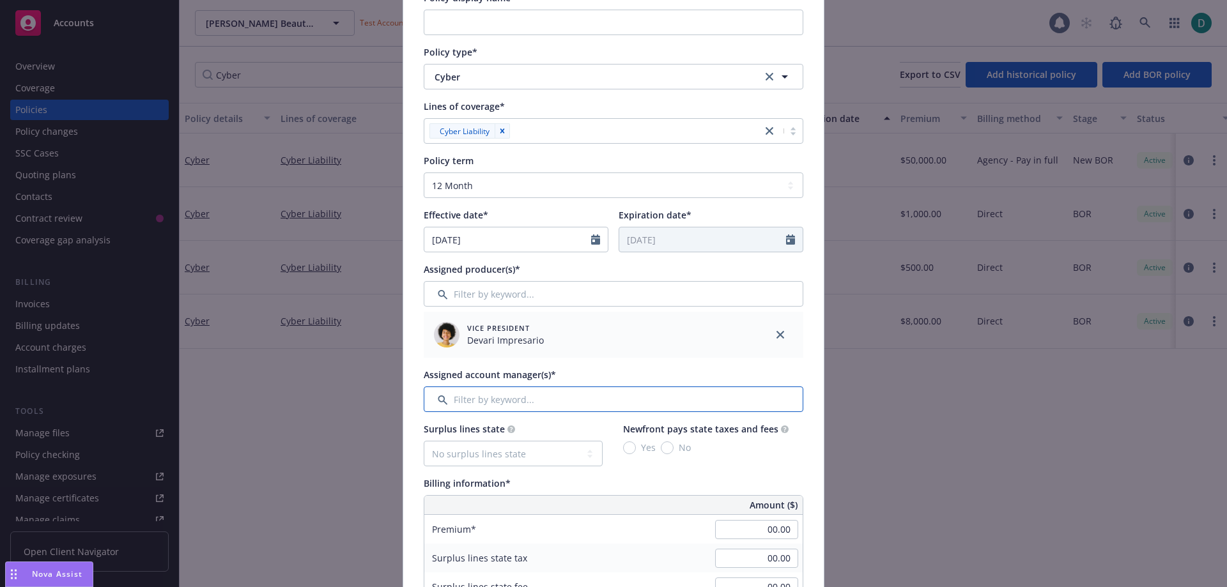
click at [471, 402] on input "Filter by keyword..." at bounding box center [614, 400] width 380 height 26
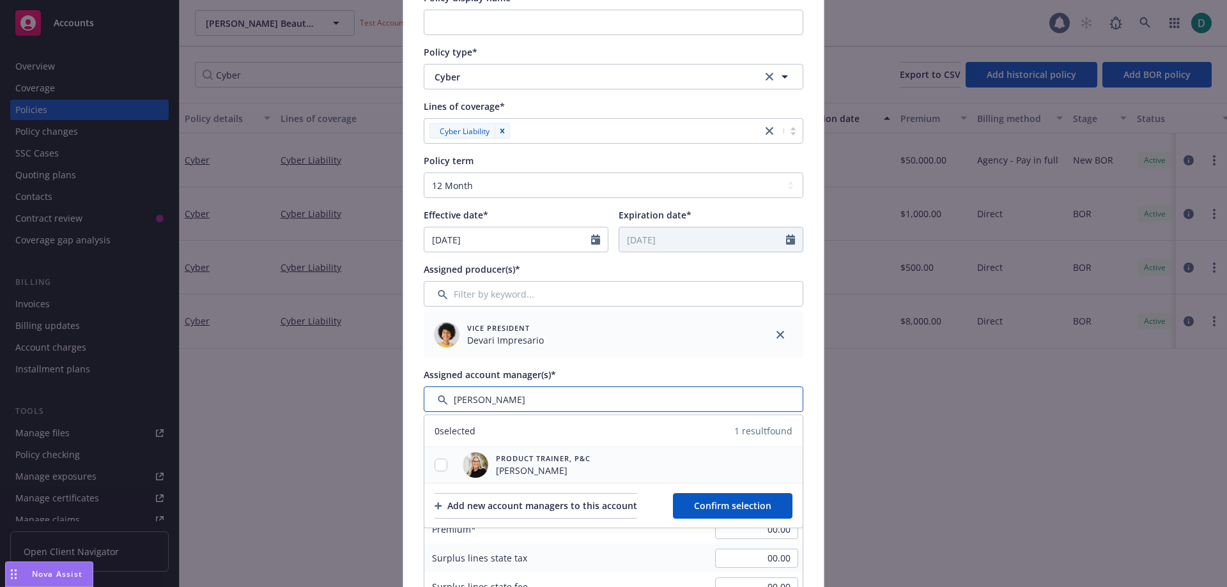
type input "[PERSON_NAME]"
click at [428, 466] on div at bounding box center [440, 465] width 33 height 13
click at [436, 466] on input "checkbox" at bounding box center [441, 465] width 13 height 13
checkbox input "true"
click at [694, 508] on span "Confirm selection" at bounding box center [732, 506] width 77 height 12
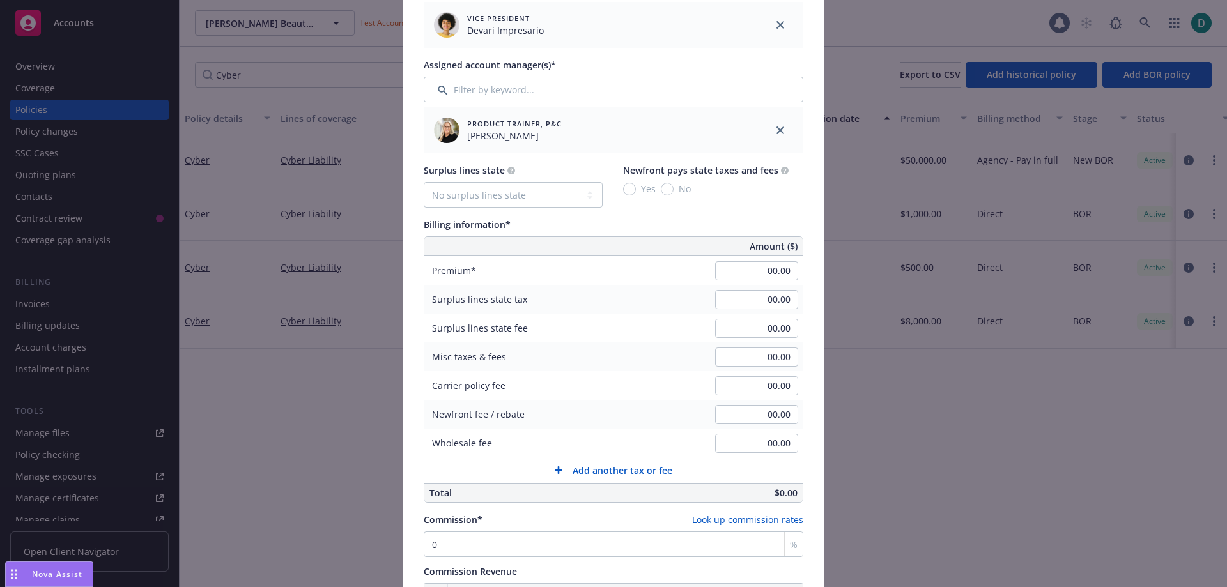
scroll to position [575, 0]
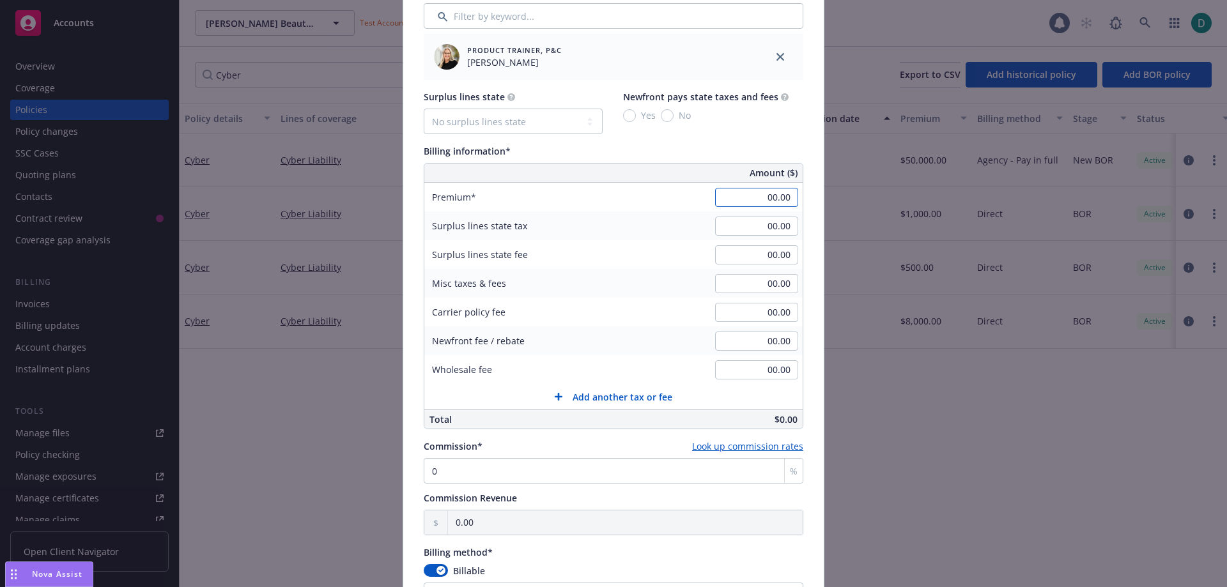
click at [743, 191] on input "00.00" at bounding box center [756, 197] width 83 height 19
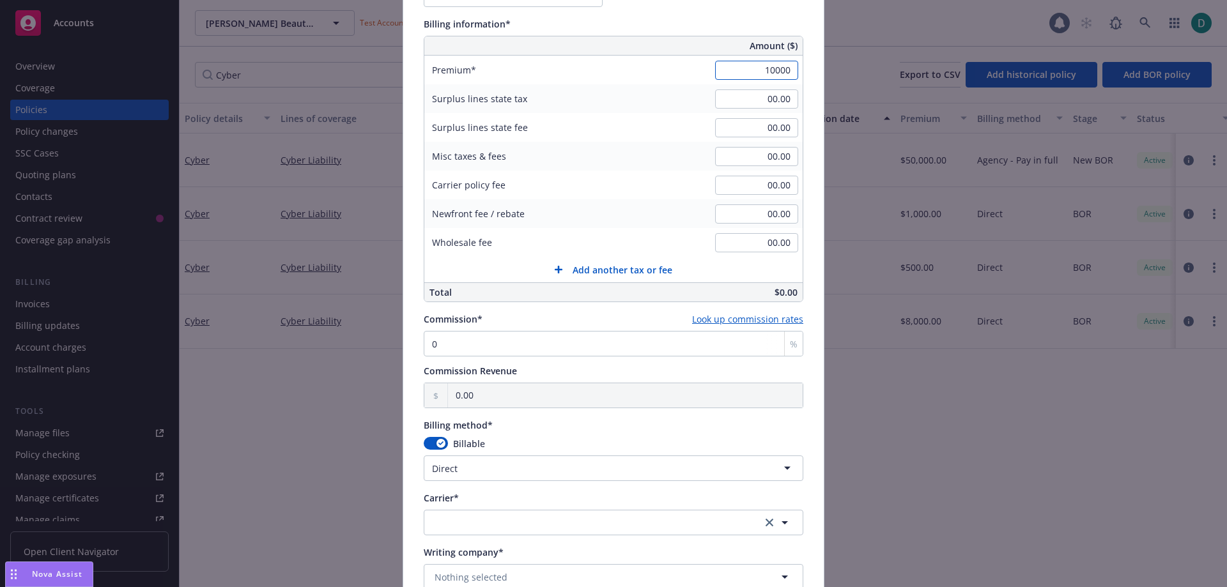
scroll to position [703, 0]
type input "10,000.00"
click at [507, 350] on input "0" at bounding box center [614, 343] width 380 height 26
type input "1"
type input "100.00"
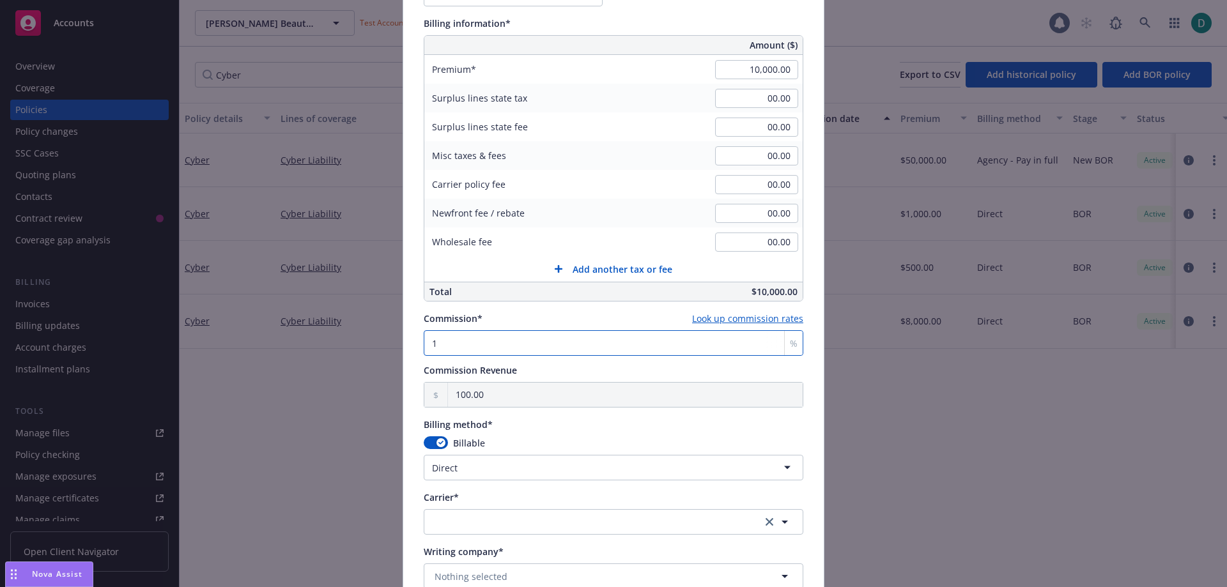
type input "10"
type input "1,000.00"
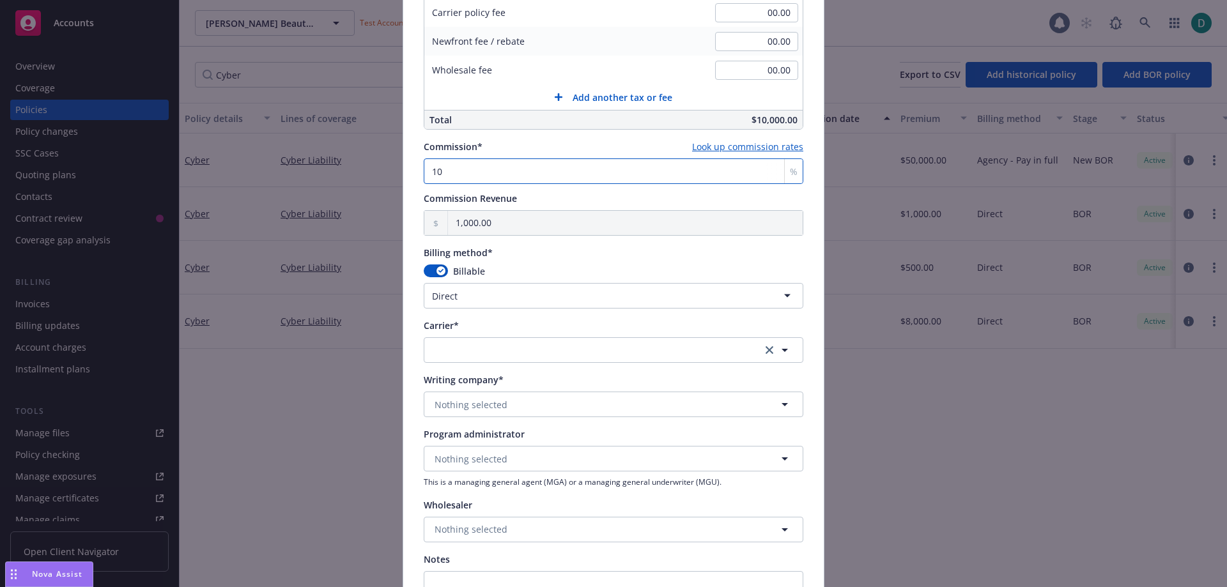
scroll to position [895, 0]
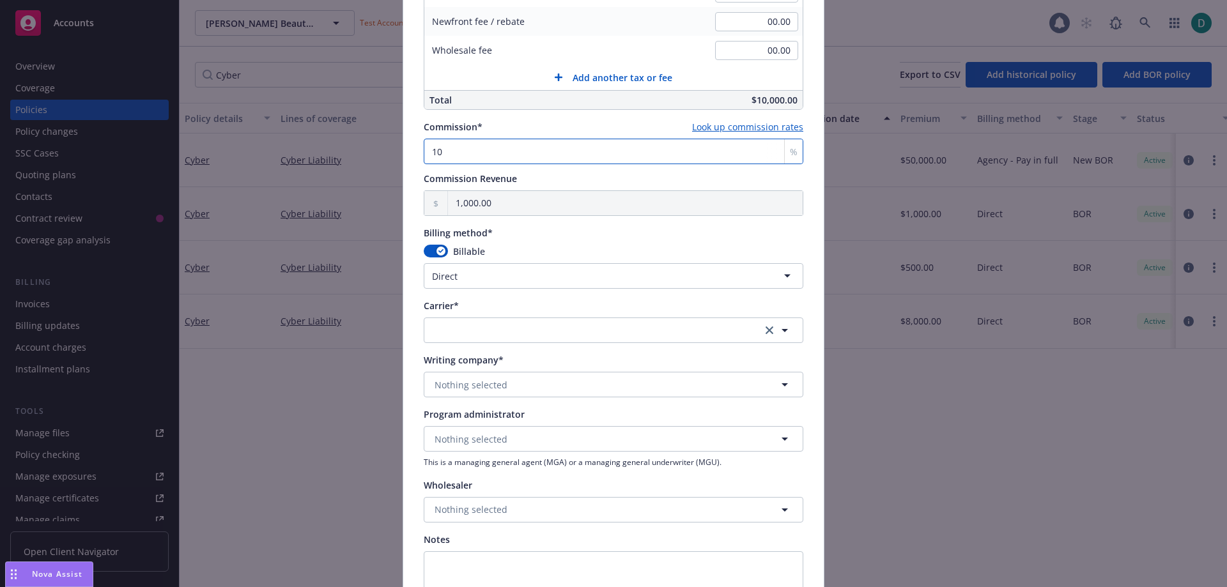
type input "10"
click at [452, 326] on button "button" at bounding box center [614, 331] width 380 height 26
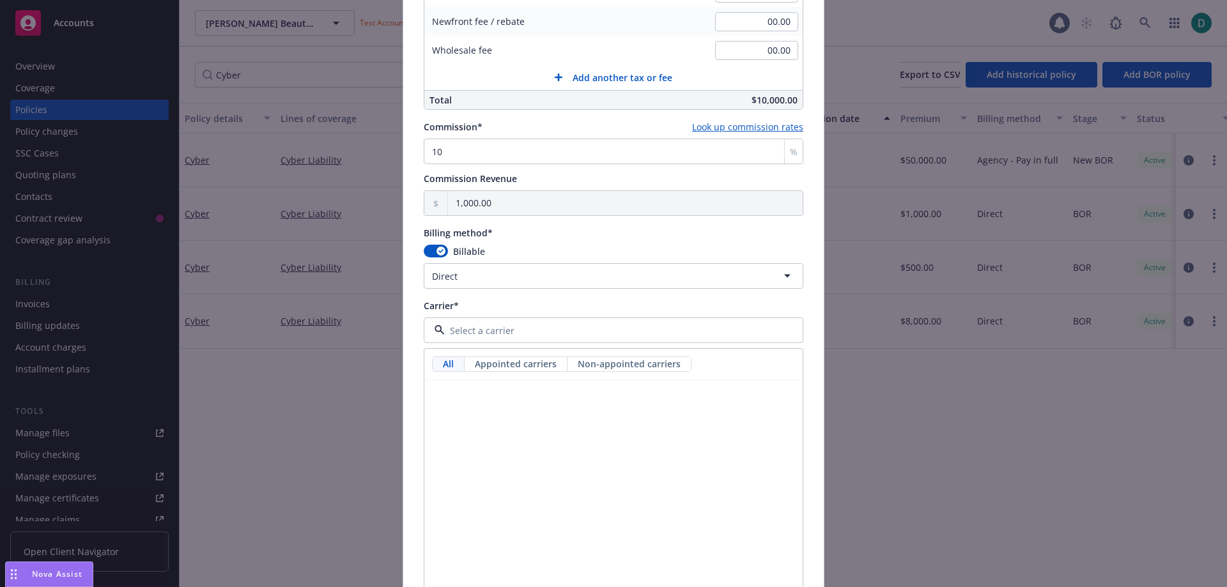
scroll to position [3195, 0]
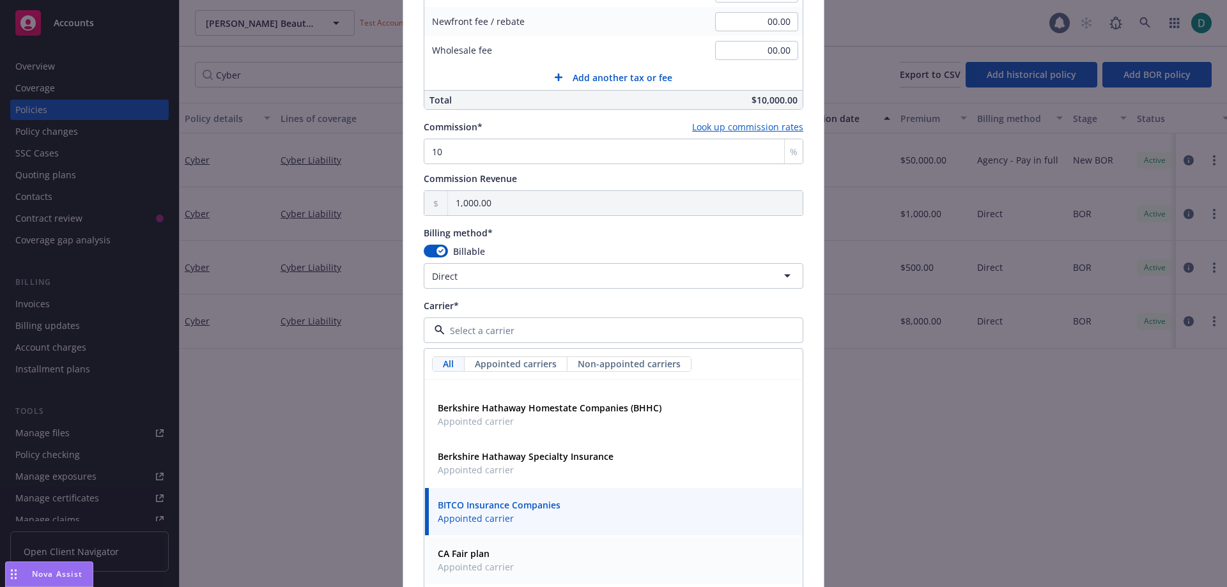
click at [472, 553] on strong "CA Fair plan" at bounding box center [464, 554] width 52 height 12
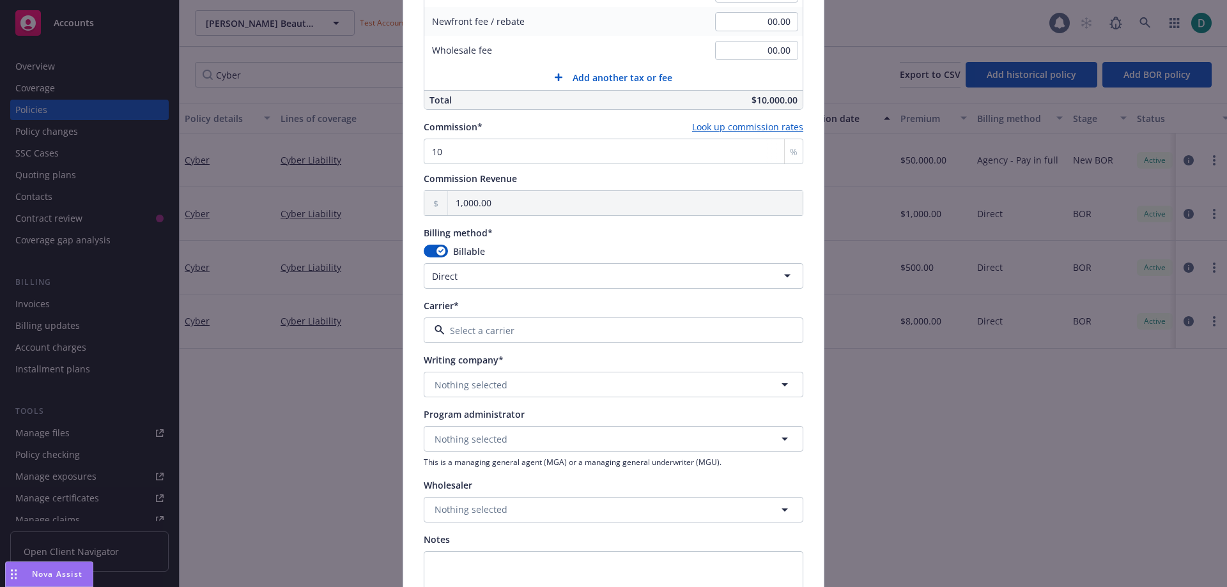
type input "CA Fair plan"
click at [455, 338] on button "CA Fair plan" at bounding box center [614, 331] width 380 height 26
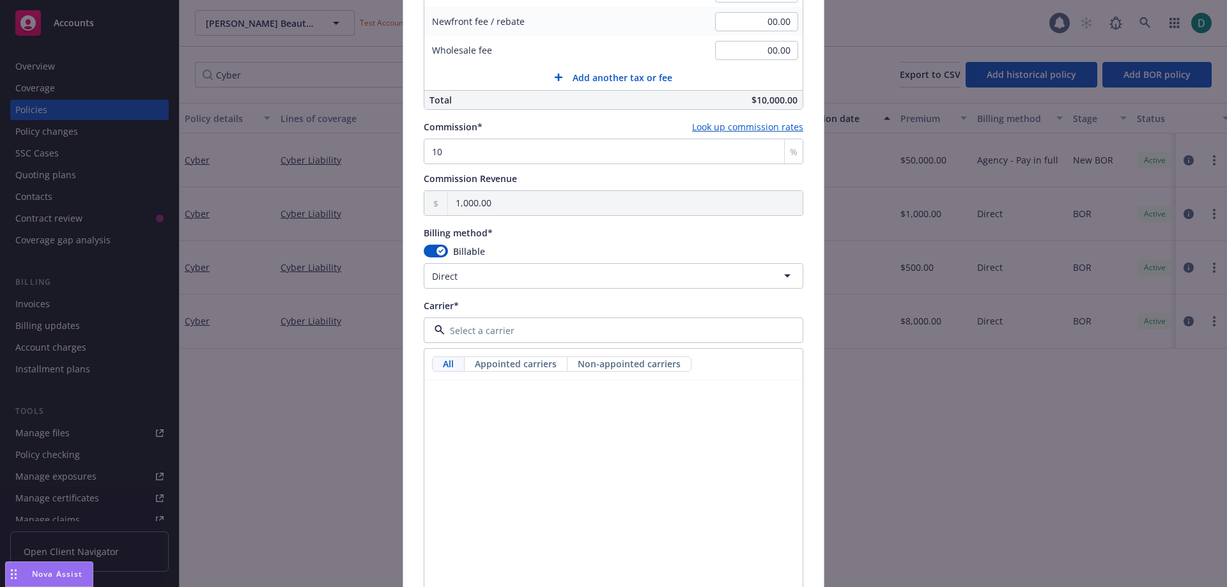
scroll to position [5623, 0]
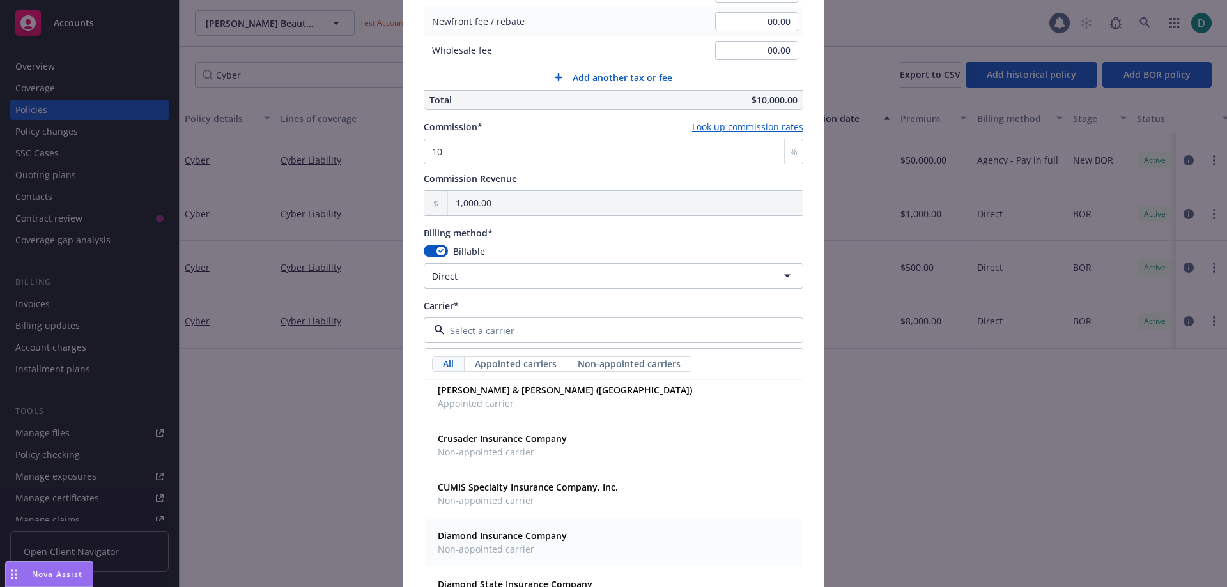
click at [501, 547] on span "Non-appointed carrier" at bounding box center [502, 549] width 129 height 13
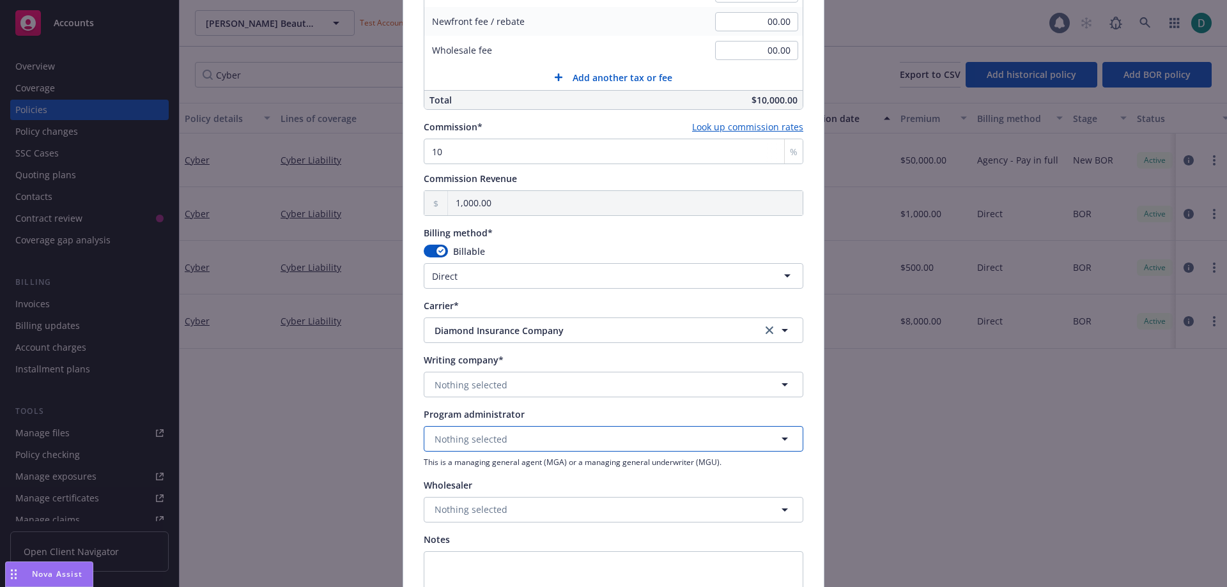
click at [465, 433] on span "Nothing selected" at bounding box center [471, 439] width 73 height 13
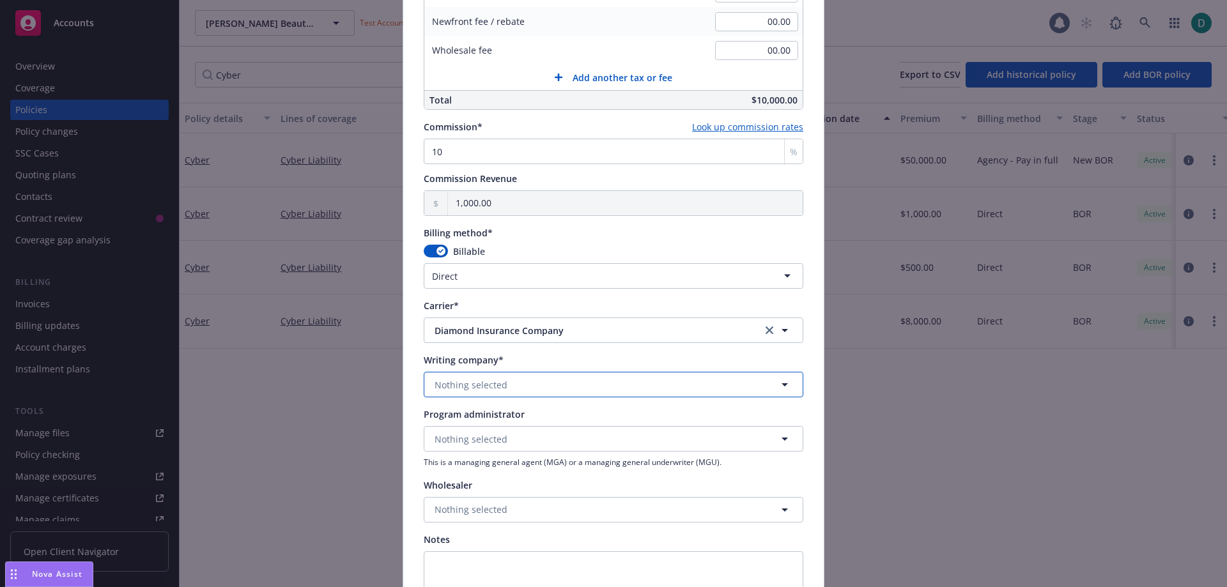
click at [477, 380] on span "Nothing selected" at bounding box center [471, 384] width 73 height 13
click at [479, 419] on strong "Diamond Insurance Company" at bounding box center [502, 421] width 129 height 12
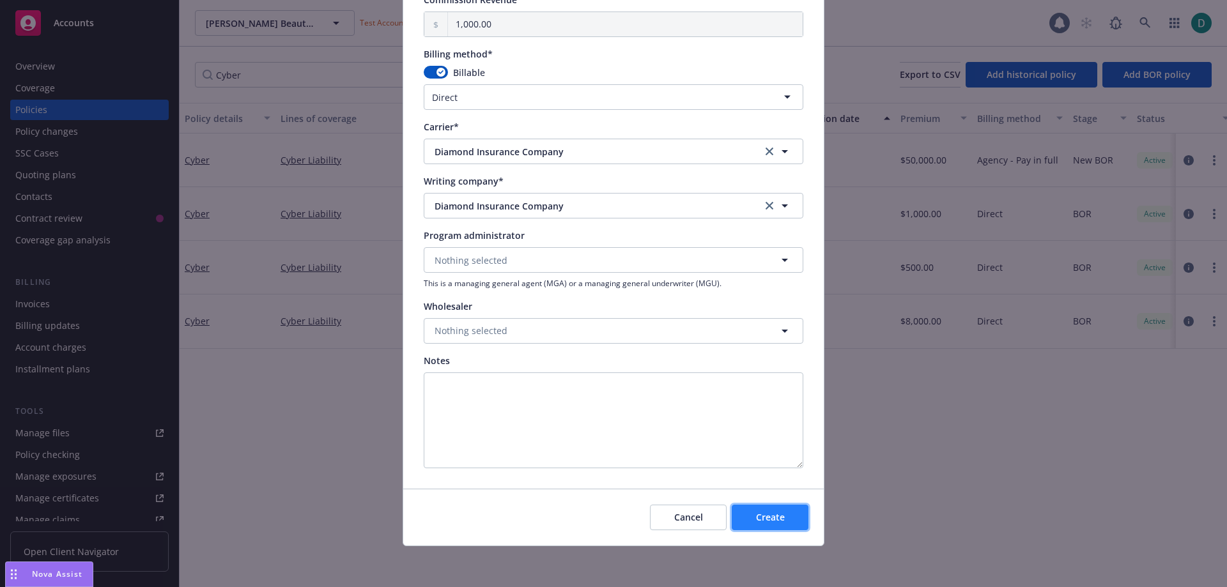
click at [761, 515] on span "Create" at bounding box center [770, 517] width 29 height 12
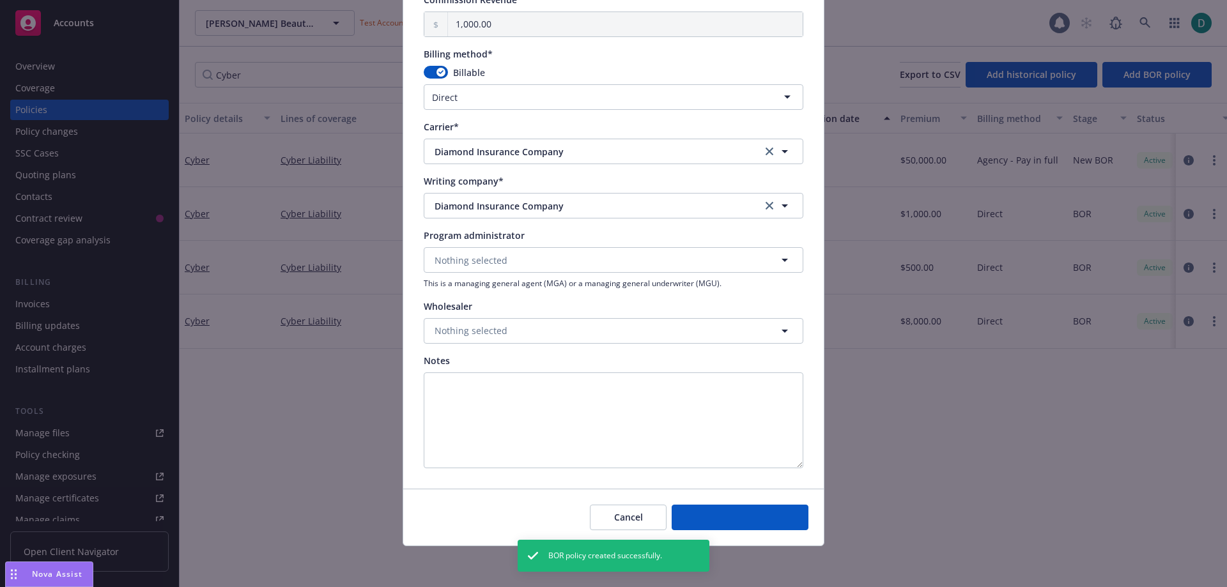
select select "other"
type input "00.00"
type input "0"
type input "0.00"
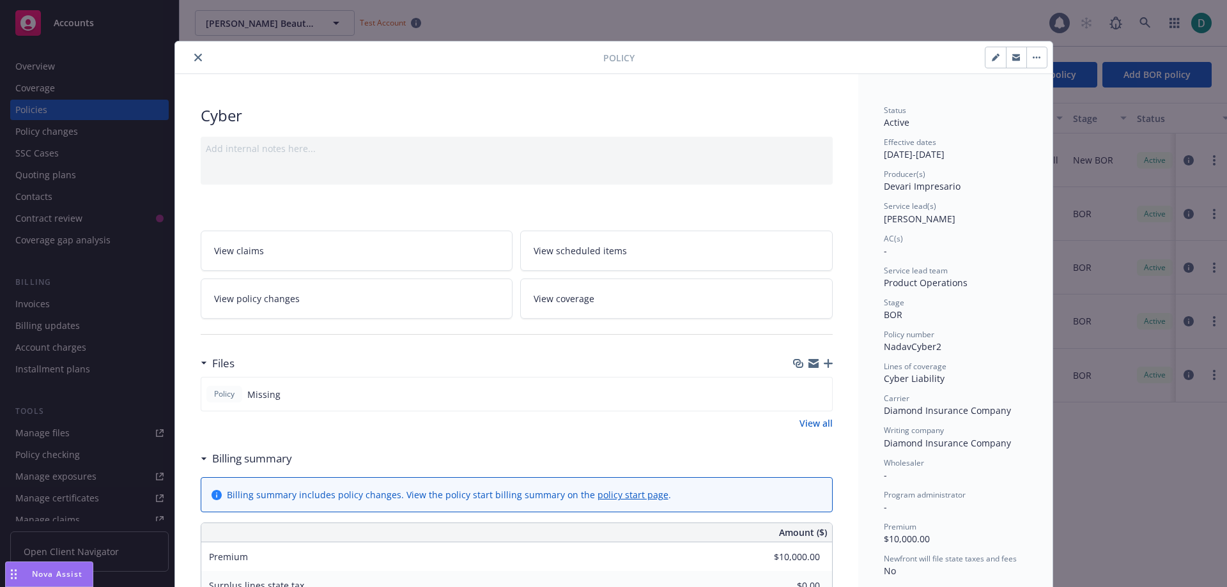
click at [824, 364] on icon "button" at bounding box center [828, 363] width 9 height 9
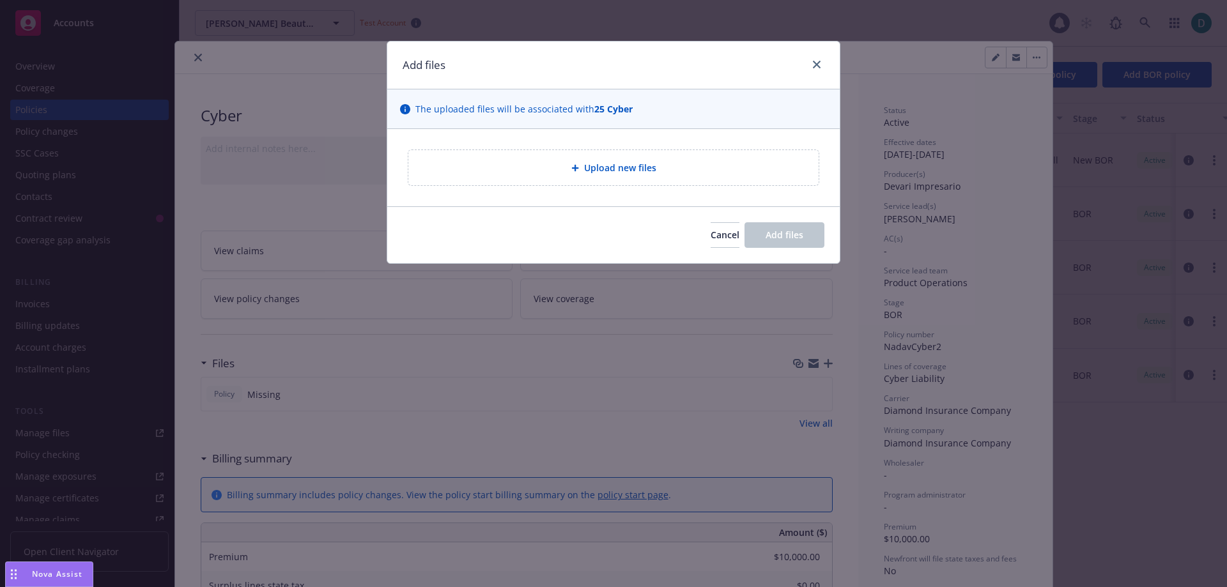
click at [573, 186] on div "Upload new files" at bounding box center [614, 168] width 412 height 36
type textarea "x"
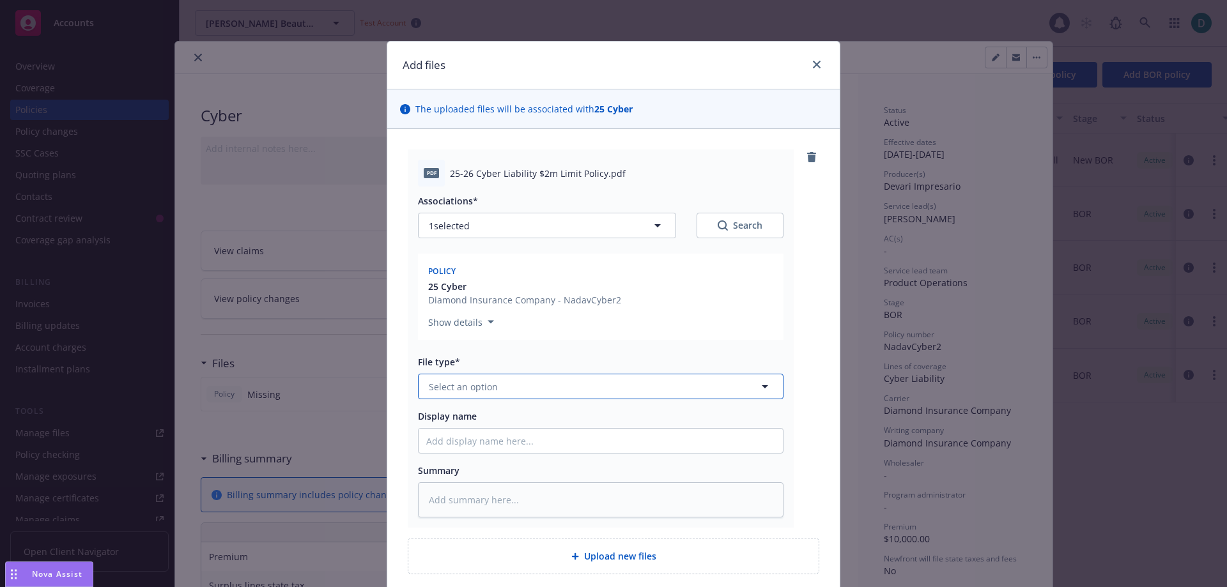
click at [505, 383] on button "Select an option" at bounding box center [601, 387] width 366 height 26
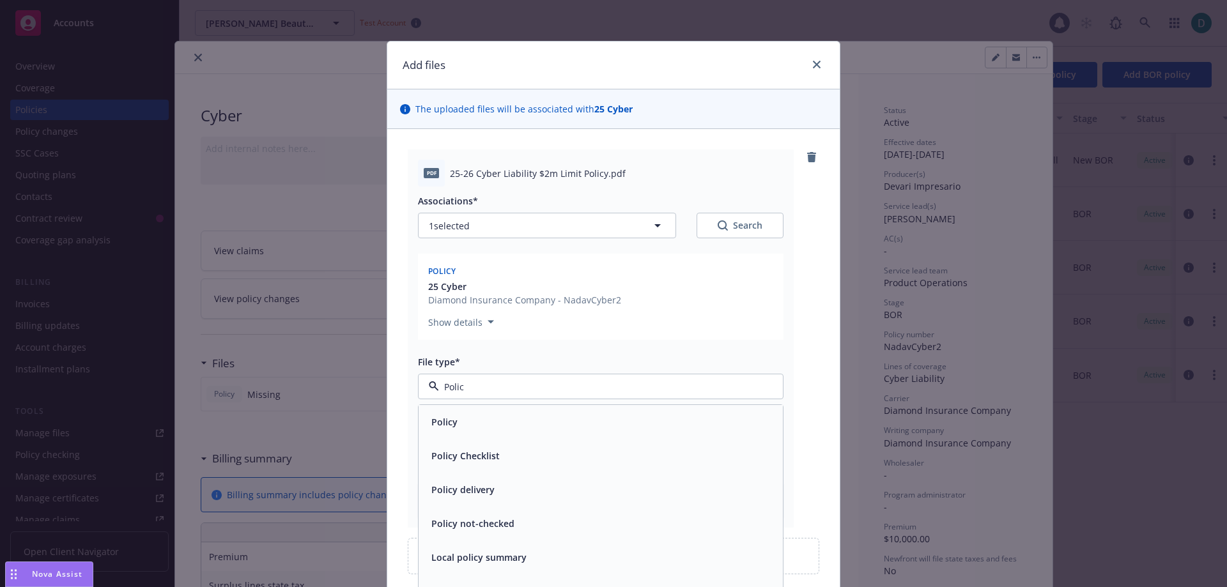
type input "Policy"
click at [457, 429] on div "Policy" at bounding box center [600, 422] width 349 height 19
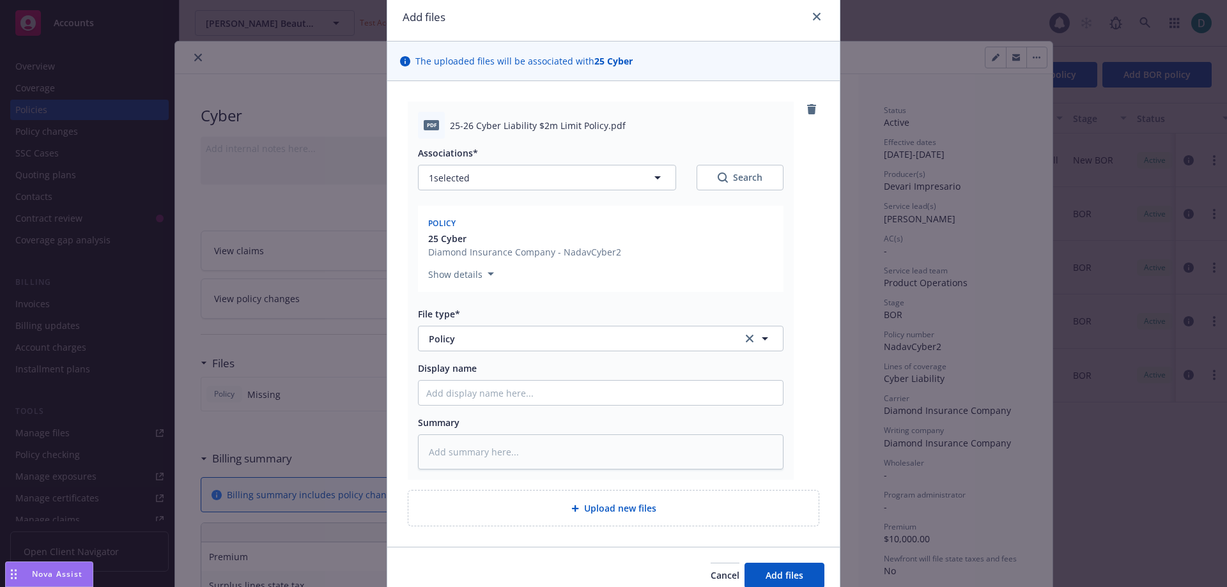
scroll to position [106, 0]
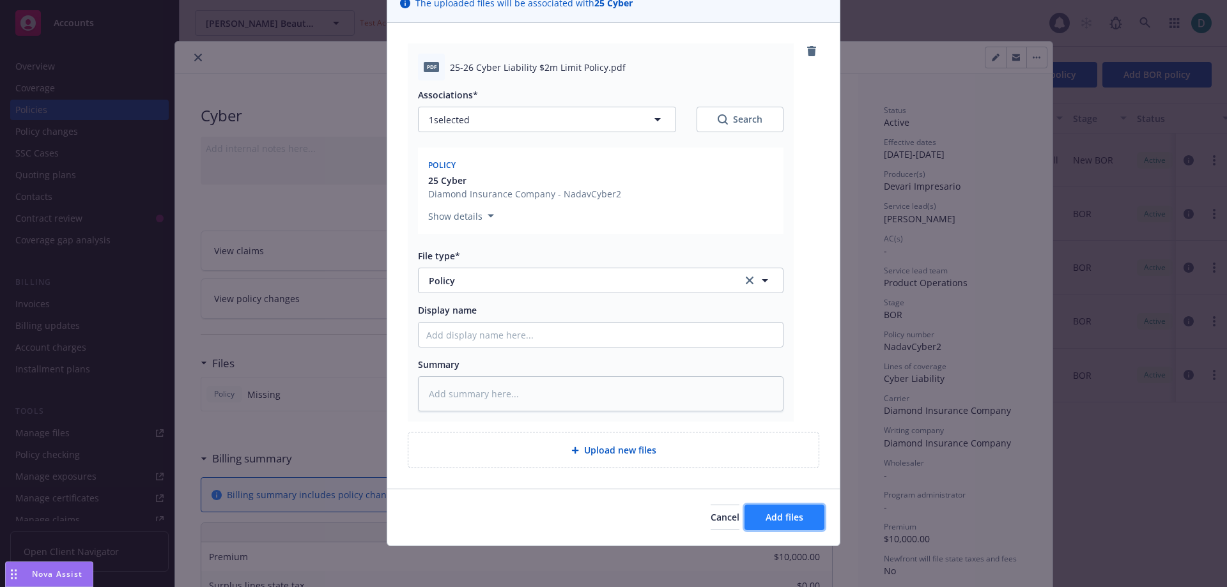
click at [770, 520] on span "Add files" at bounding box center [785, 517] width 38 height 12
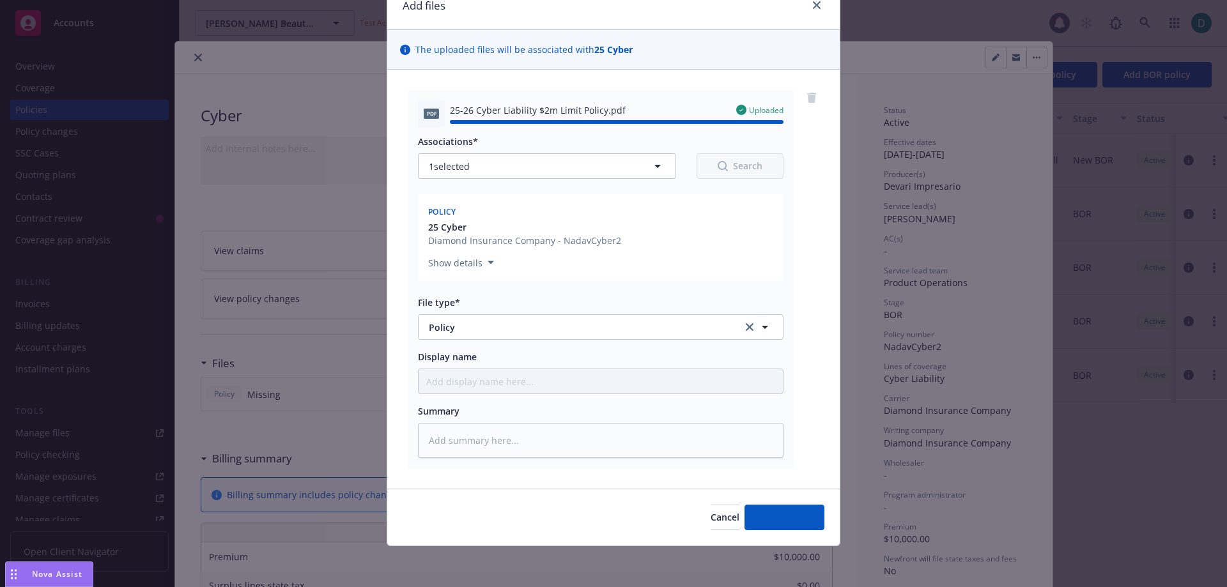
type textarea "x"
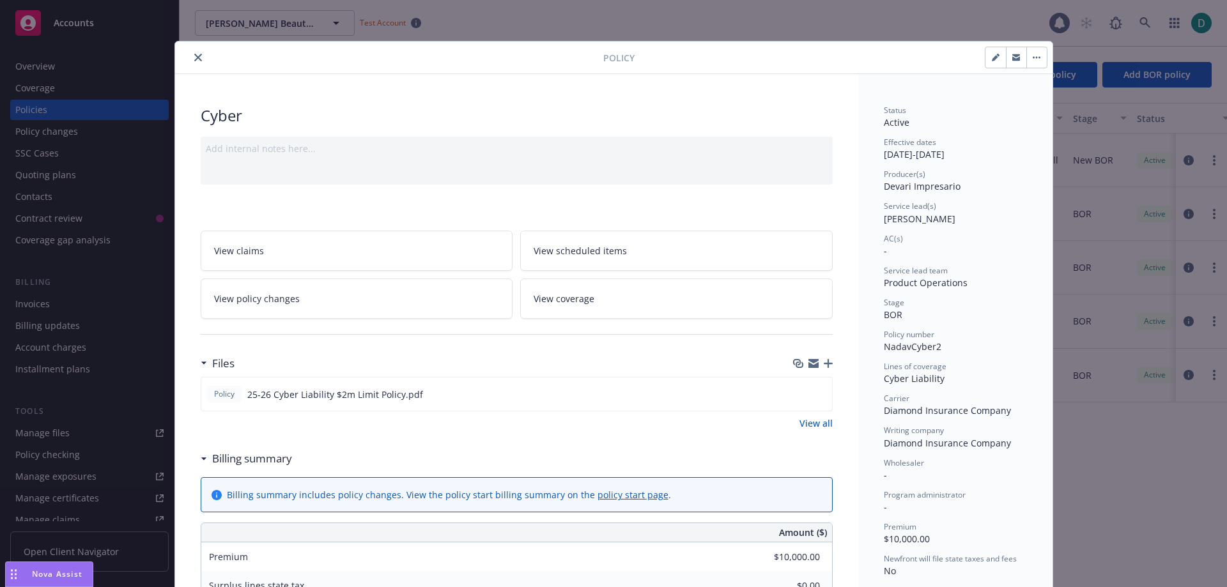
click at [194, 59] on icon "close" at bounding box center [198, 58] width 8 height 8
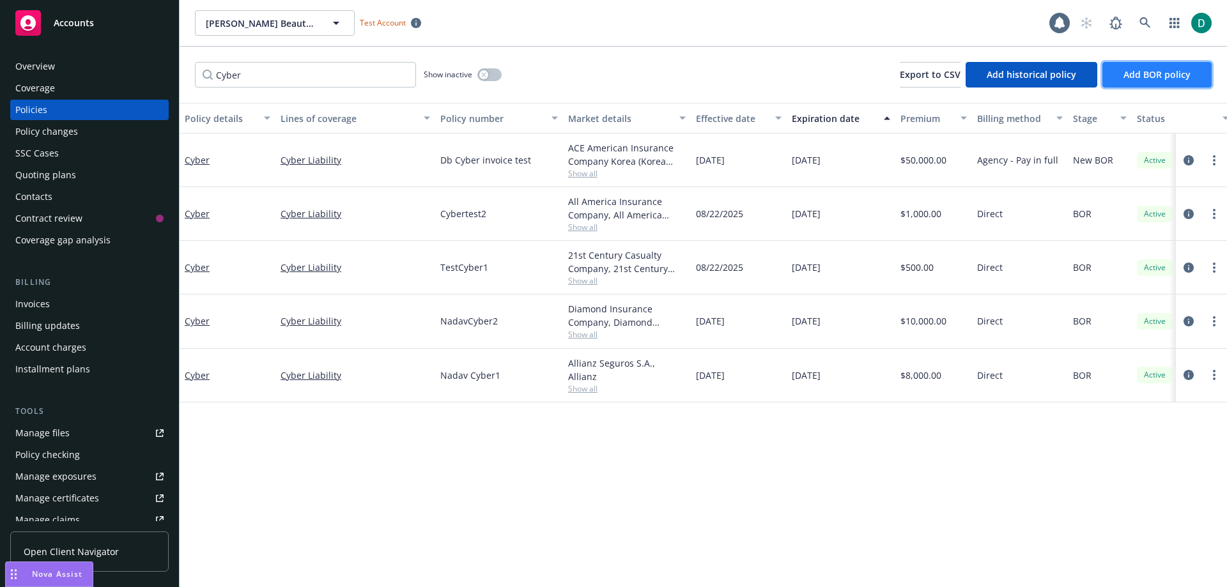
click at [1175, 80] on span "Add BOR policy" at bounding box center [1157, 74] width 67 height 12
select select "other"
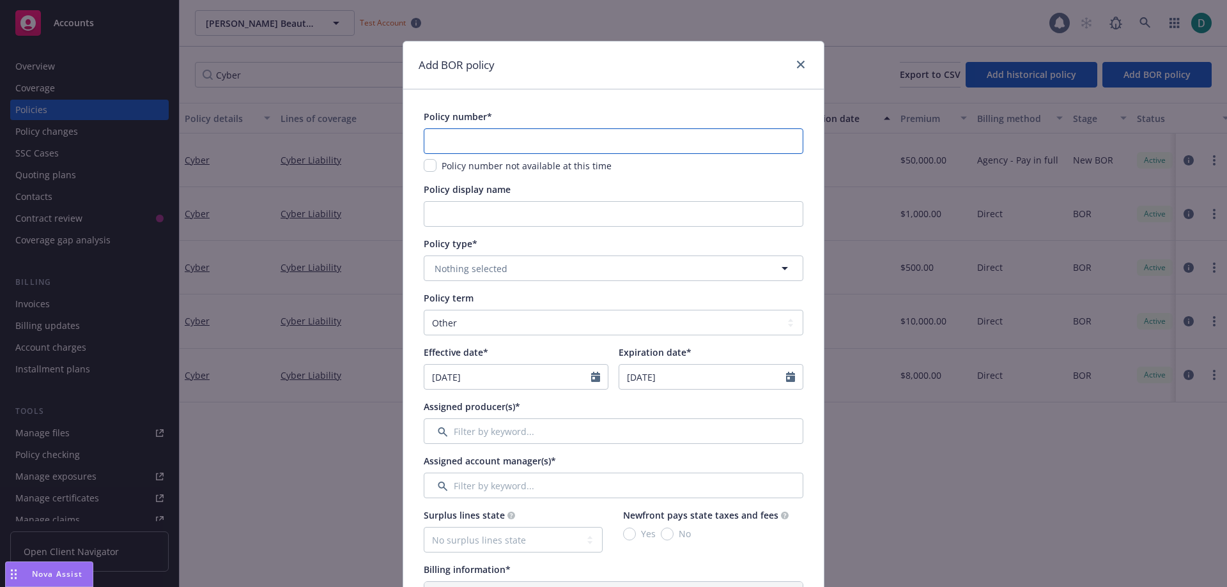
drag, startPoint x: 697, startPoint y: 130, endPoint x: 699, endPoint y: 139, distance: 9.2
click at [699, 130] on input "text" at bounding box center [614, 141] width 380 height 26
type input "NadavCyberTest3"
click at [455, 267] on span "Nothing selected" at bounding box center [471, 268] width 73 height 13
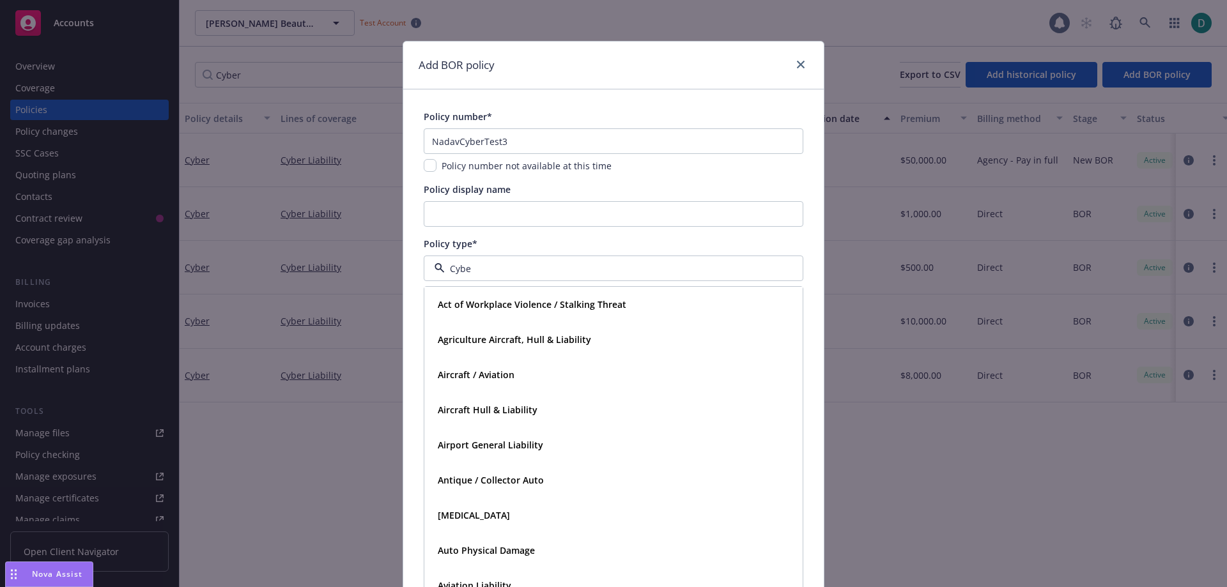
type input "Cyber"
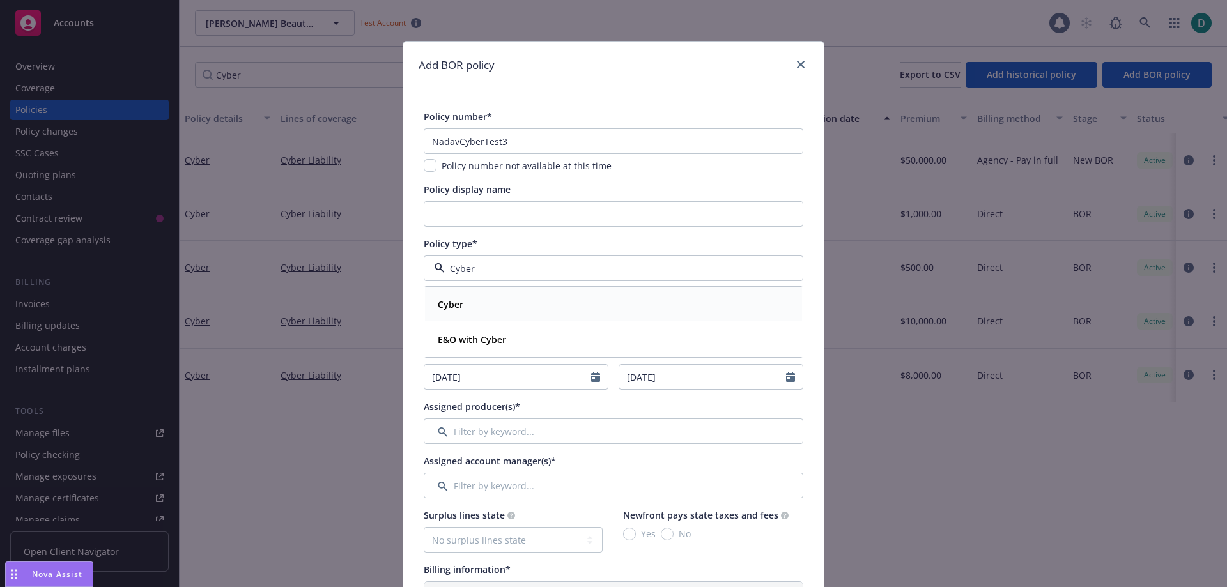
click at [456, 309] on strong "Cyber" at bounding box center [451, 304] width 26 height 12
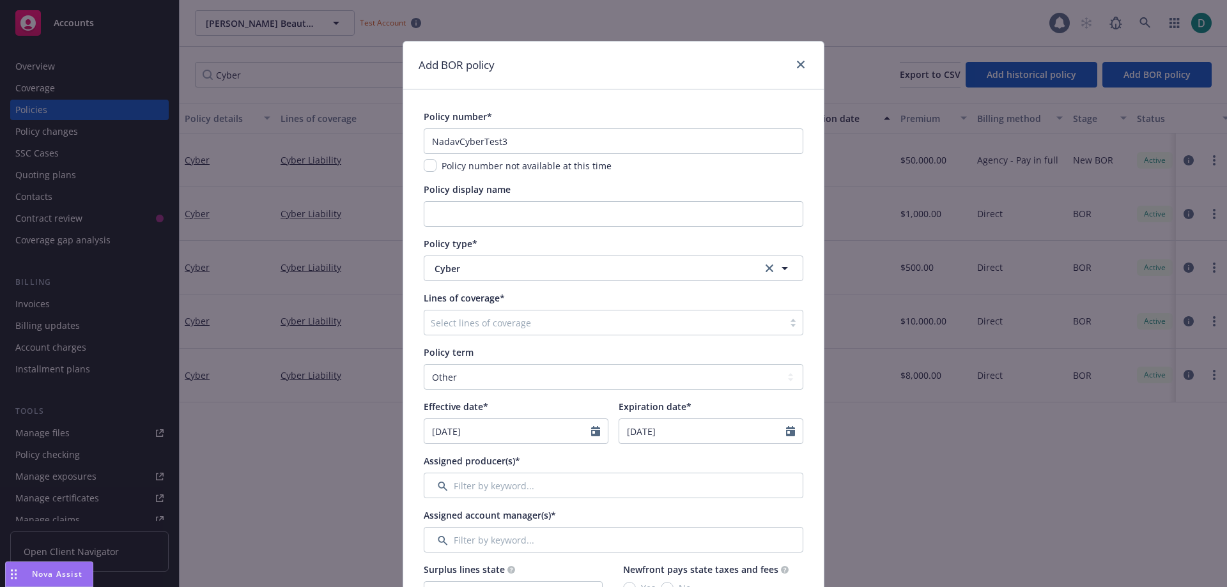
click at [483, 320] on div at bounding box center [604, 322] width 346 height 15
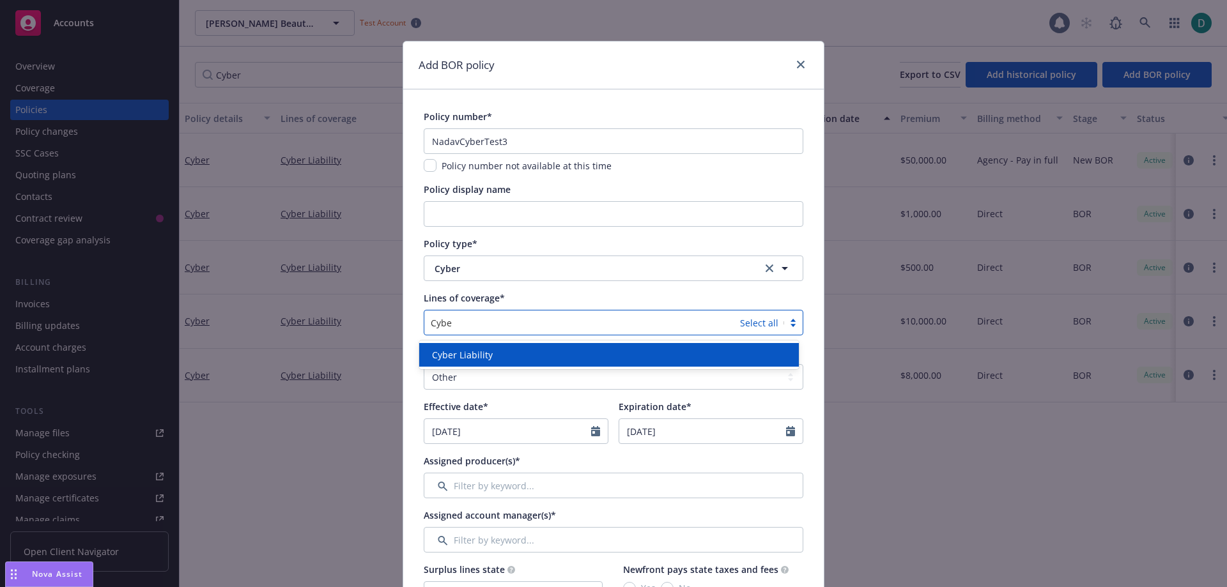
type input "Cyber"
click at [466, 352] on span "Cyber Liability" at bounding box center [462, 354] width 61 height 13
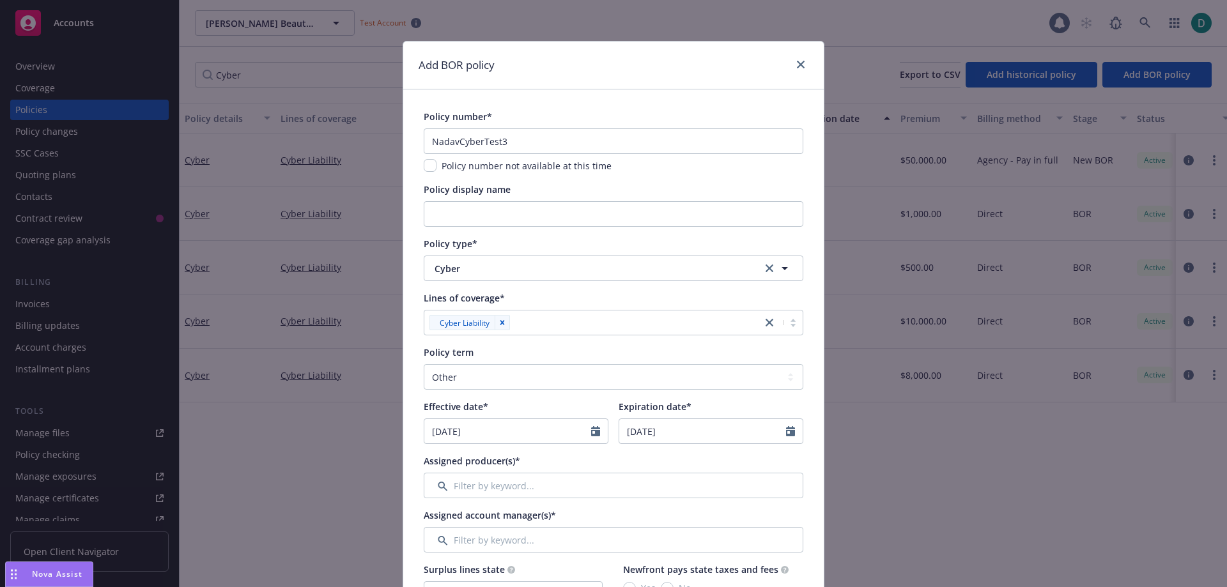
click at [550, 291] on div "Lines of coverage*" at bounding box center [614, 297] width 380 height 13
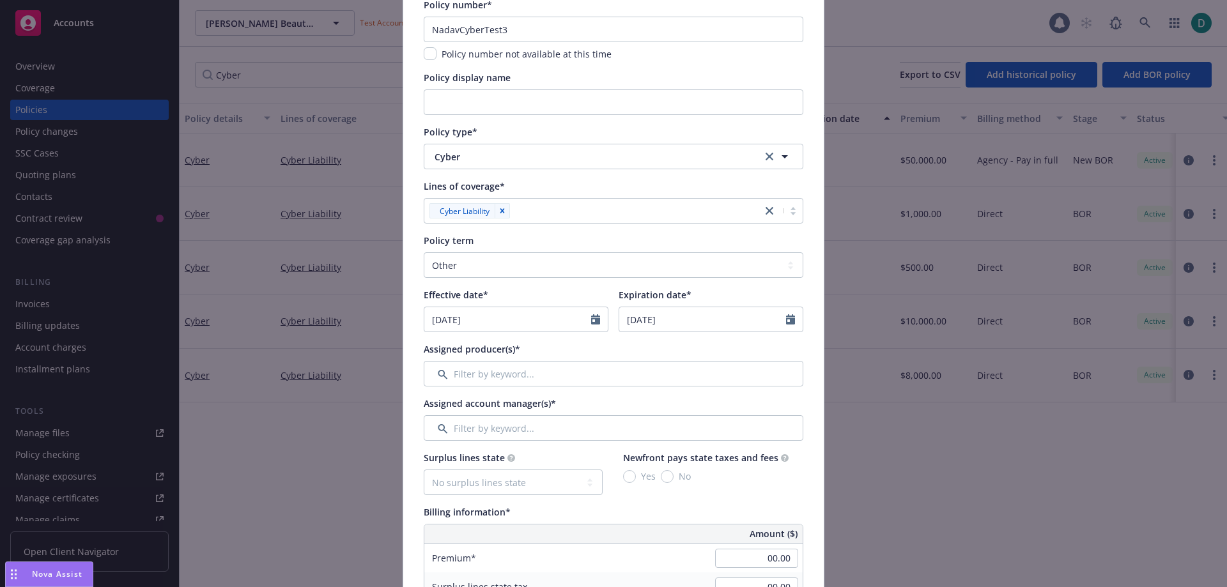
scroll to position [128, 0]
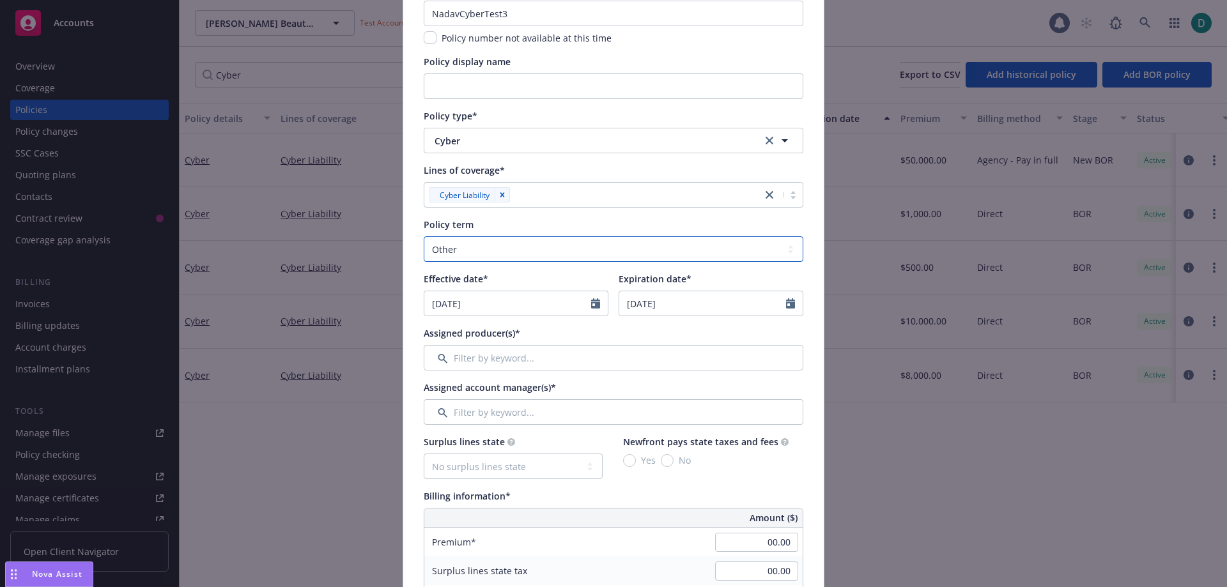
click at [449, 259] on select "Select policy term 12 Month 6 Month 4 Month 3 Month 2 Month 1 Month 36 Month (3…" at bounding box center [614, 249] width 380 height 26
select select "12"
click at [424, 236] on select "Select policy term 12 Month 6 Month 4 Month 3 Month 2 Month 1 Month 36 Month (3…" at bounding box center [614, 249] width 380 height 26
click at [498, 358] on input "Filter by keyword..." at bounding box center [614, 358] width 380 height 26
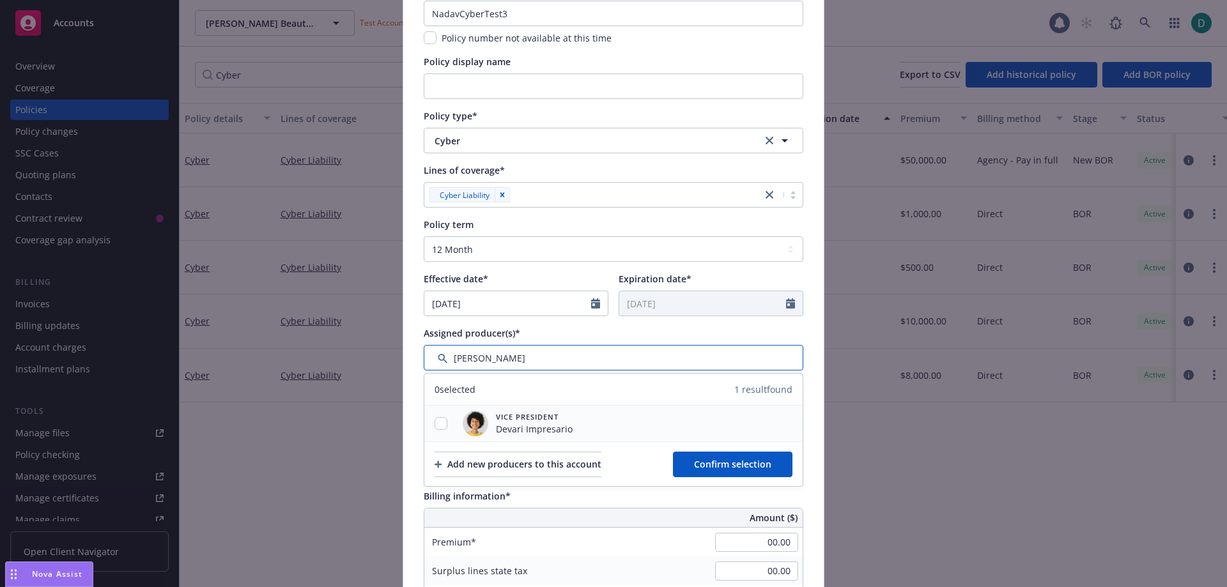
type input "[PERSON_NAME]"
drag, startPoint x: 440, startPoint y: 426, endPoint x: 581, endPoint y: 439, distance: 141.8
click at [440, 426] on input "checkbox" at bounding box center [441, 423] width 13 height 13
checkbox input "true"
click at [715, 460] on span "Confirm selection" at bounding box center [732, 464] width 77 height 12
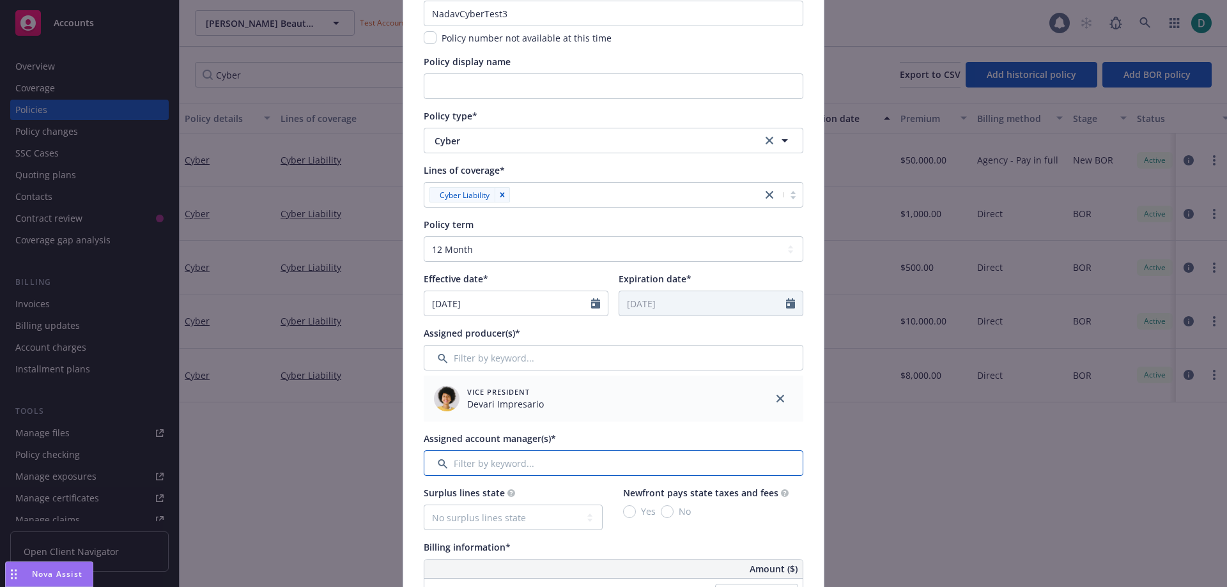
click at [459, 467] on input "Filter by keyword..." at bounding box center [614, 464] width 380 height 26
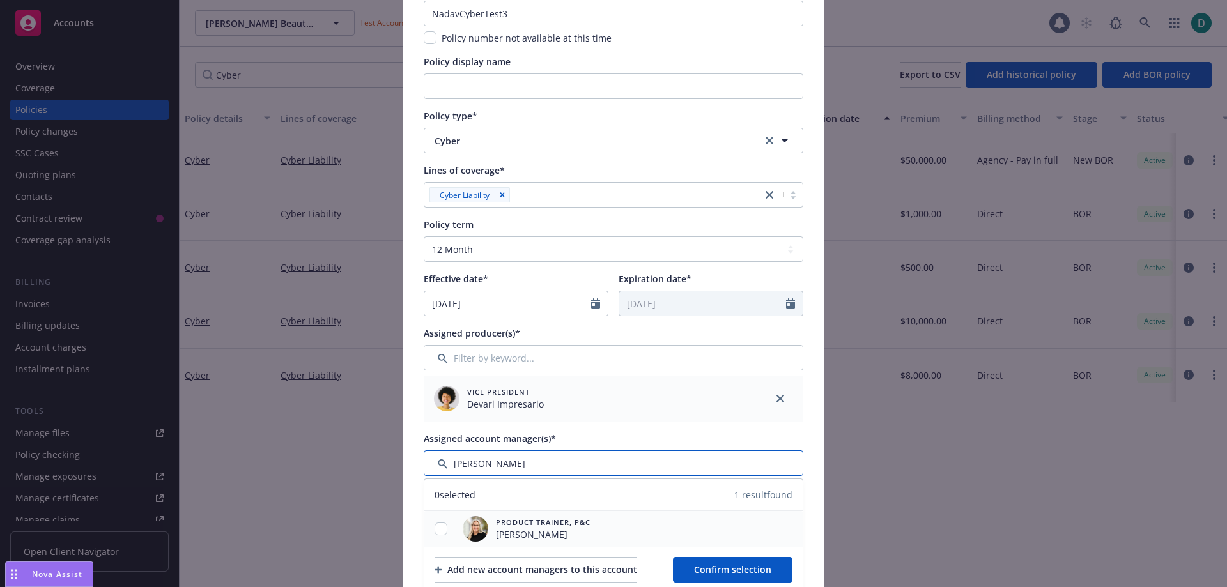
type input "[PERSON_NAME]"
click at [440, 534] on input "checkbox" at bounding box center [441, 529] width 13 height 13
checkbox input "true"
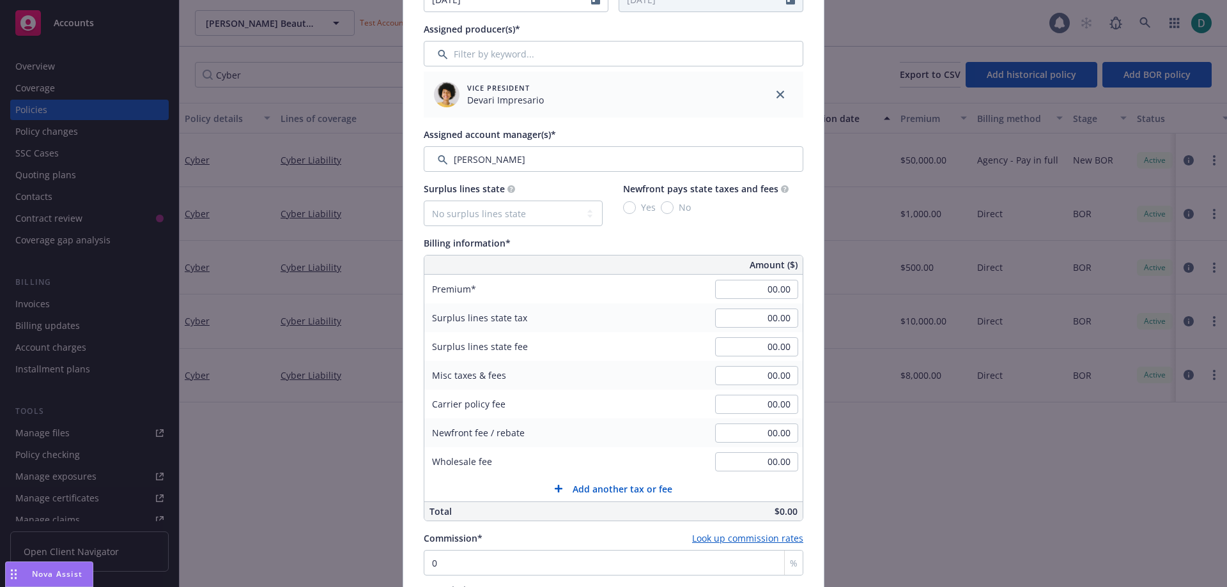
scroll to position [447, 0]
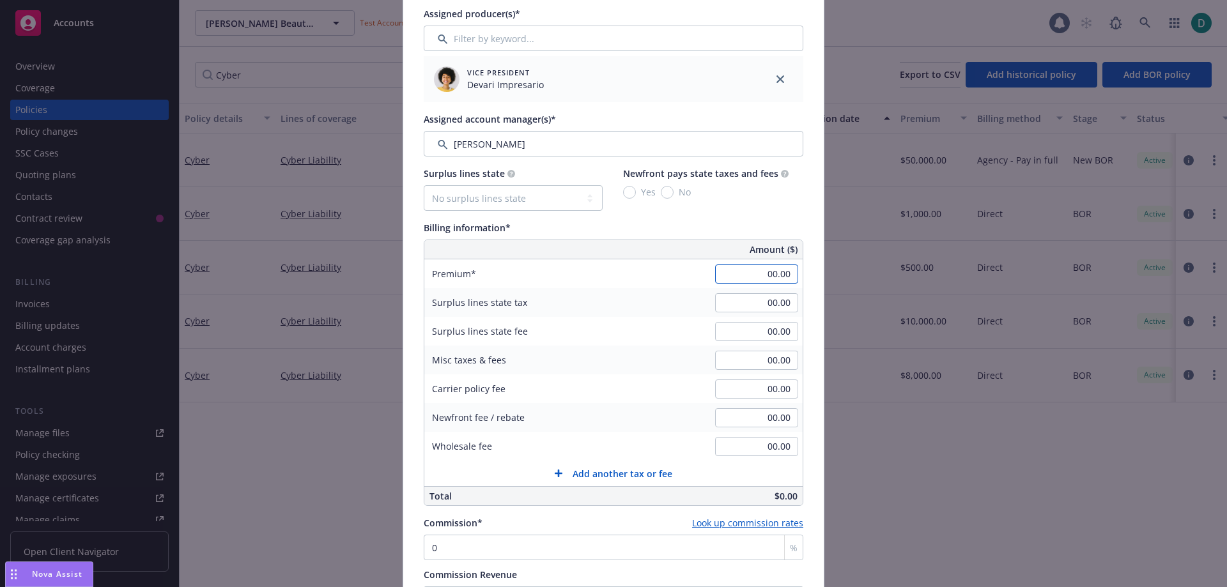
click at [740, 275] on input "00.00" at bounding box center [756, 274] width 83 height 19
type input "5,000.00"
click at [634, 212] on div "Surplus lines state No surplus lines state [US_STATE] [US_STATE] [US_STATE] [US…" at bounding box center [614, 336] width 380 height 339
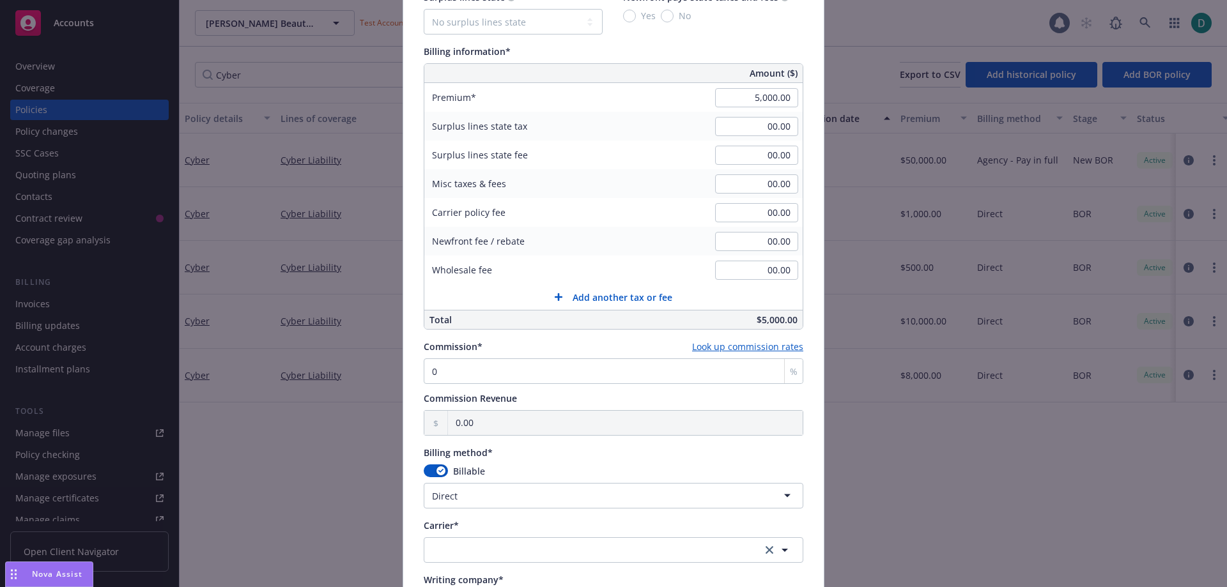
scroll to position [639, 0]
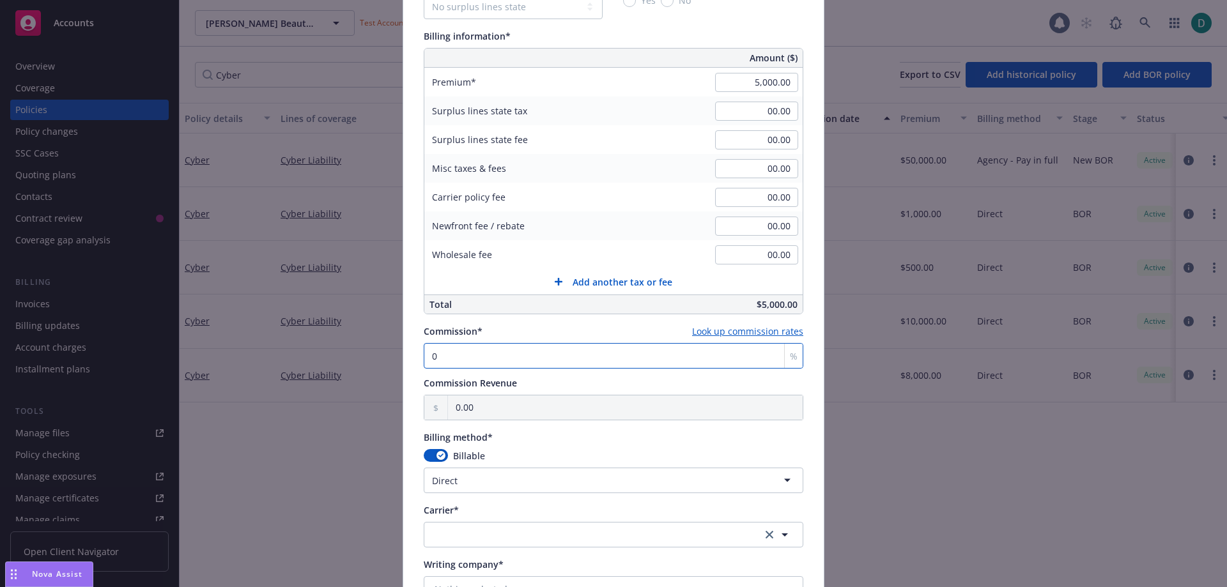
drag, startPoint x: 501, startPoint y: 357, endPoint x: 328, endPoint y: 353, distance: 173.2
click at [330, 357] on div "Add BOR policy Policy number* NadavCyberTest3 Policy number not available at th…" at bounding box center [613, 293] width 1227 height 587
type input "1"
type input "50.00"
type input "10"
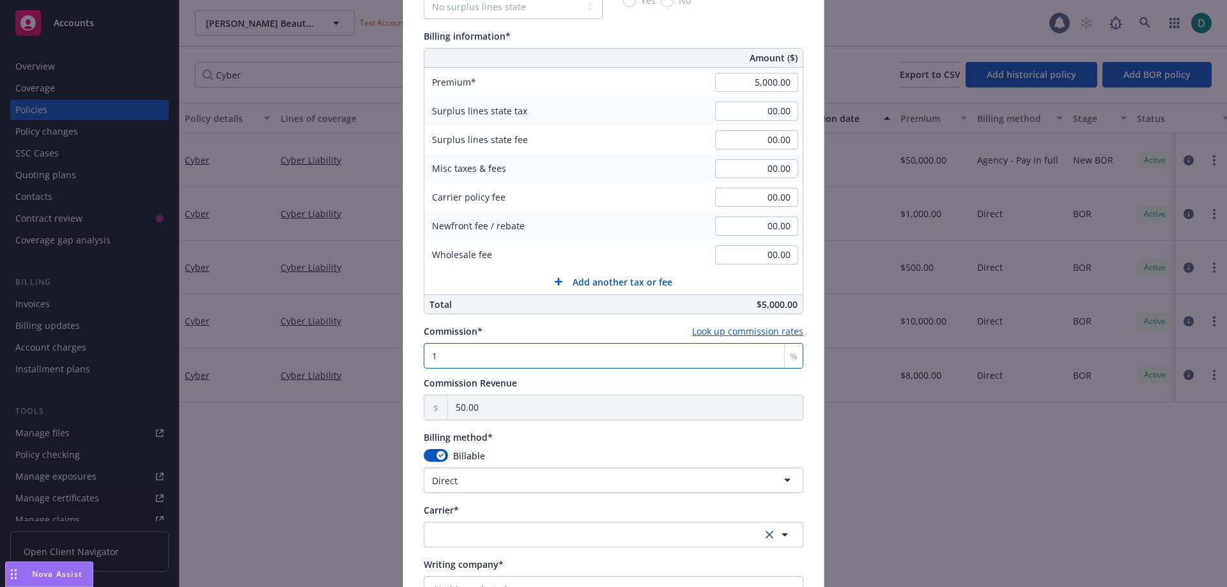
type input "500.00"
type input "10"
click at [541, 324] on div "Policy number* NadavCyberTest3 Policy number not available at this time Policy …" at bounding box center [614, 161] width 380 height 1380
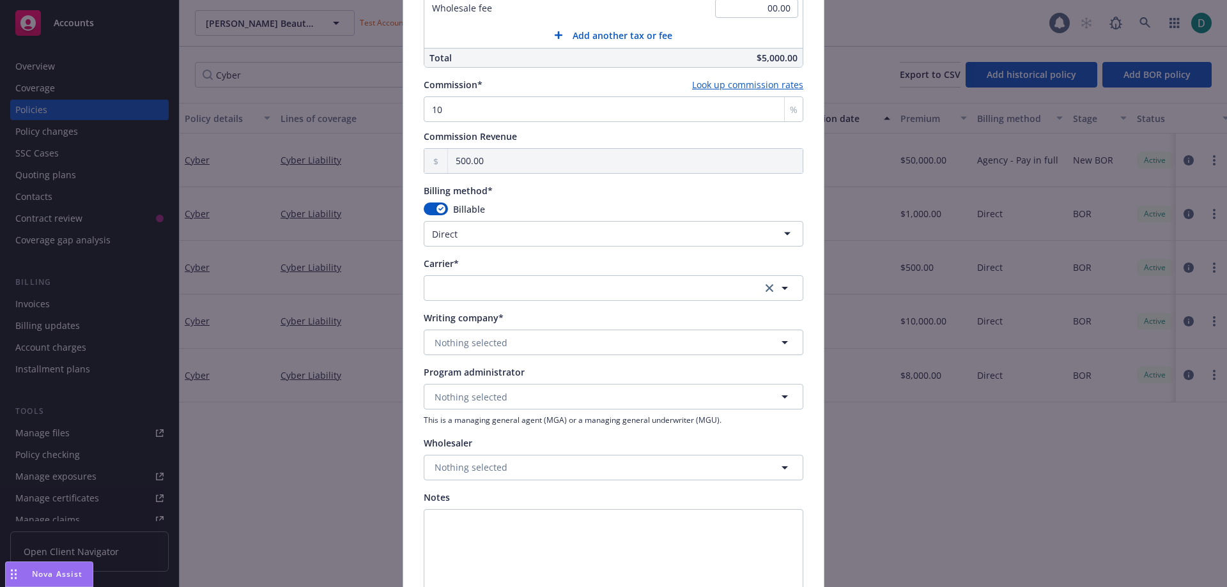
scroll to position [895, 0]
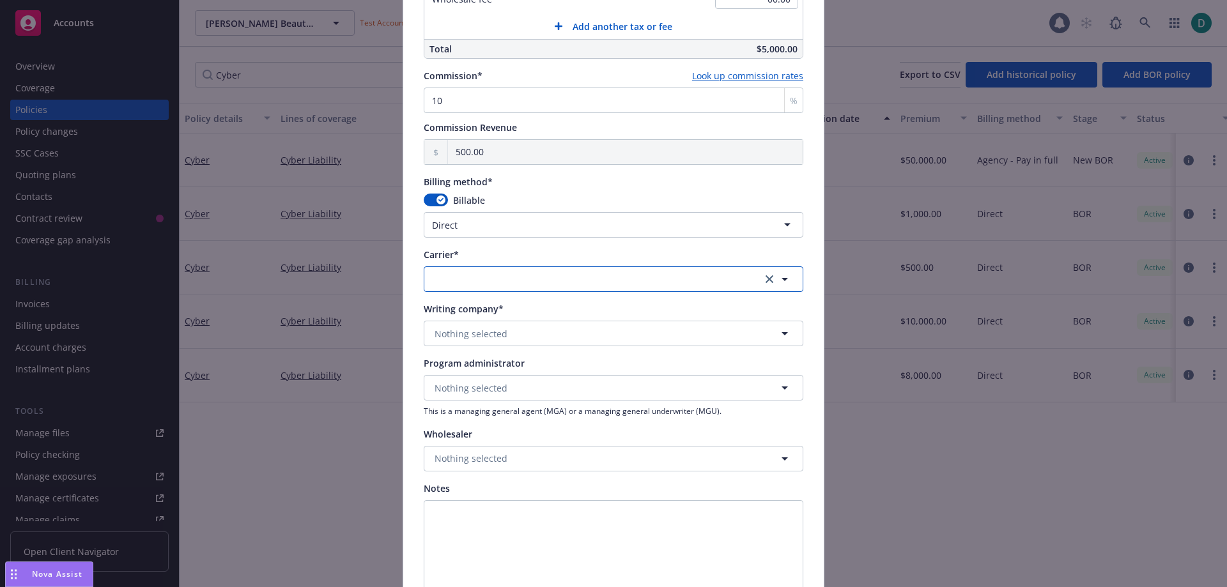
click at [464, 272] on button "button" at bounding box center [614, 280] width 380 height 26
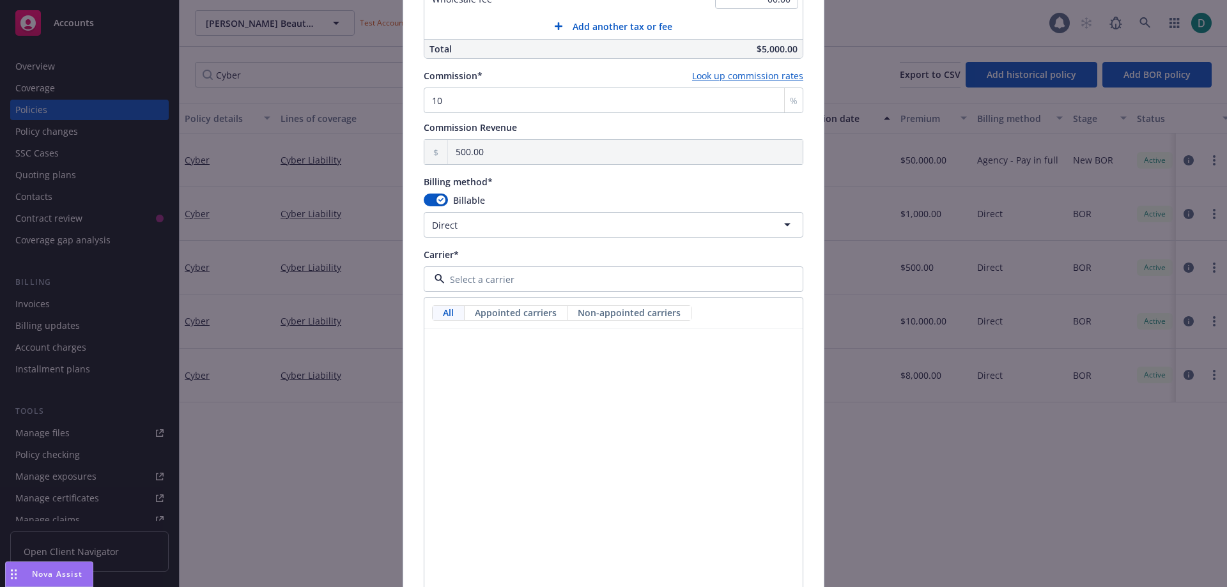
scroll to position [9455, 0]
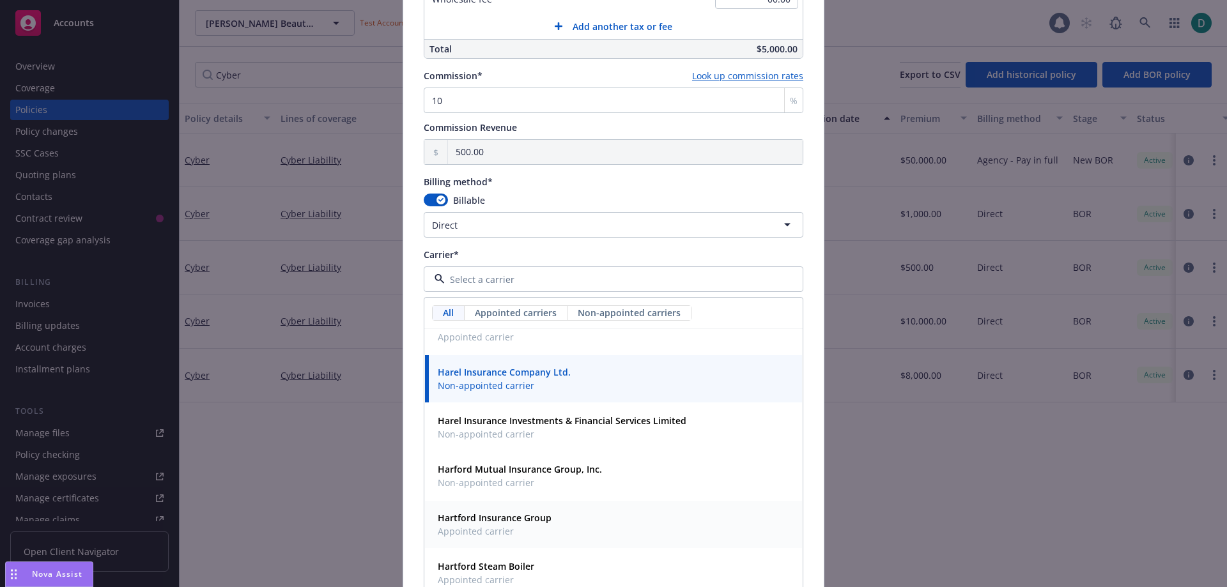
click at [475, 516] on strong "Hartford Insurance Group" at bounding box center [495, 518] width 114 height 12
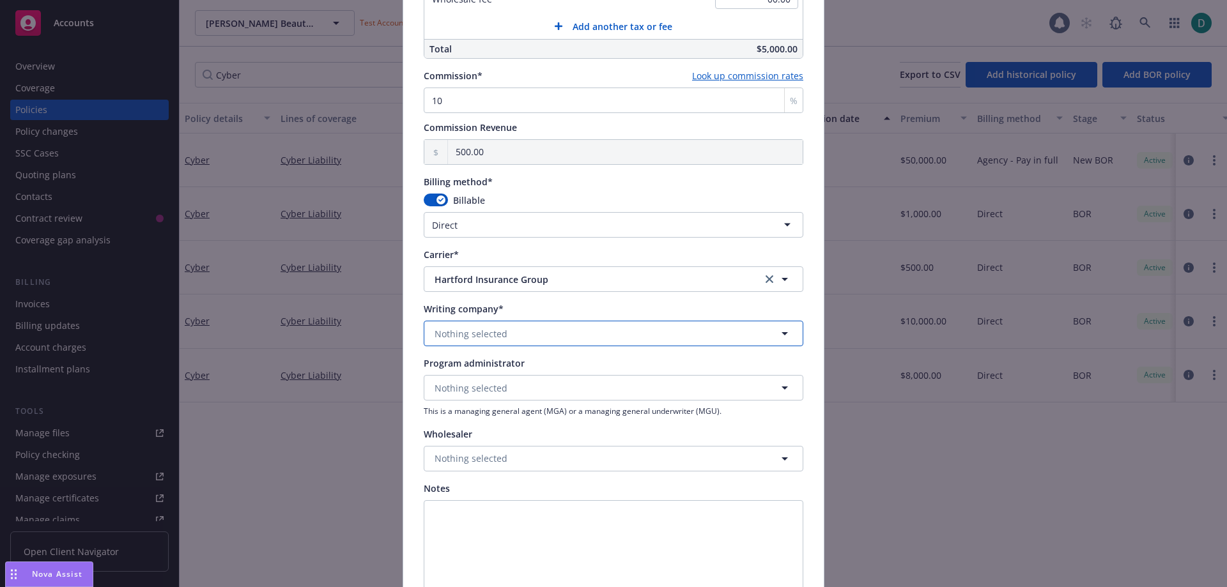
click at [450, 329] on span "Nothing selected" at bounding box center [471, 333] width 73 height 13
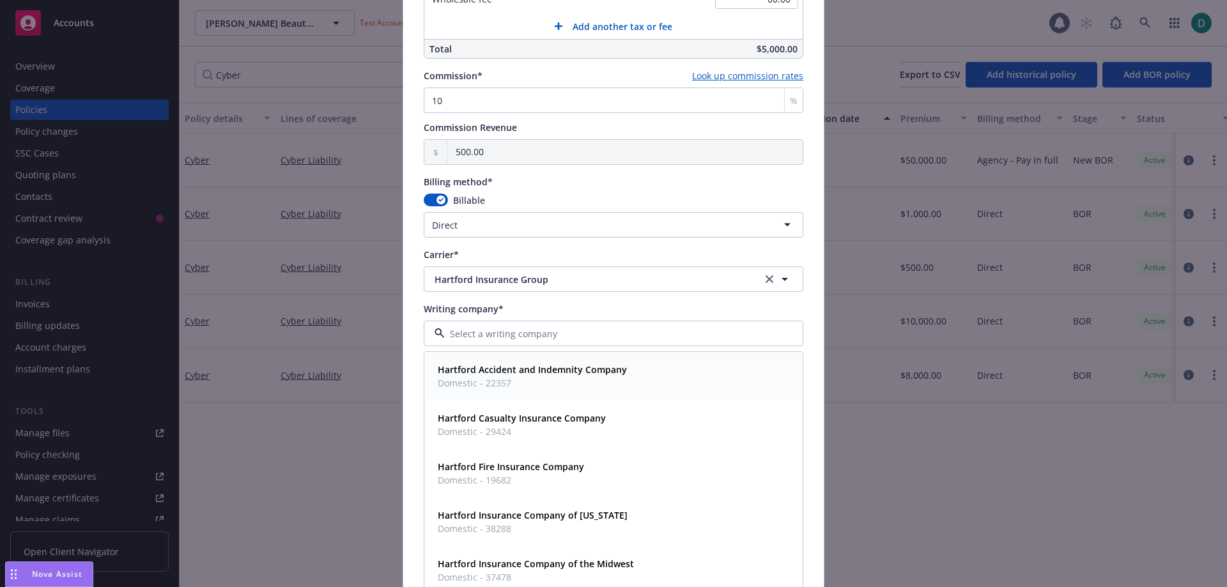
click at [486, 370] on strong "Hartford Accident and Indemnity Company" at bounding box center [532, 370] width 189 height 12
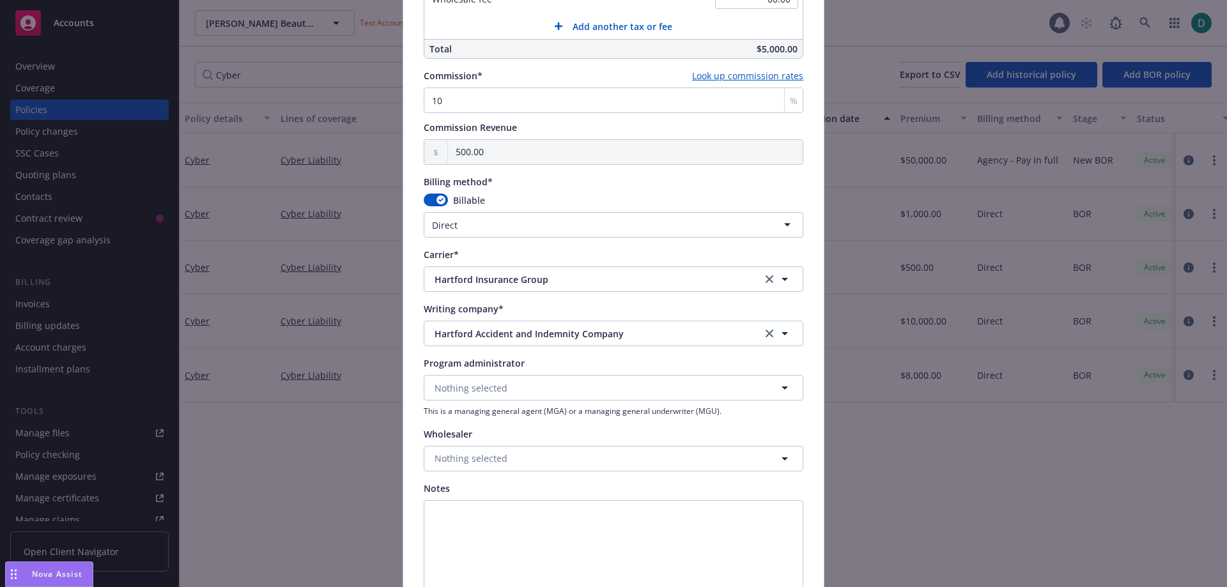
click at [522, 302] on div "Writing company*" at bounding box center [614, 308] width 380 height 13
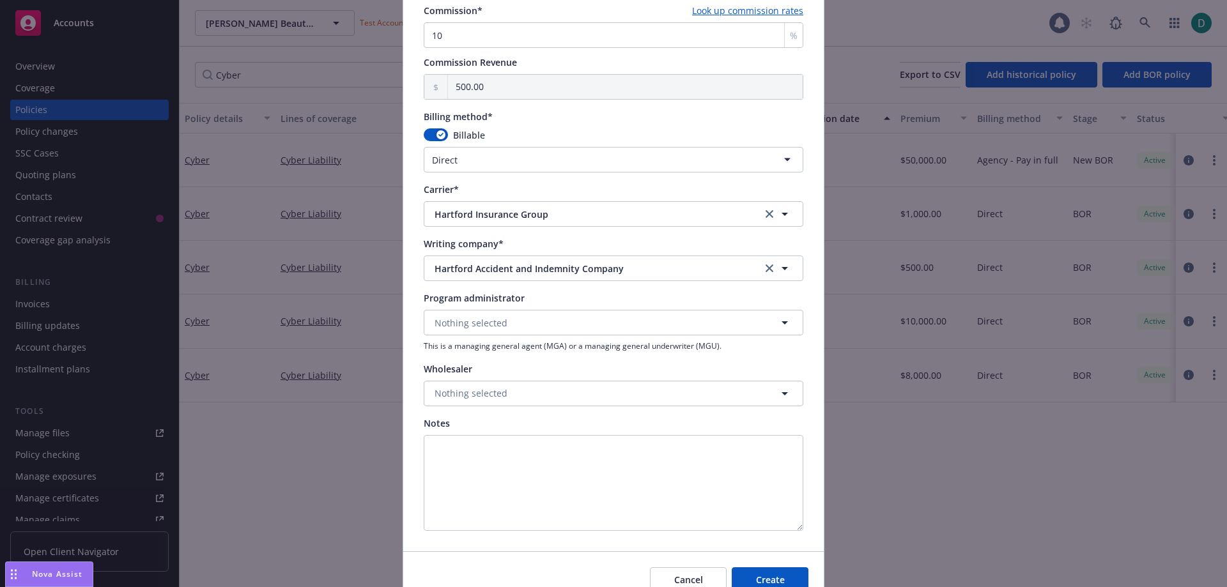
scroll to position [1023, 0]
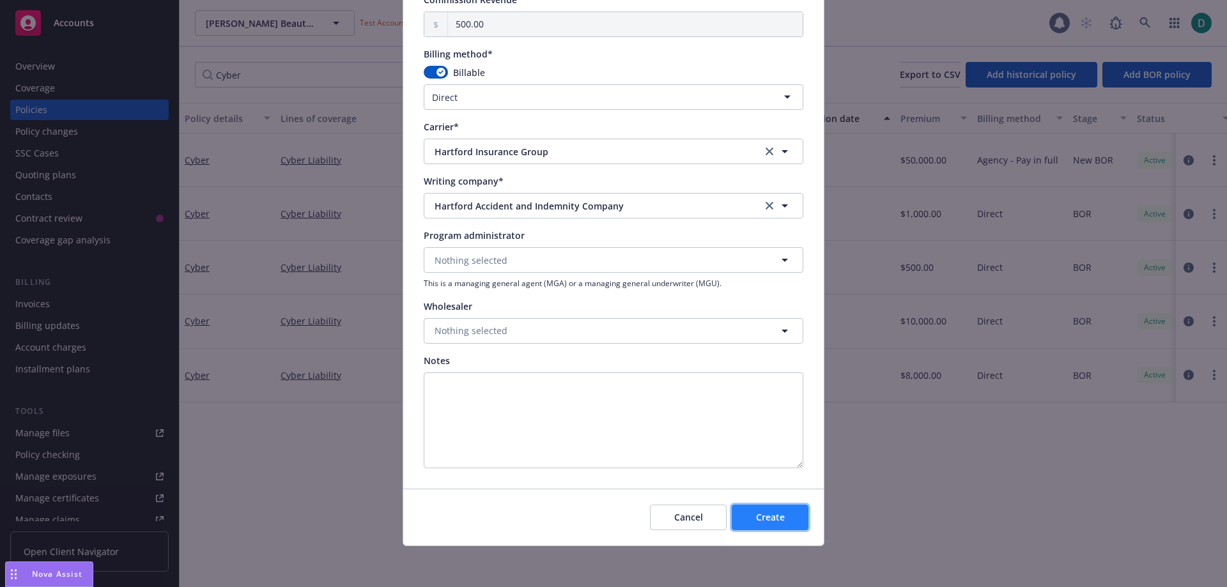
click at [773, 519] on span "Create" at bounding box center [770, 517] width 29 height 12
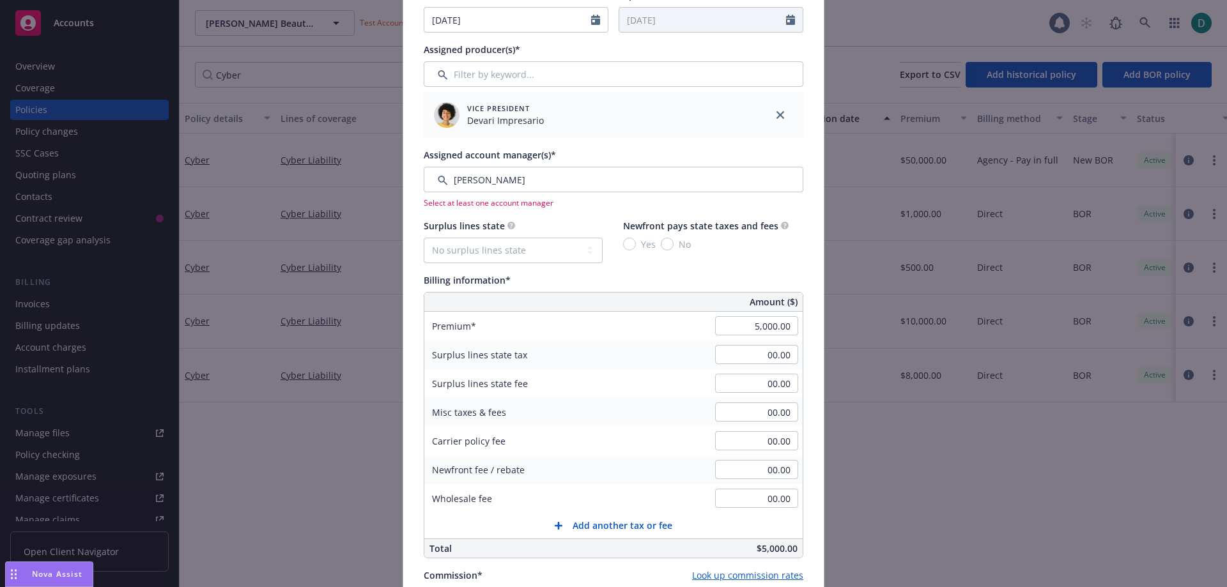
scroll to position [399, 0]
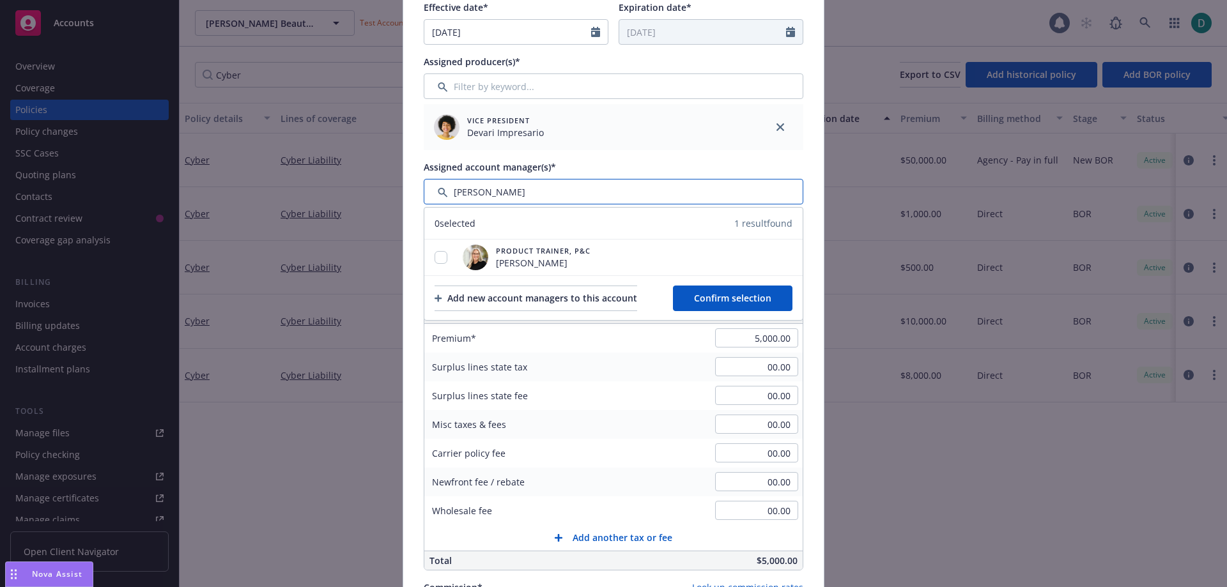
click at [483, 196] on input "Filter by keyword..." at bounding box center [614, 192] width 380 height 26
click at [435, 256] on input "checkbox" at bounding box center [441, 257] width 13 height 13
checkbox input "true"
click at [739, 302] on span "Confirm selection" at bounding box center [732, 298] width 77 height 12
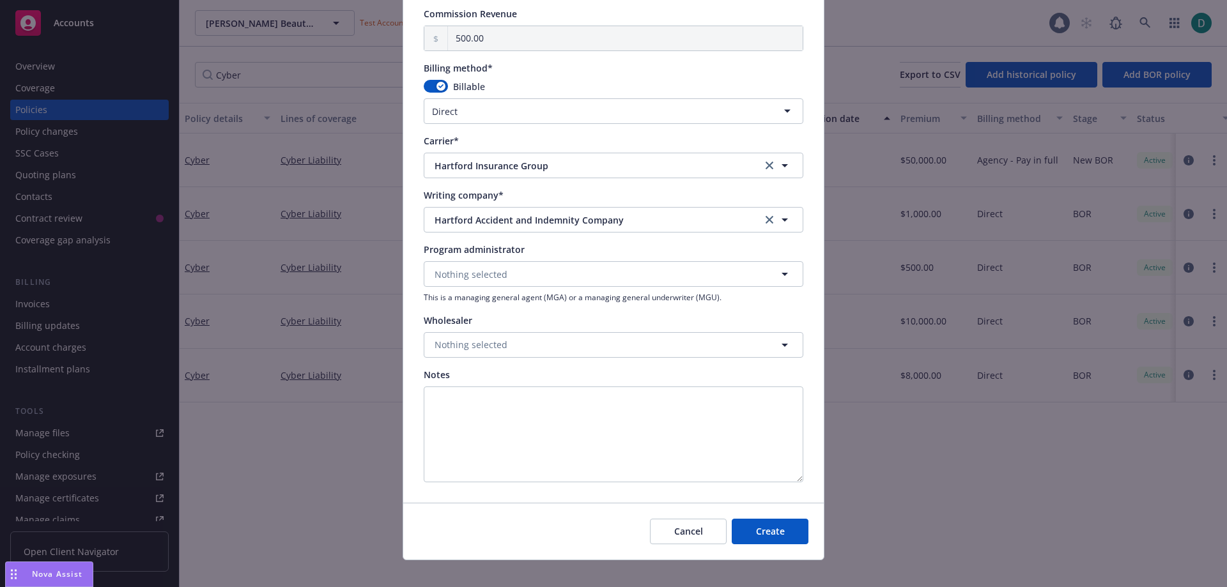
scroll to position [1074, 0]
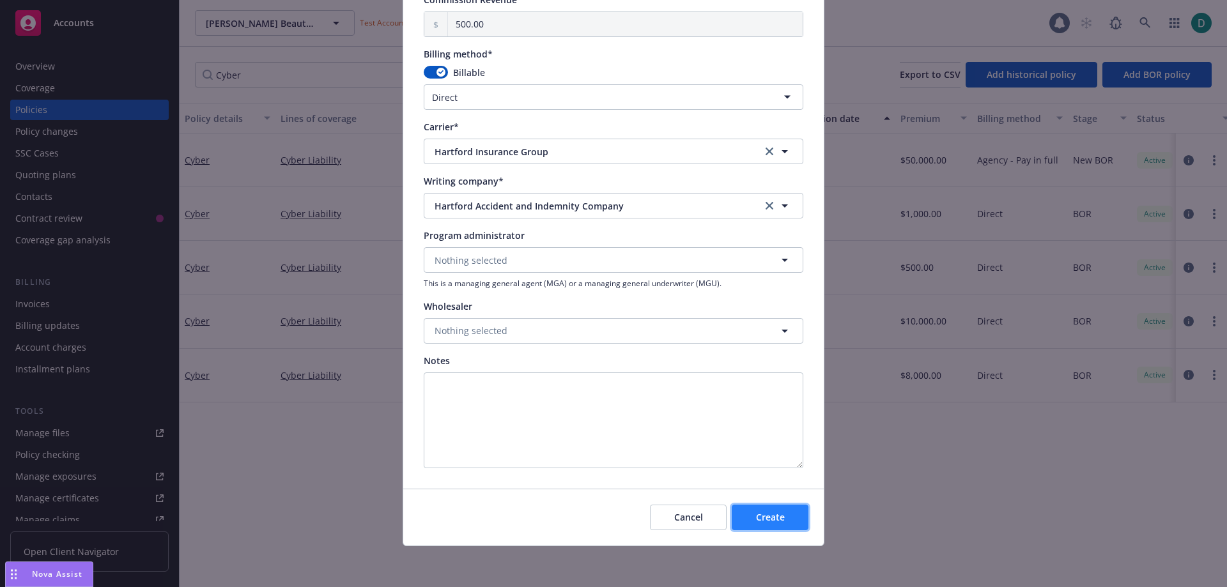
drag, startPoint x: 764, startPoint y: 522, endPoint x: 767, endPoint y: 514, distance: 7.7
click at [764, 521] on span "Create" at bounding box center [770, 517] width 29 height 12
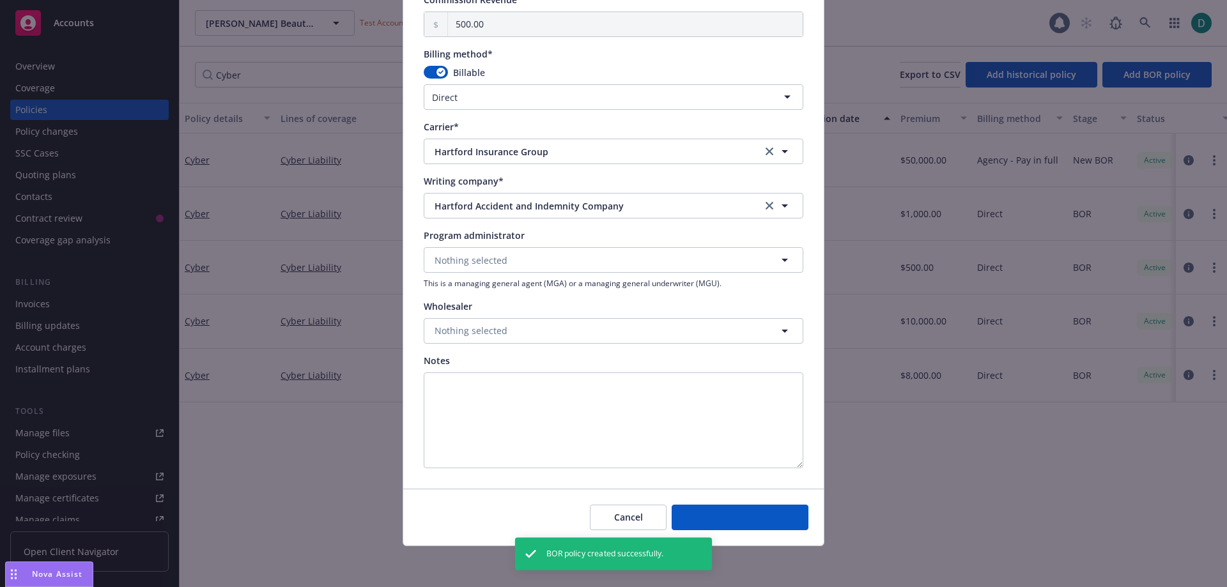
select select "other"
type input "00.00"
type input "0"
type input "0.00"
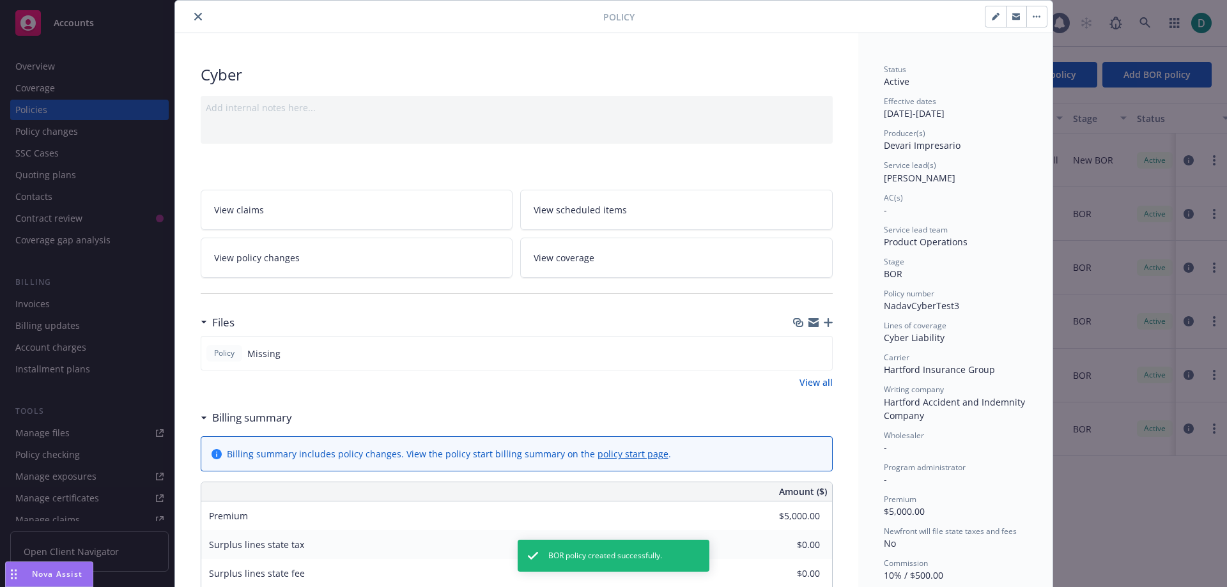
scroll to position [64, 0]
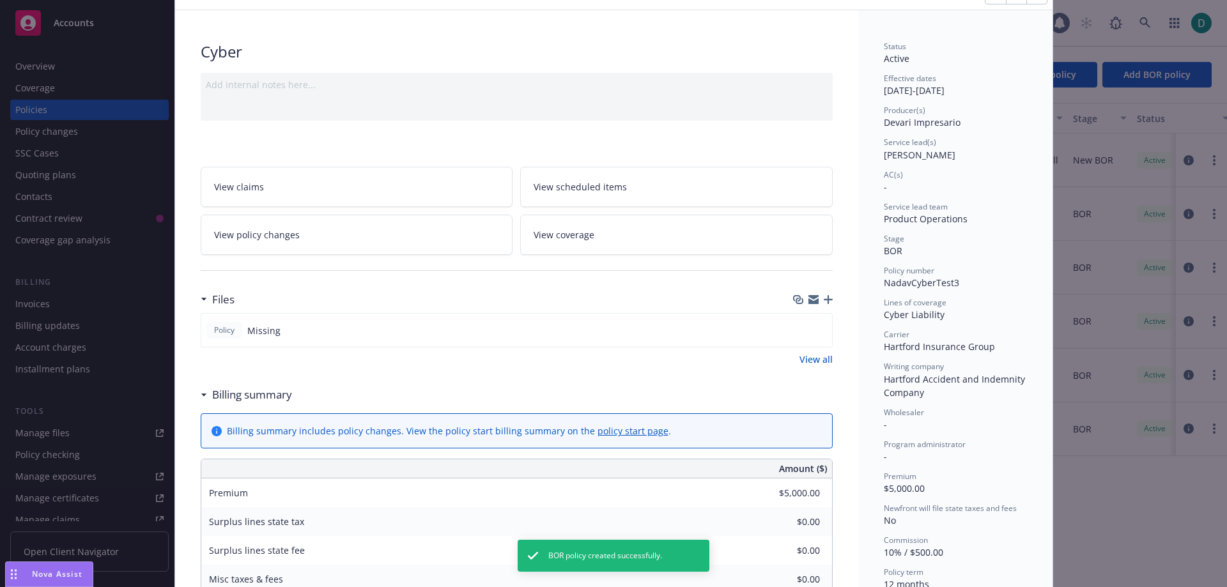
click at [824, 297] on icon "button" at bounding box center [828, 299] width 9 height 9
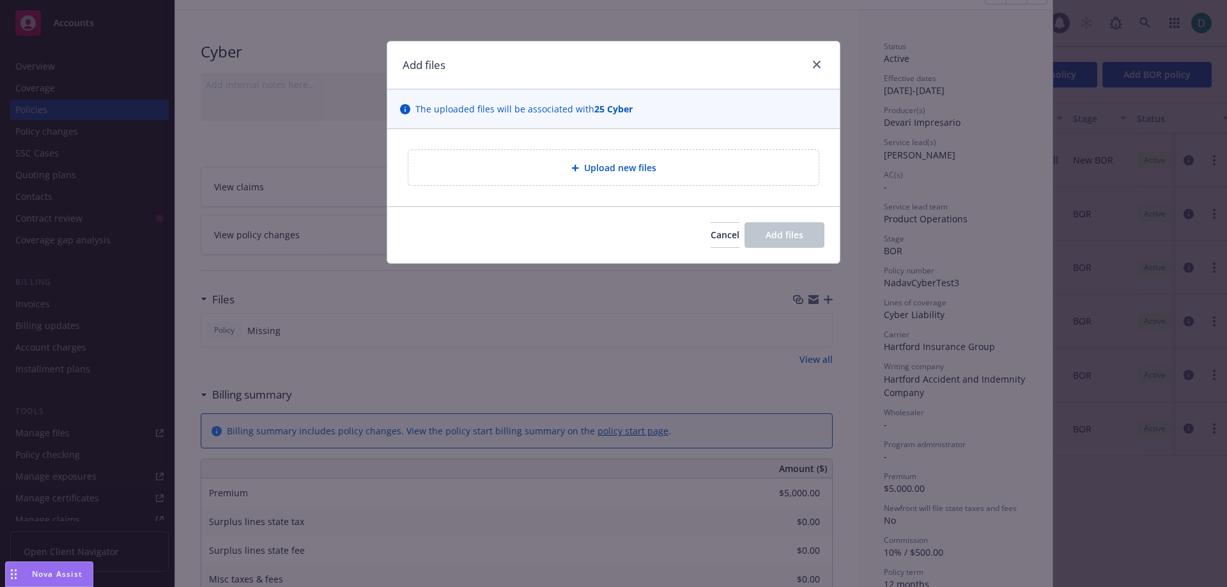
click at [617, 173] on span "Upload new files" at bounding box center [620, 167] width 72 height 13
click at [568, 162] on div "Upload new files" at bounding box center [614, 167] width 390 height 15
type textarea "x"
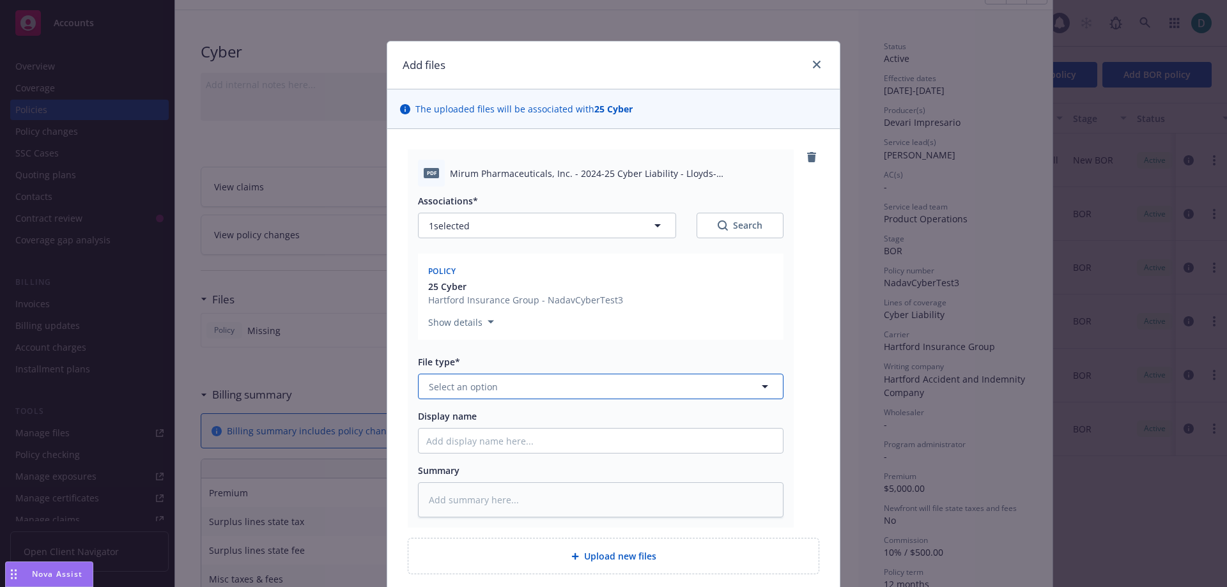
click at [452, 383] on span "Select an option" at bounding box center [463, 386] width 69 height 13
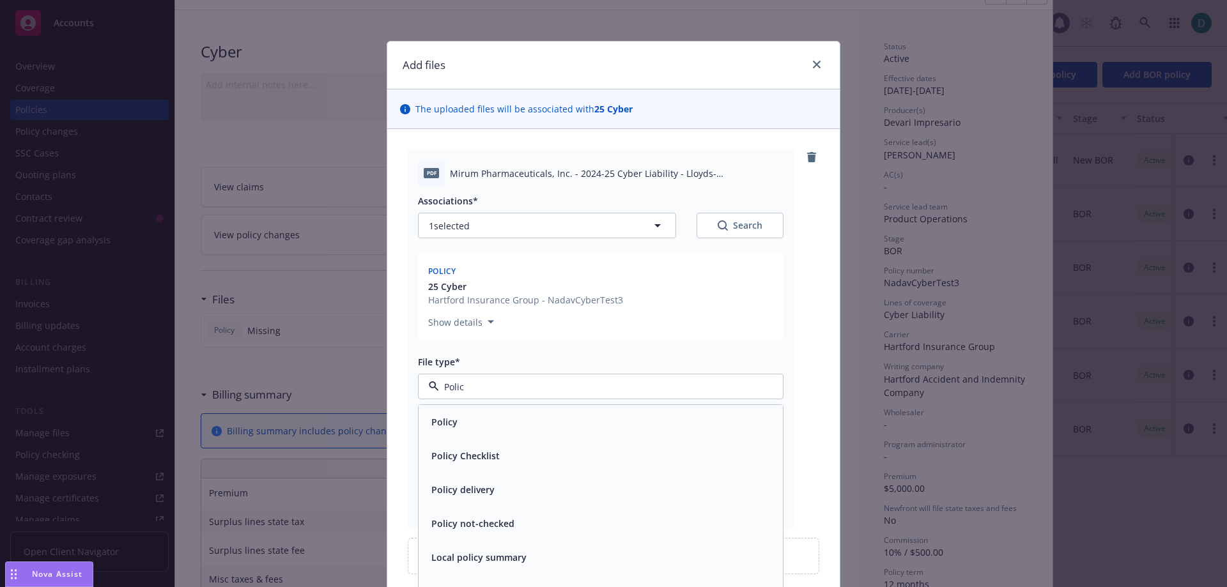
type input "Policy"
click at [438, 412] on div "Policy" at bounding box center [601, 422] width 364 height 34
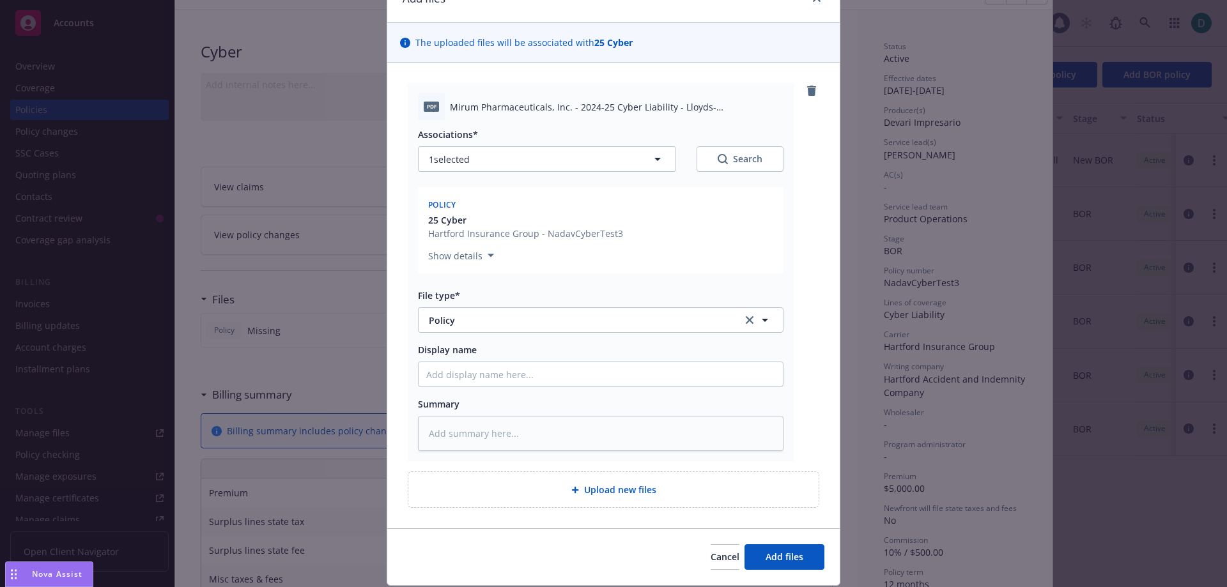
scroll to position [106, 0]
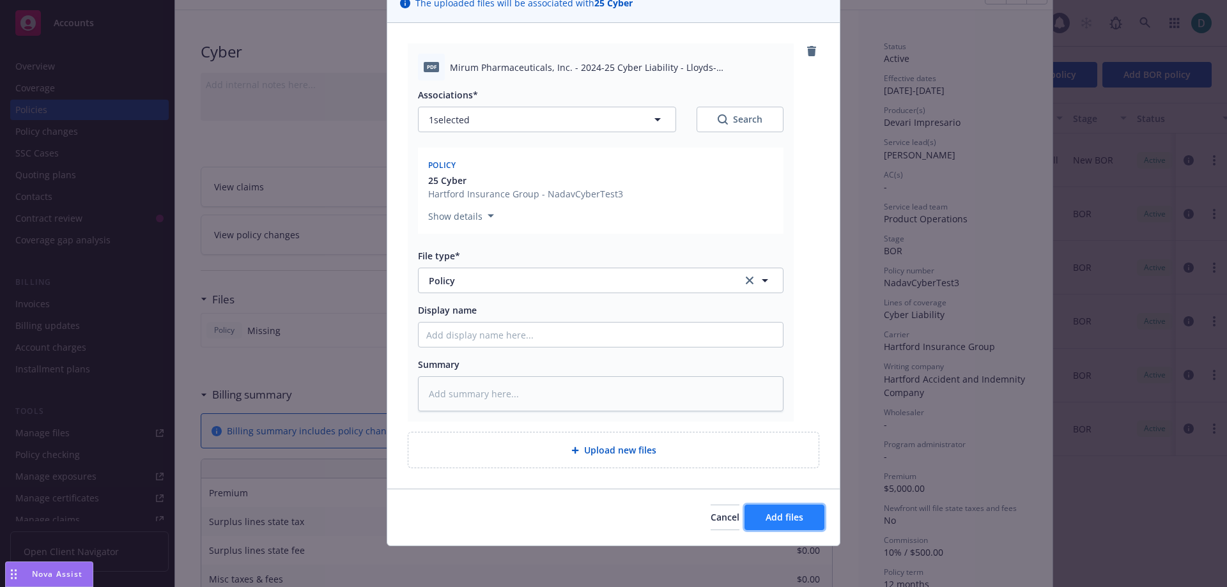
click at [785, 516] on span "Add files" at bounding box center [785, 517] width 38 height 12
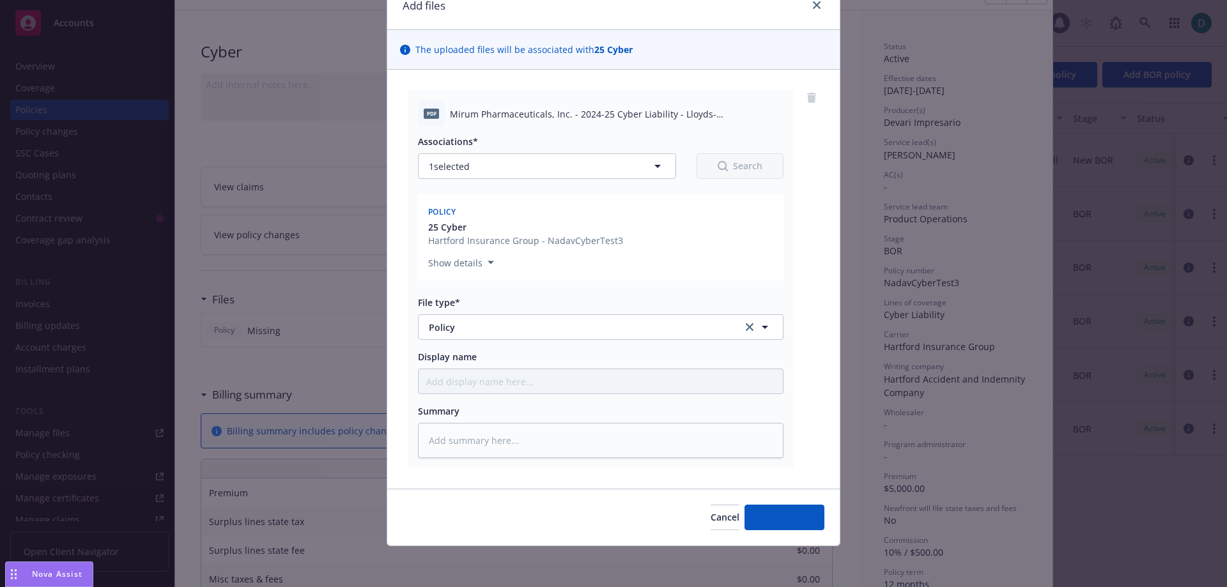
scroll to position [59, 0]
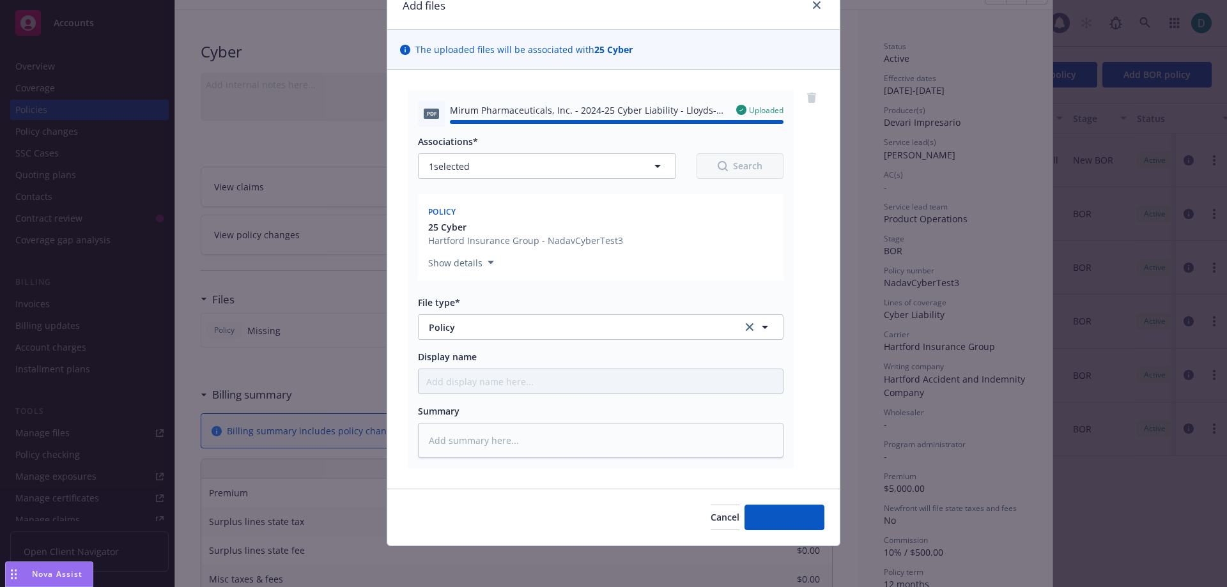
type textarea "x"
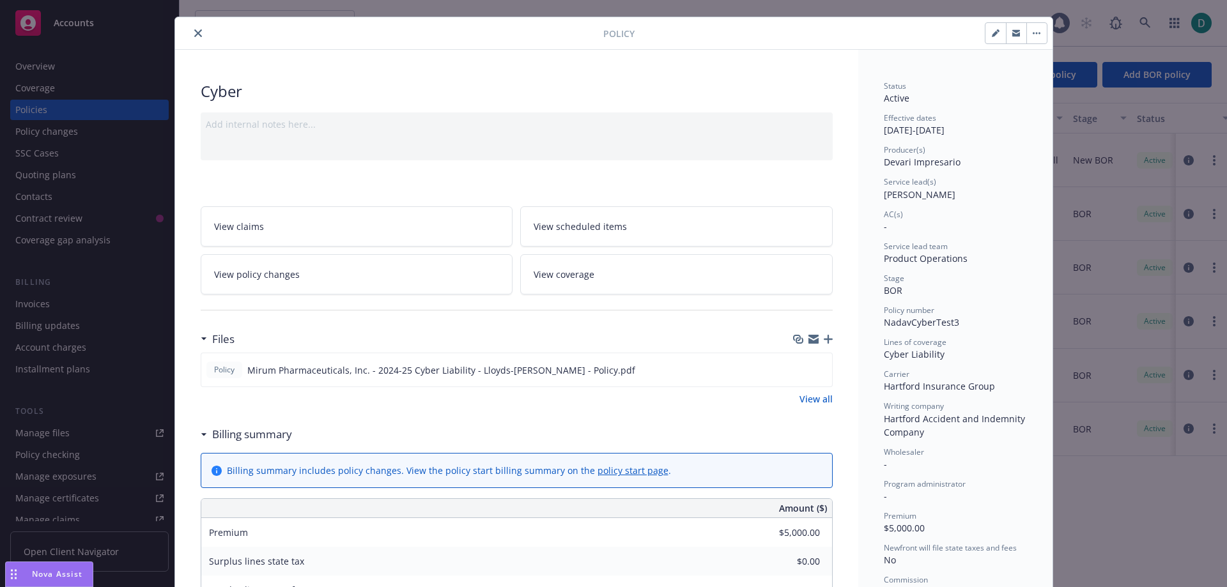
scroll to position [0, 0]
